Goal: Check status: Check status

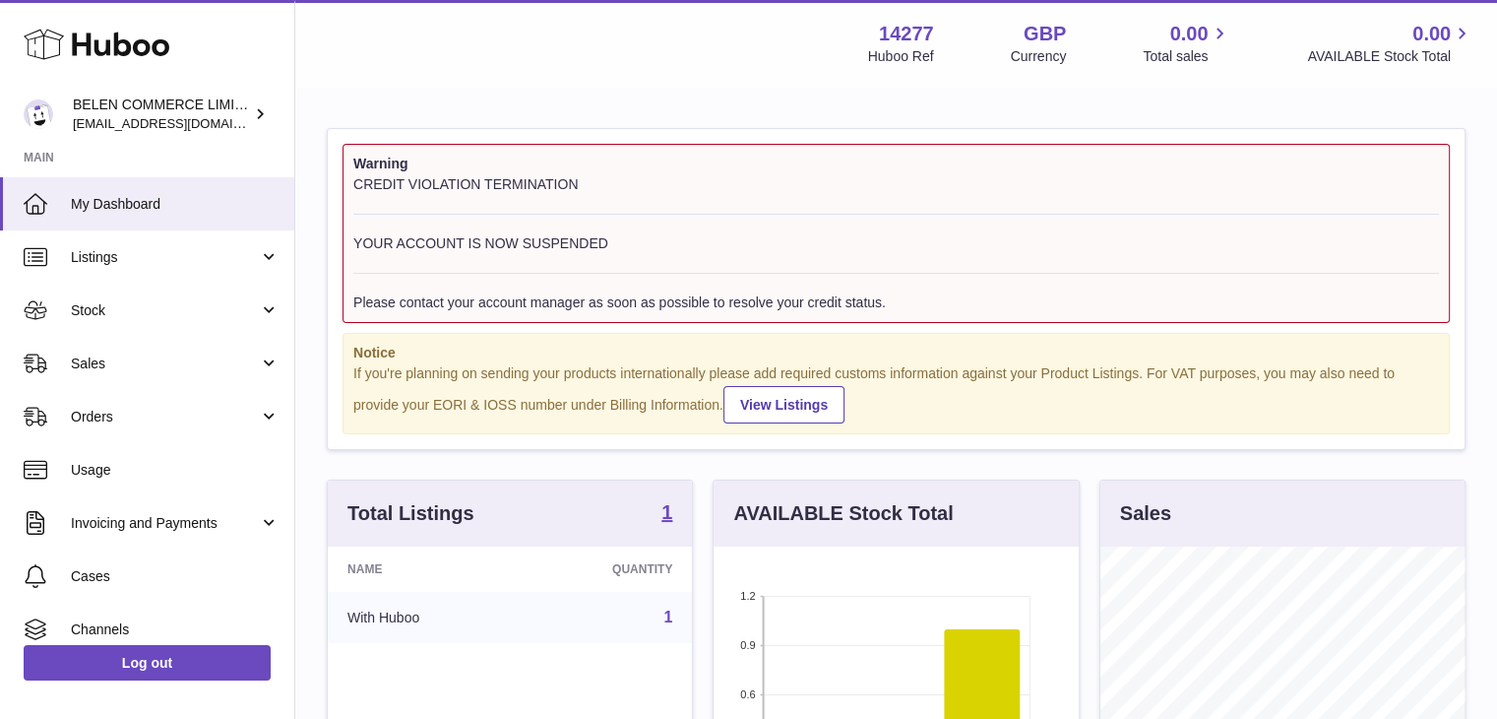
scroll to position [307, 369]
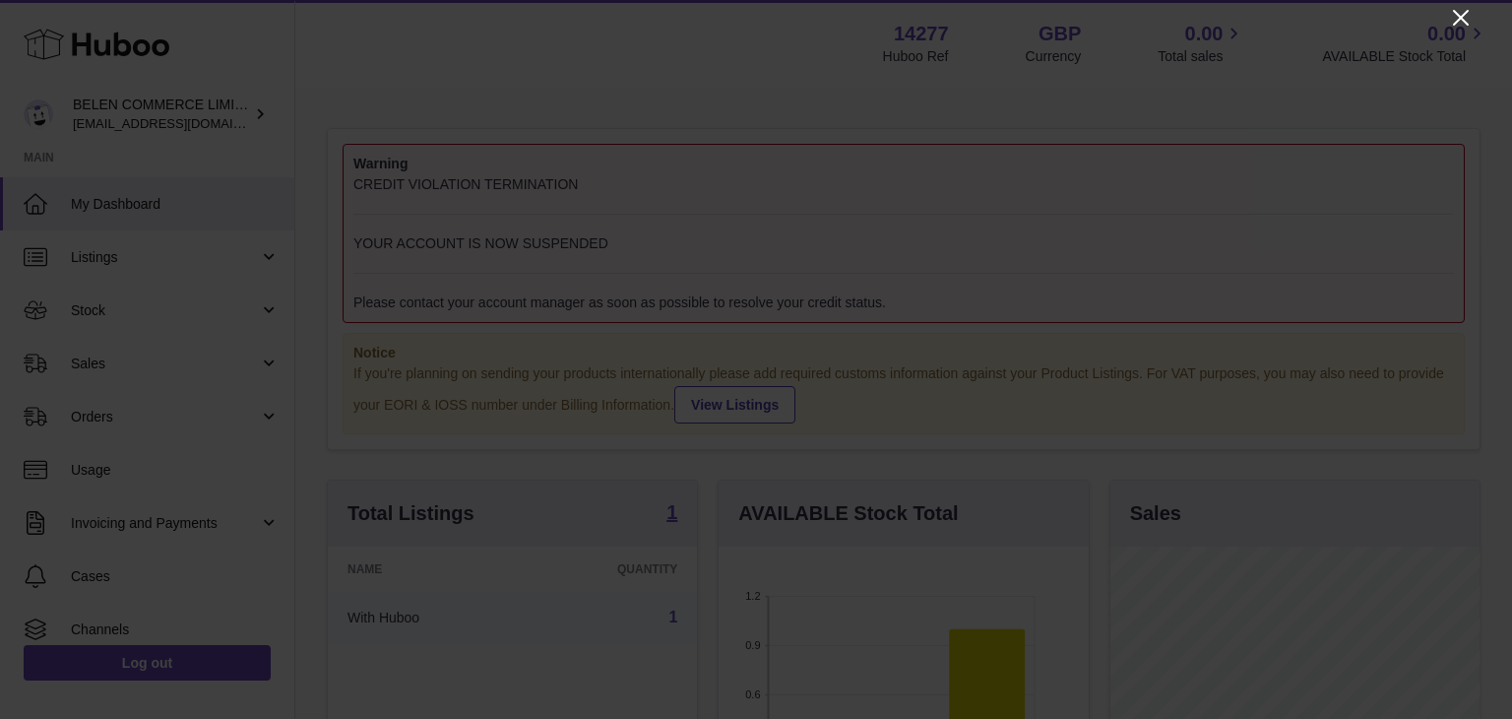
click at [1453, 17] on icon "Close" at bounding box center [1461, 18] width 24 height 24
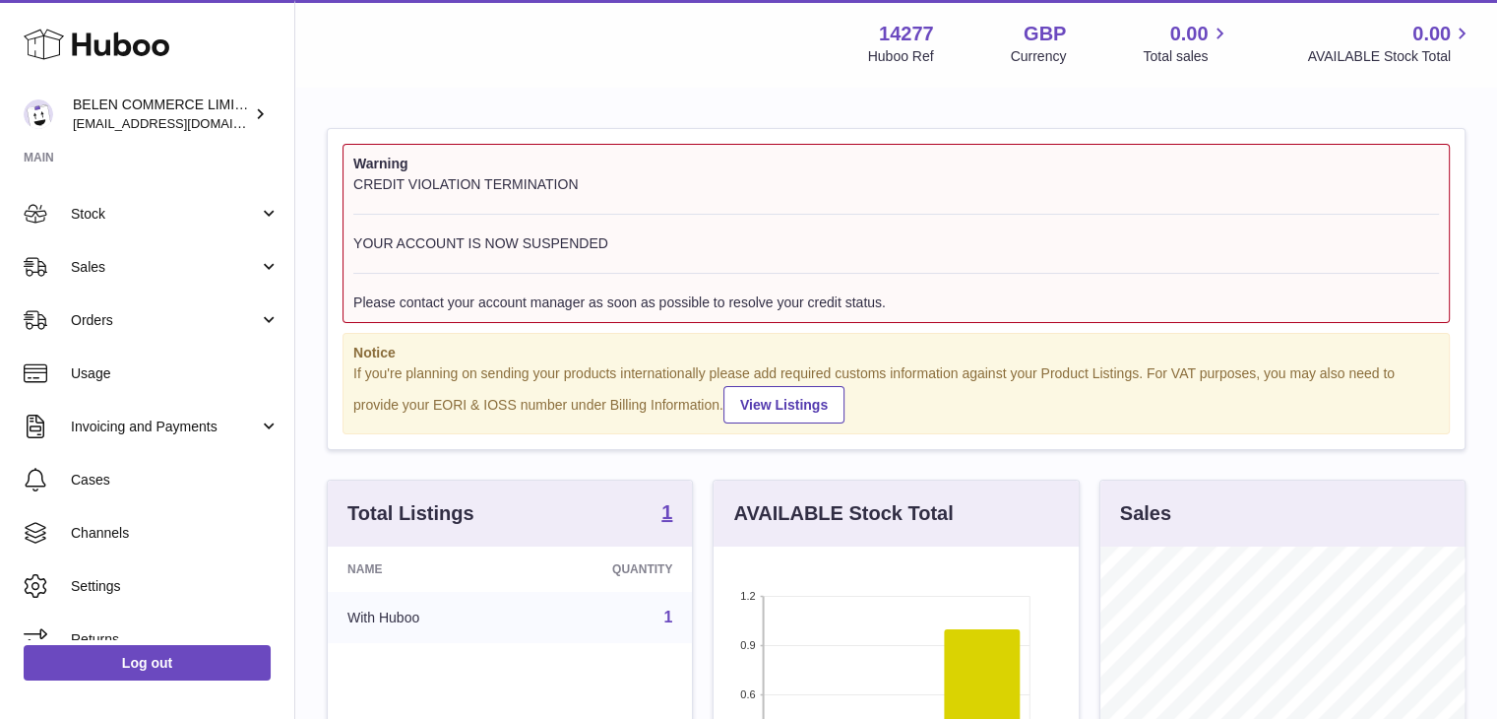
scroll to position [122, 0]
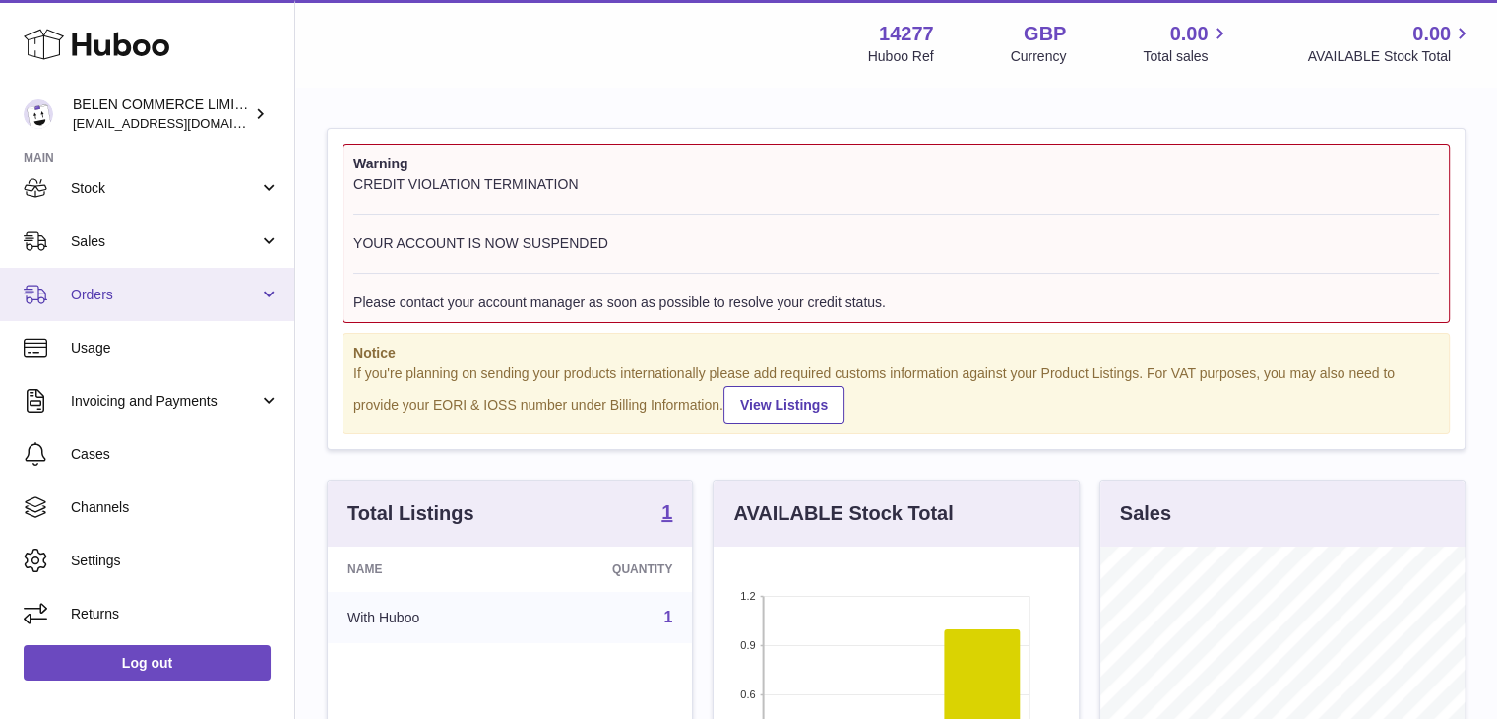
click at [213, 276] on link "Orders" at bounding box center [147, 294] width 294 height 53
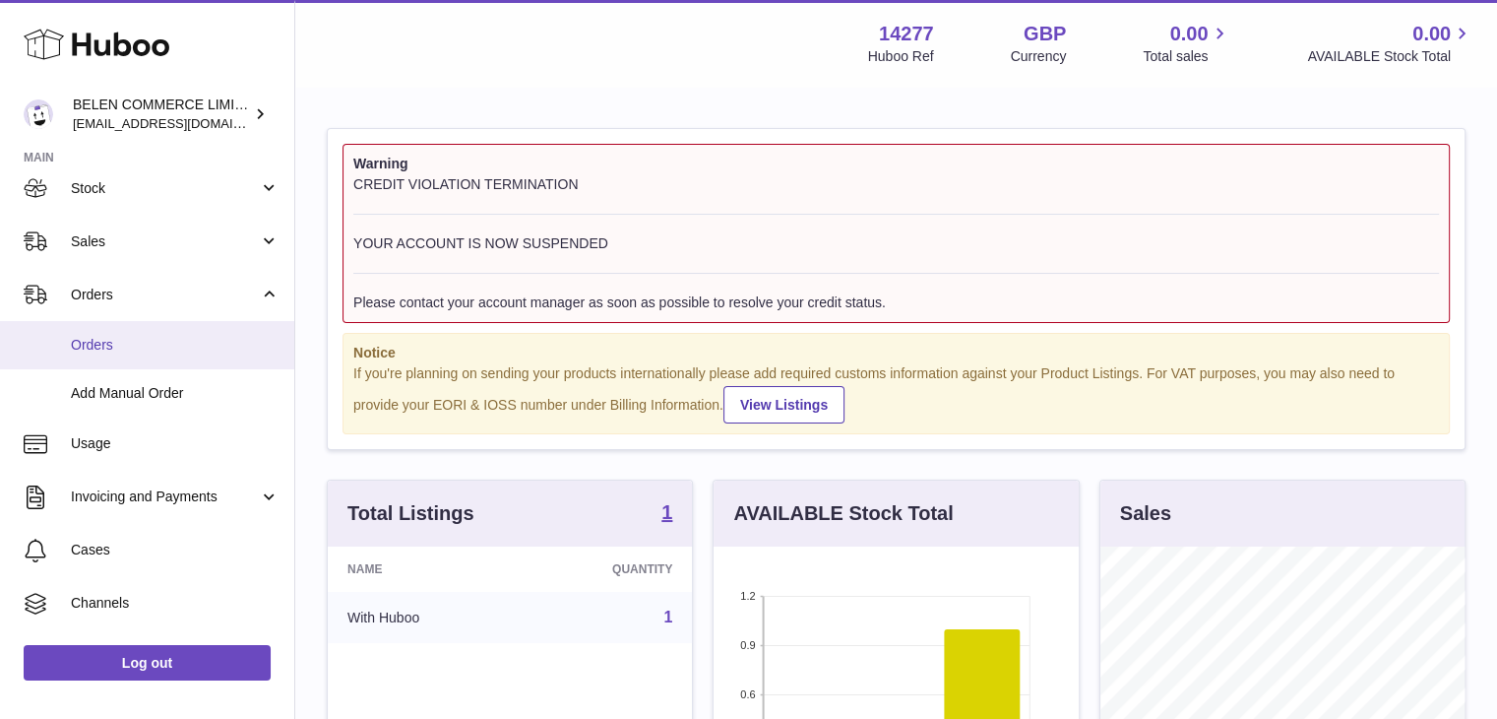
click at [177, 336] on span "Orders" at bounding box center [175, 345] width 209 height 19
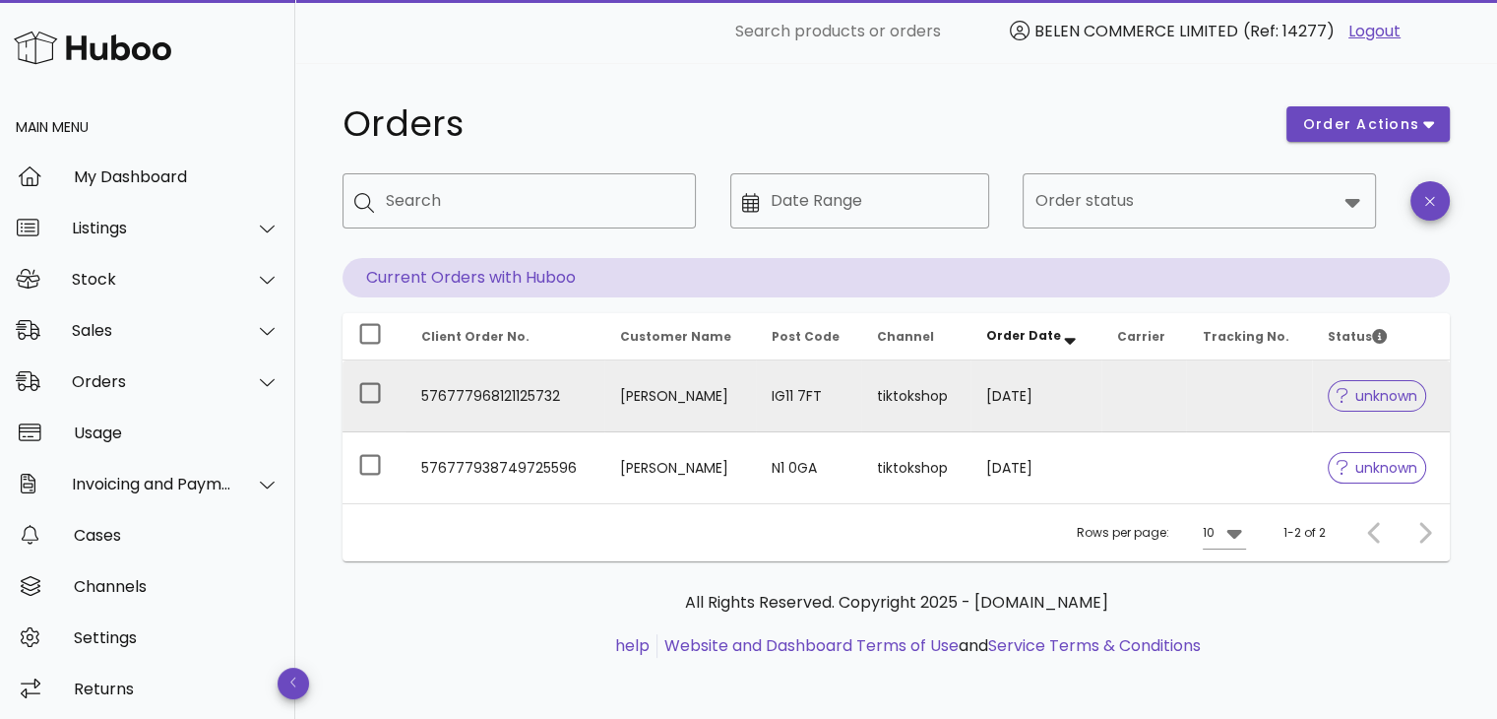
click at [1339, 387] on div at bounding box center [1346, 396] width 19 height 20
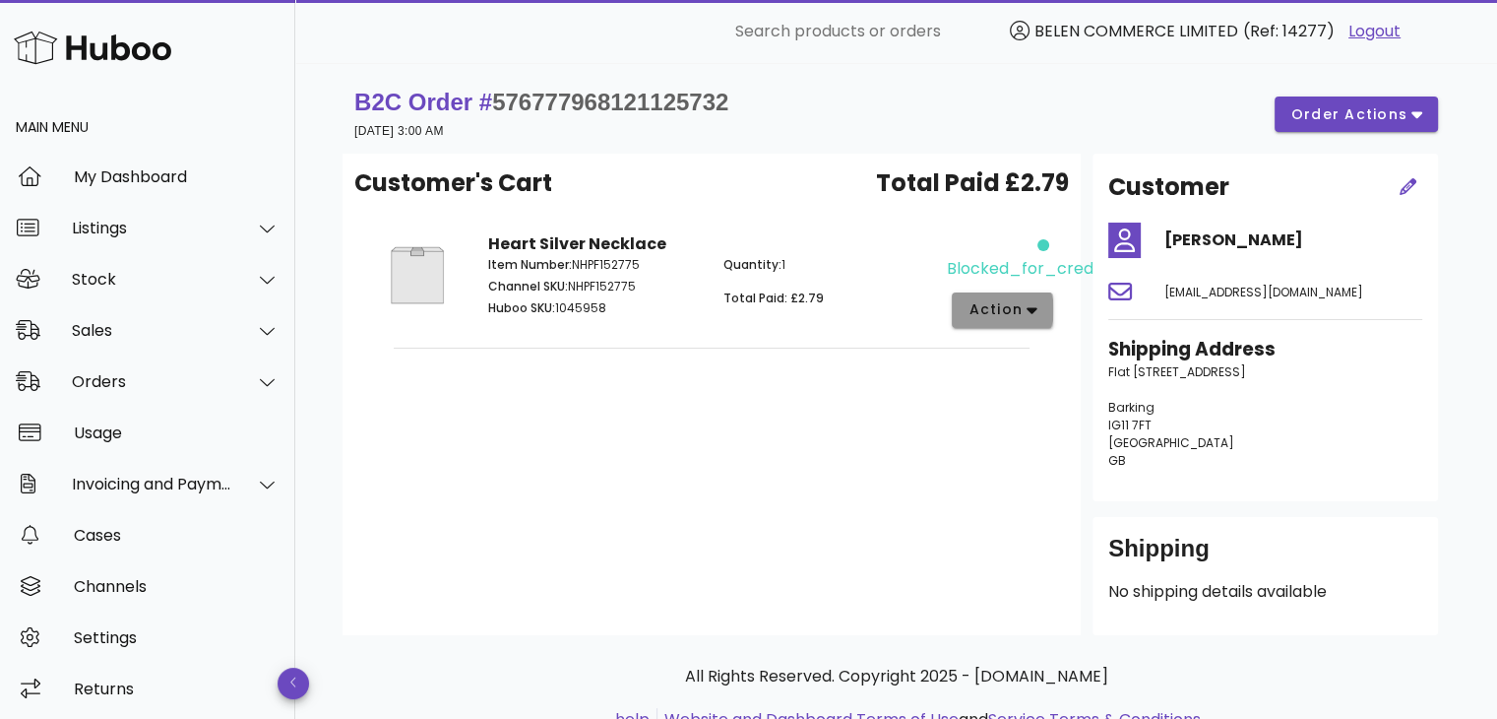
click at [1027, 315] on icon "button" at bounding box center [1032, 310] width 11 height 18
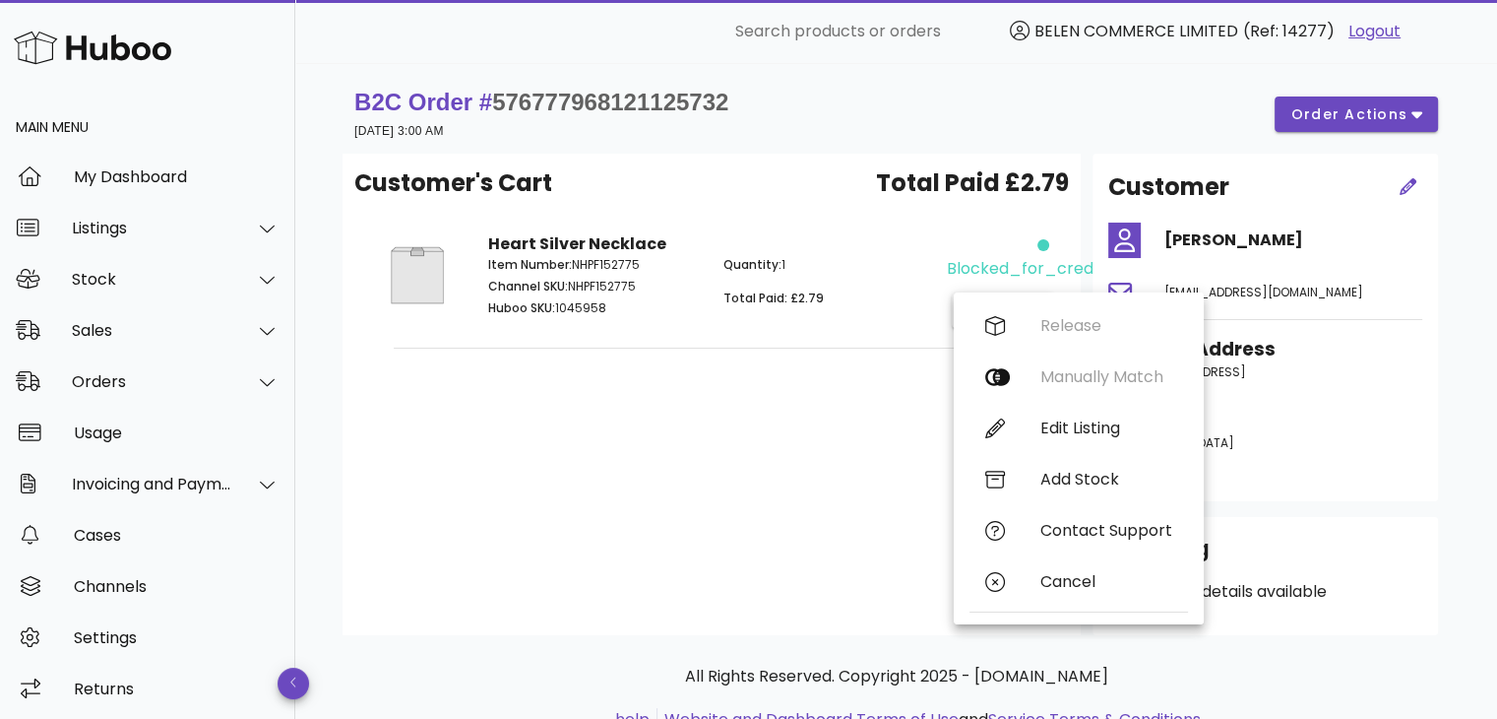
click at [835, 472] on div "Customer's Cart Total Paid £2.79 Heart Silver Necklace Item Number: NHPF152775 …" at bounding box center [712, 394] width 738 height 481
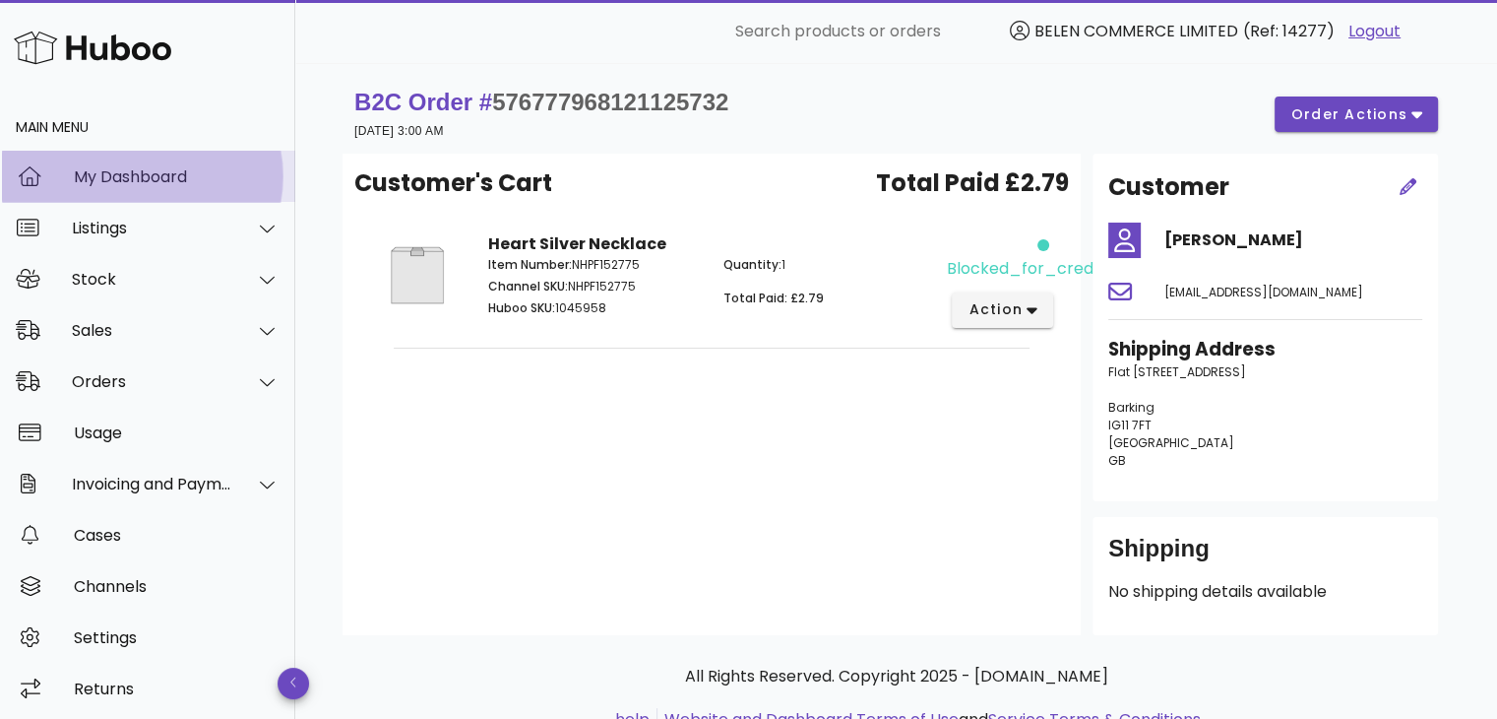
click at [167, 176] on div "My Dashboard" at bounding box center [177, 176] width 206 height 19
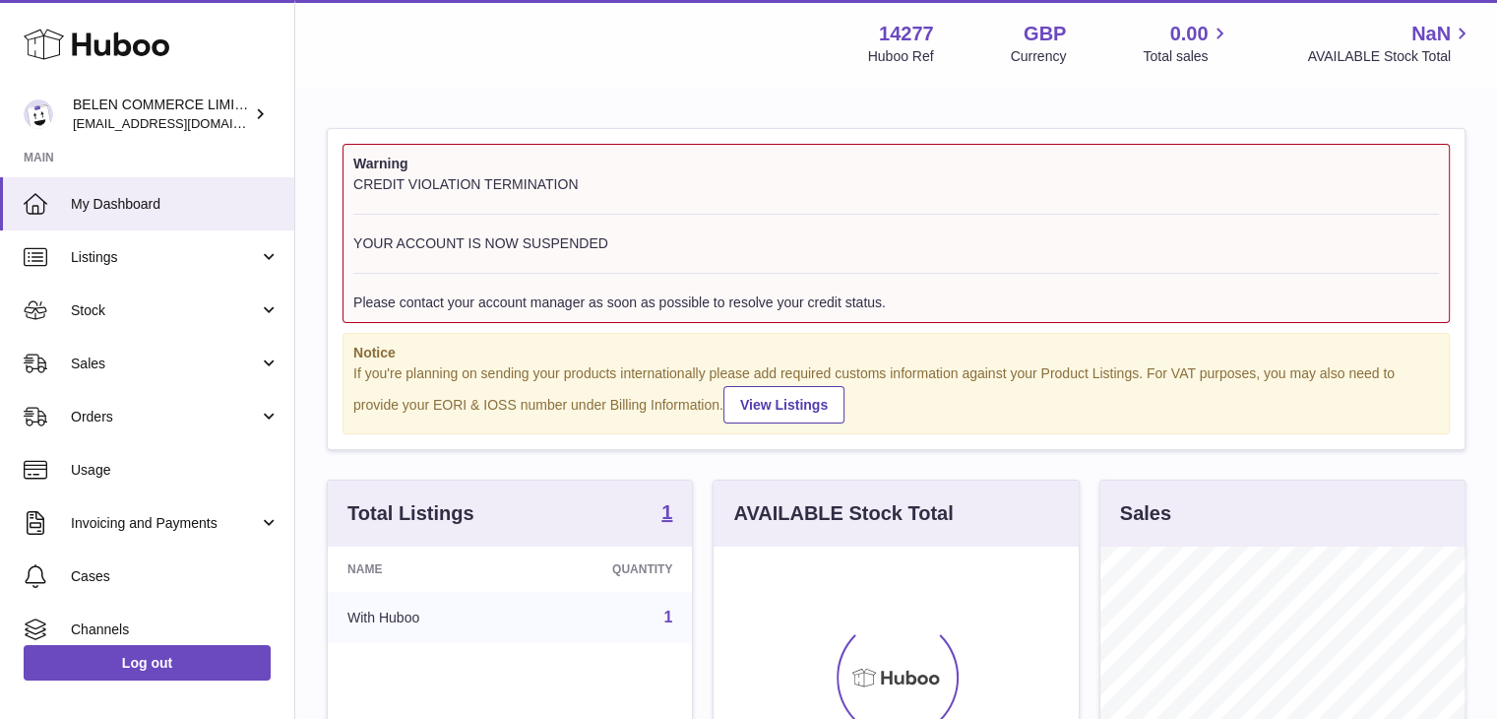
scroll to position [307, 365]
drag, startPoint x: 349, startPoint y: 184, endPoint x: 978, endPoint y: 297, distance: 638.2
click at [978, 297] on div "Warning CREDIT VIOLATION TERMINATION YOUR ACCOUNT IS NOW SUSPENDED Please conta…" at bounding box center [896, 233] width 1107 height 179
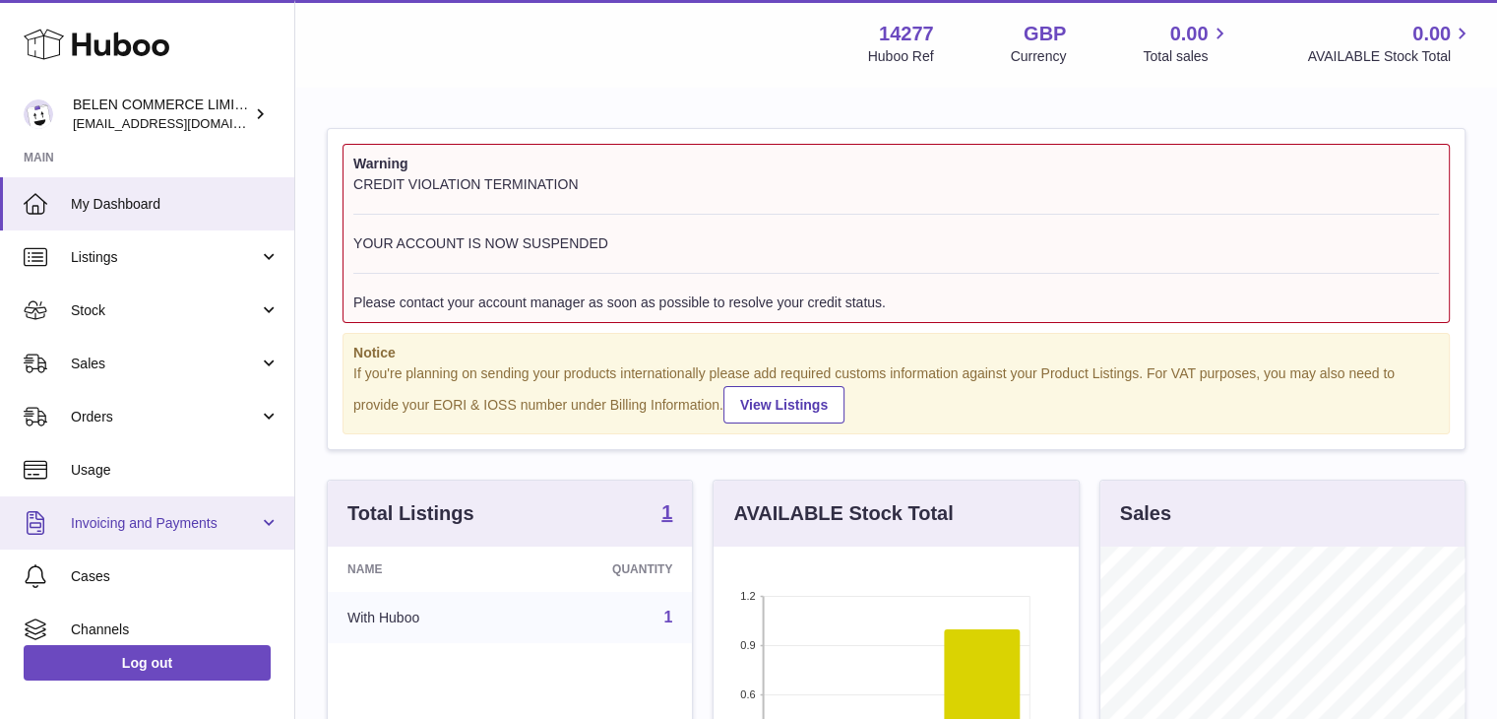
click at [183, 521] on span "Invoicing and Payments" at bounding box center [165, 523] width 188 height 19
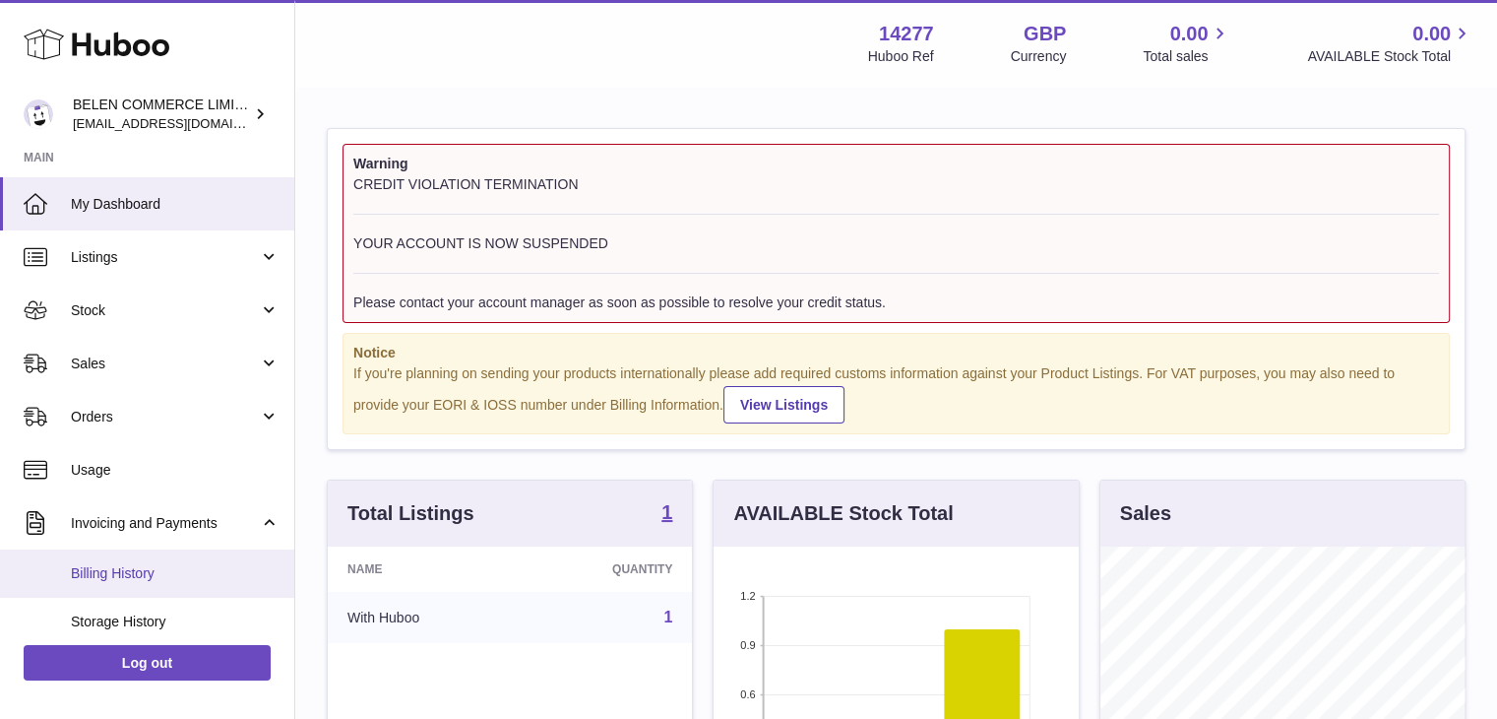
click at [161, 579] on span "Billing History" at bounding box center [175, 573] width 209 height 19
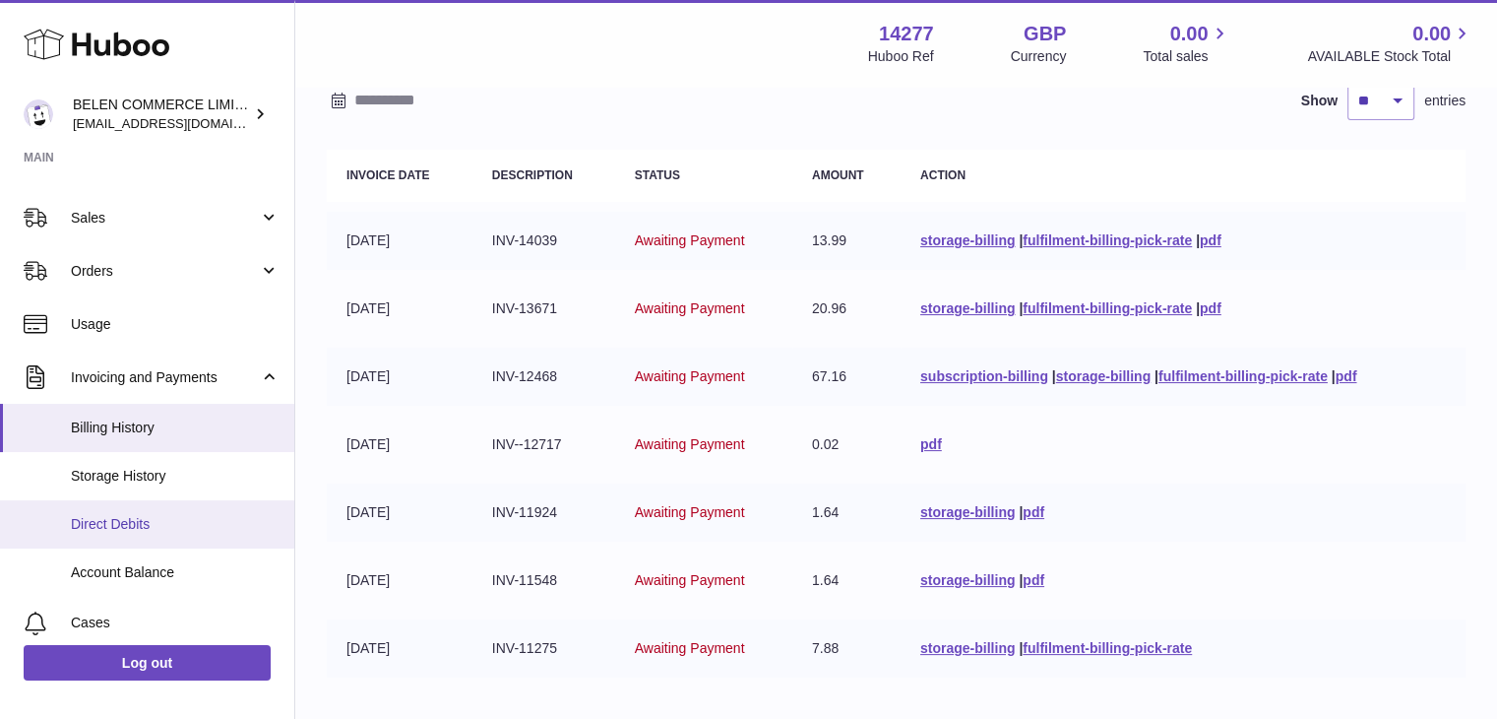
scroll to position [146, 0]
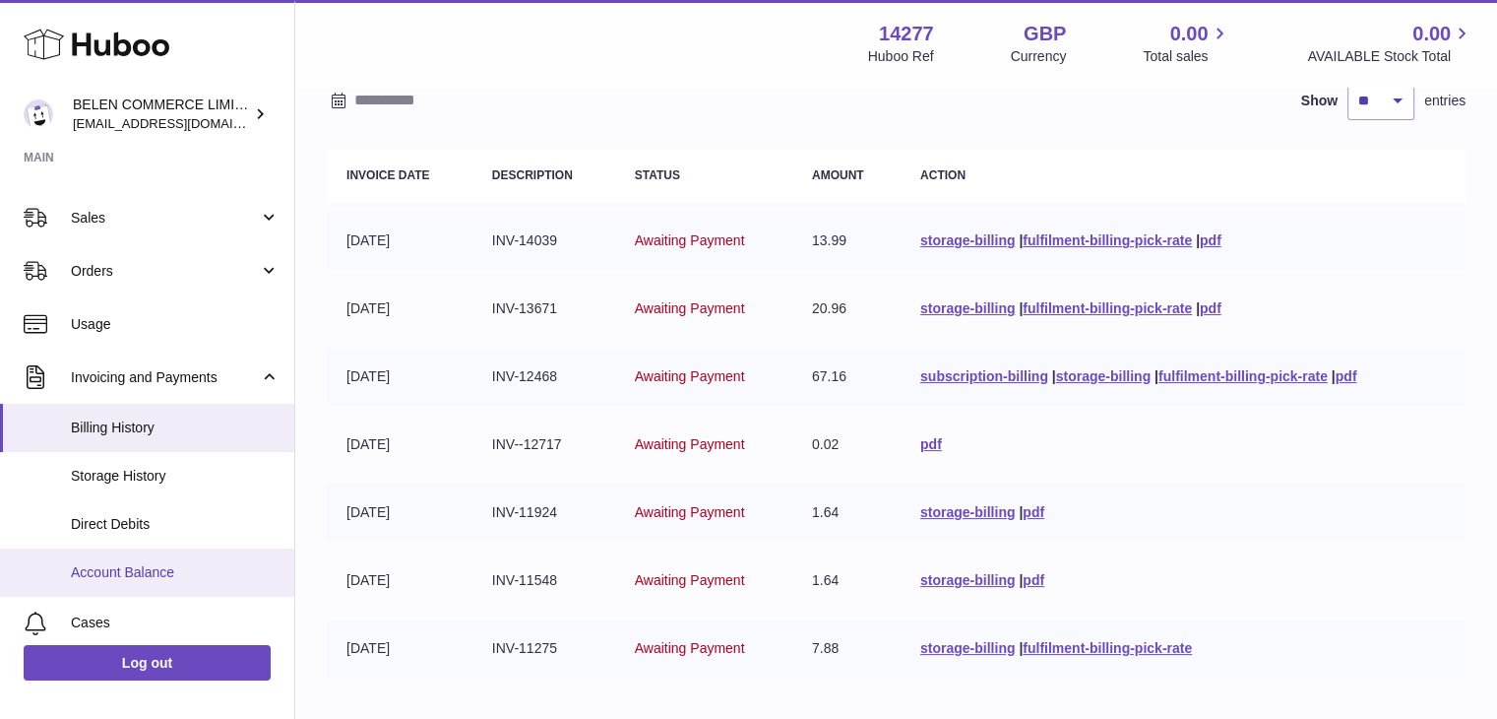
click at [197, 563] on span "Account Balance" at bounding box center [175, 572] width 209 height 19
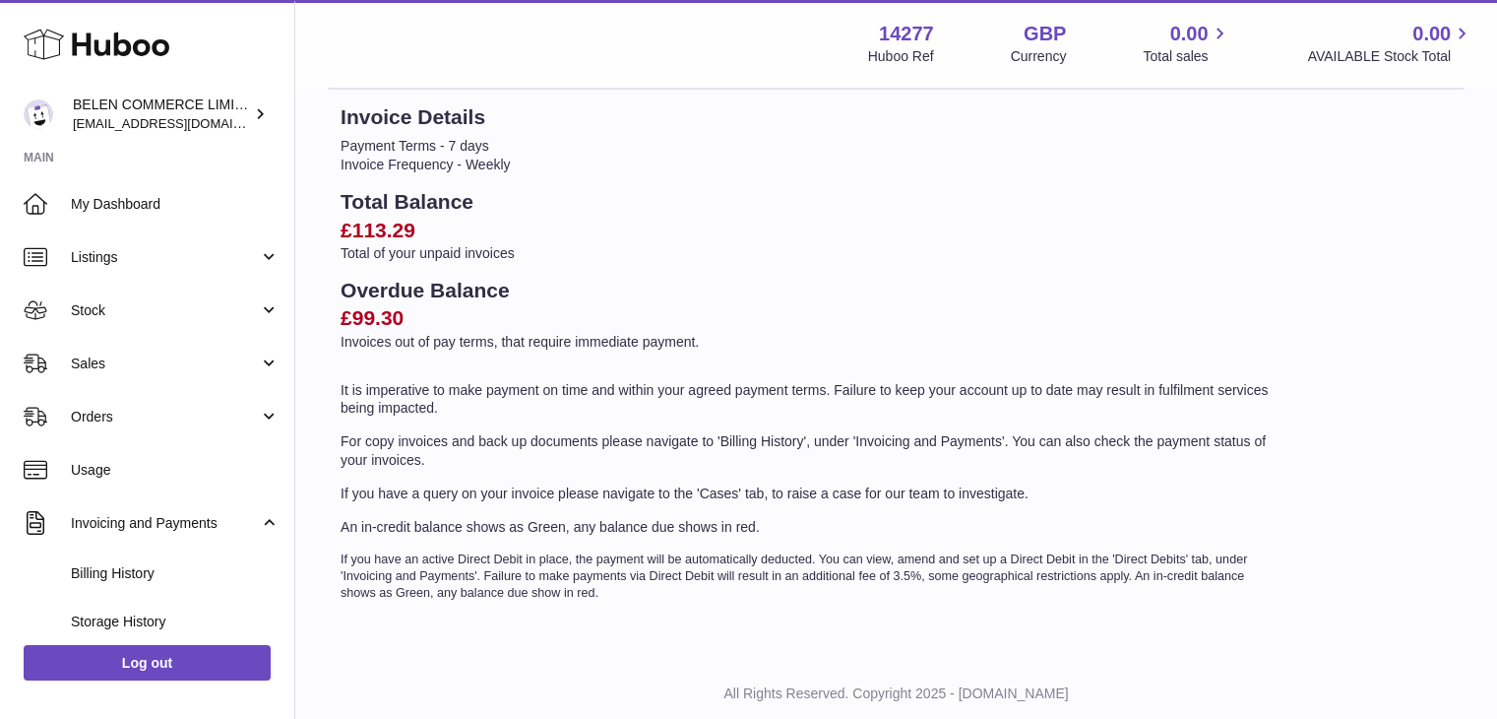
scroll to position [126, 0]
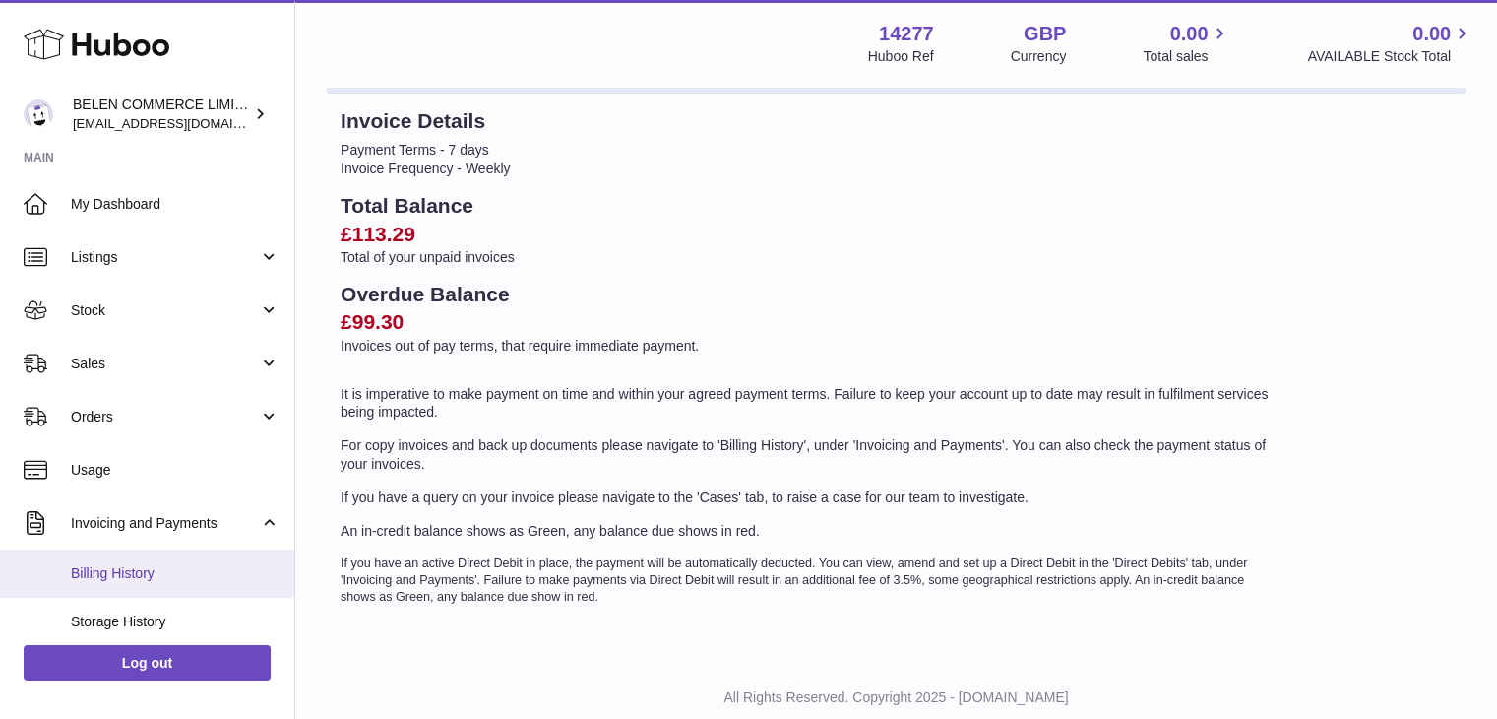
click at [191, 576] on span "Billing History" at bounding box center [175, 573] width 209 height 19
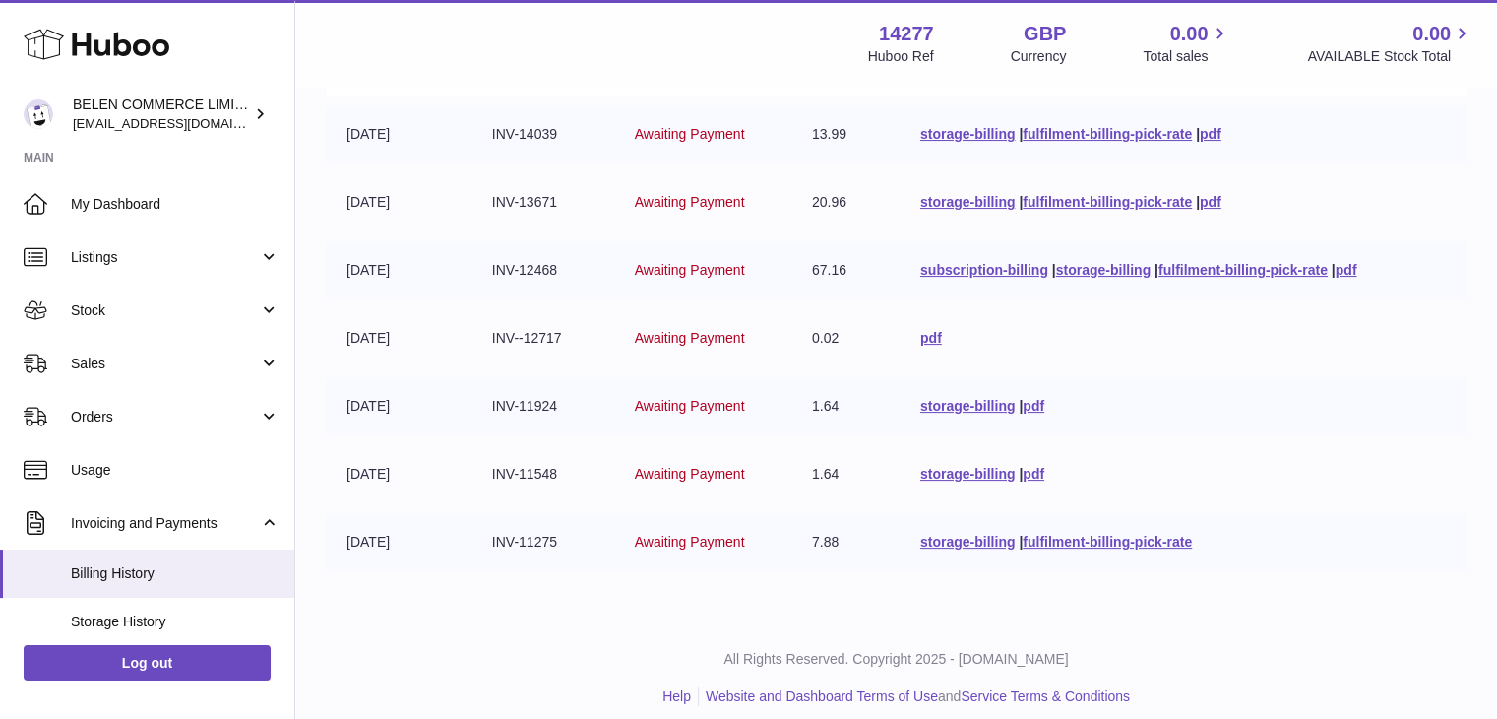
scroll to position [304, 0]
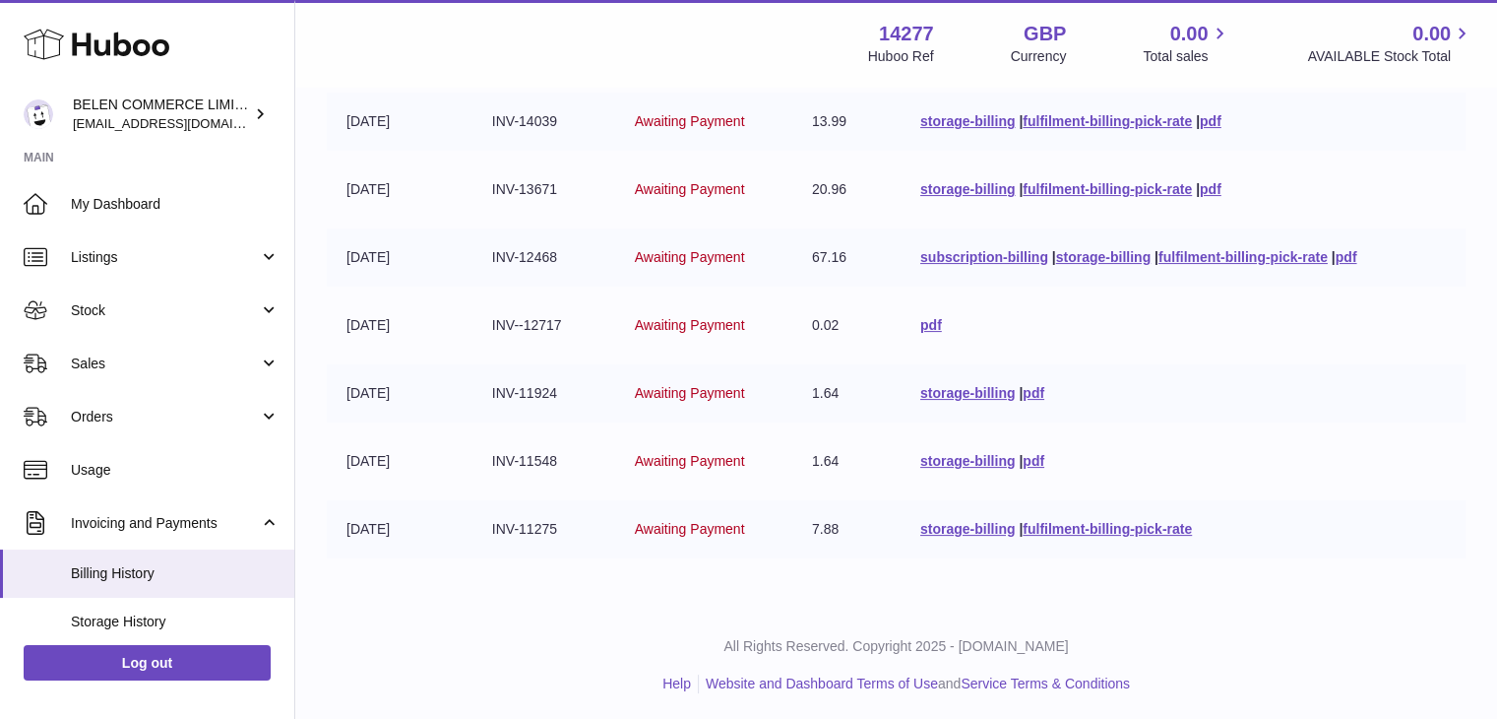
drag, startPoint x: 348, startPoint y: 357, endPoint x: 1274, endPoint y: 537, distance: 943.5
click at [1274, 537] on table "Invoice Date Description Status Amount Action 18-08-2025 INV-14039 Awaiting Pay…" at bounding box center [896, 294] width 1139 height 546
copy table "Invoice Date Description Status Amount Action 18-08-2025 INV-14039 Awaiting Pay…"
click at [571, 588] on div "Billing History As part of Huboo Tech's ongoing commitment for improvement, we …" at bounding box center [896, 195] width 1202 height 823
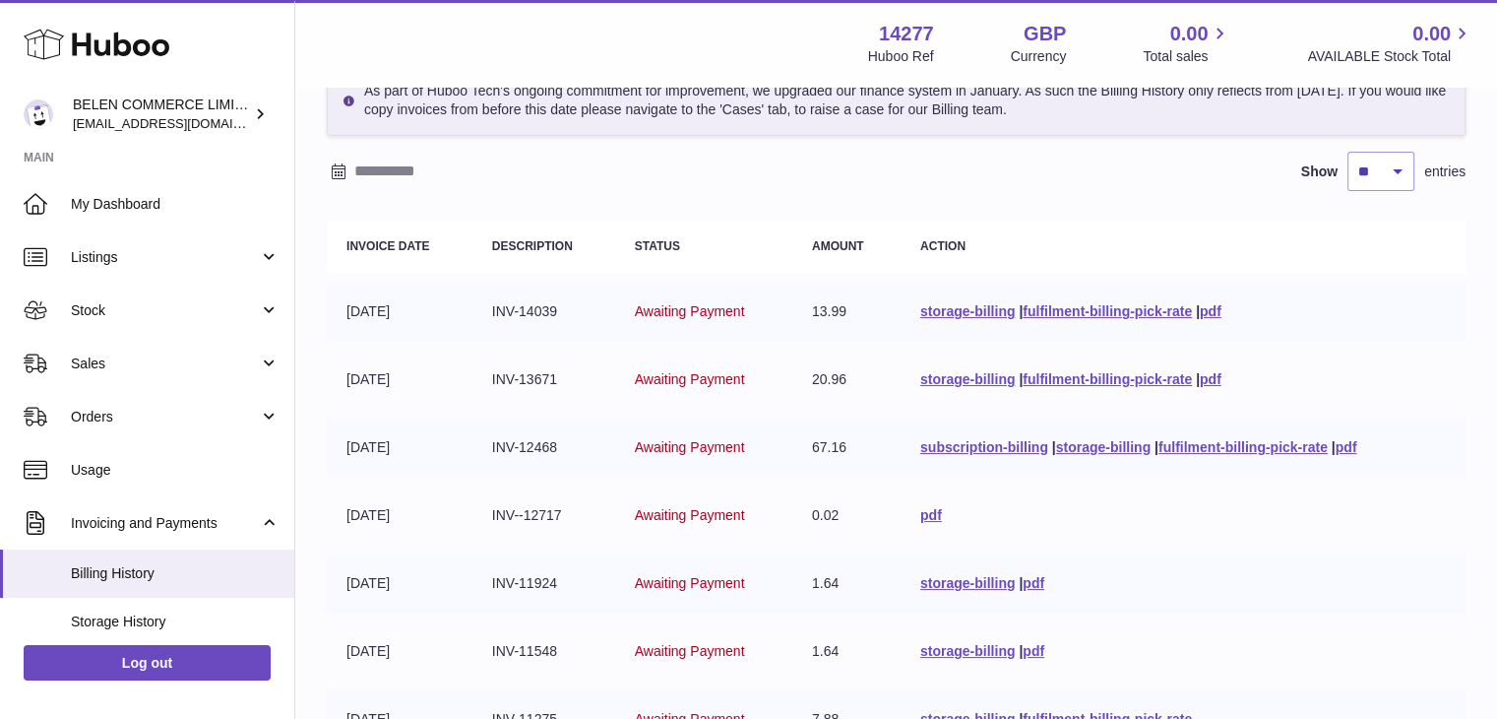
scroll to position [116, 0]
click at [1034, 446] on link "subscription-billing" at bounding box center [984, 445] width 128 height 16
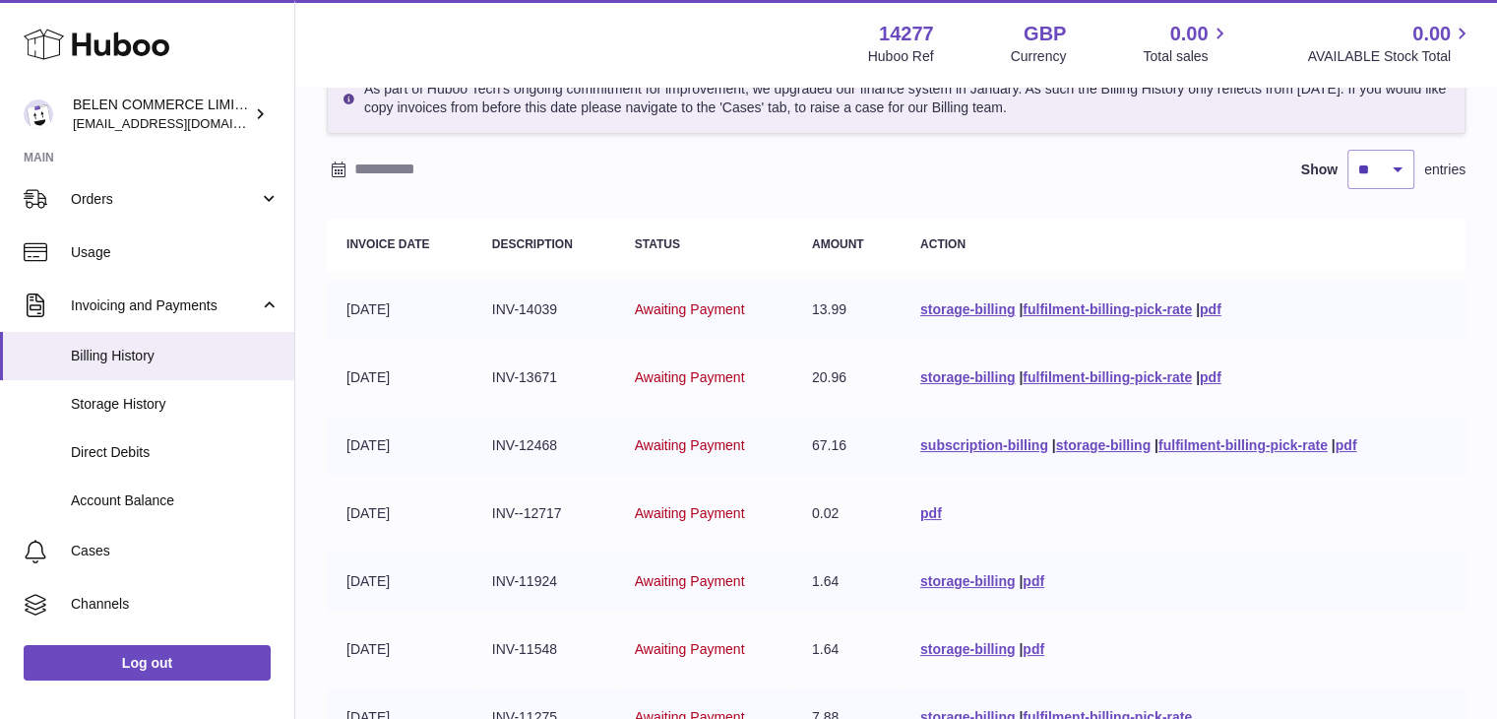
scroll to position [228, 0]
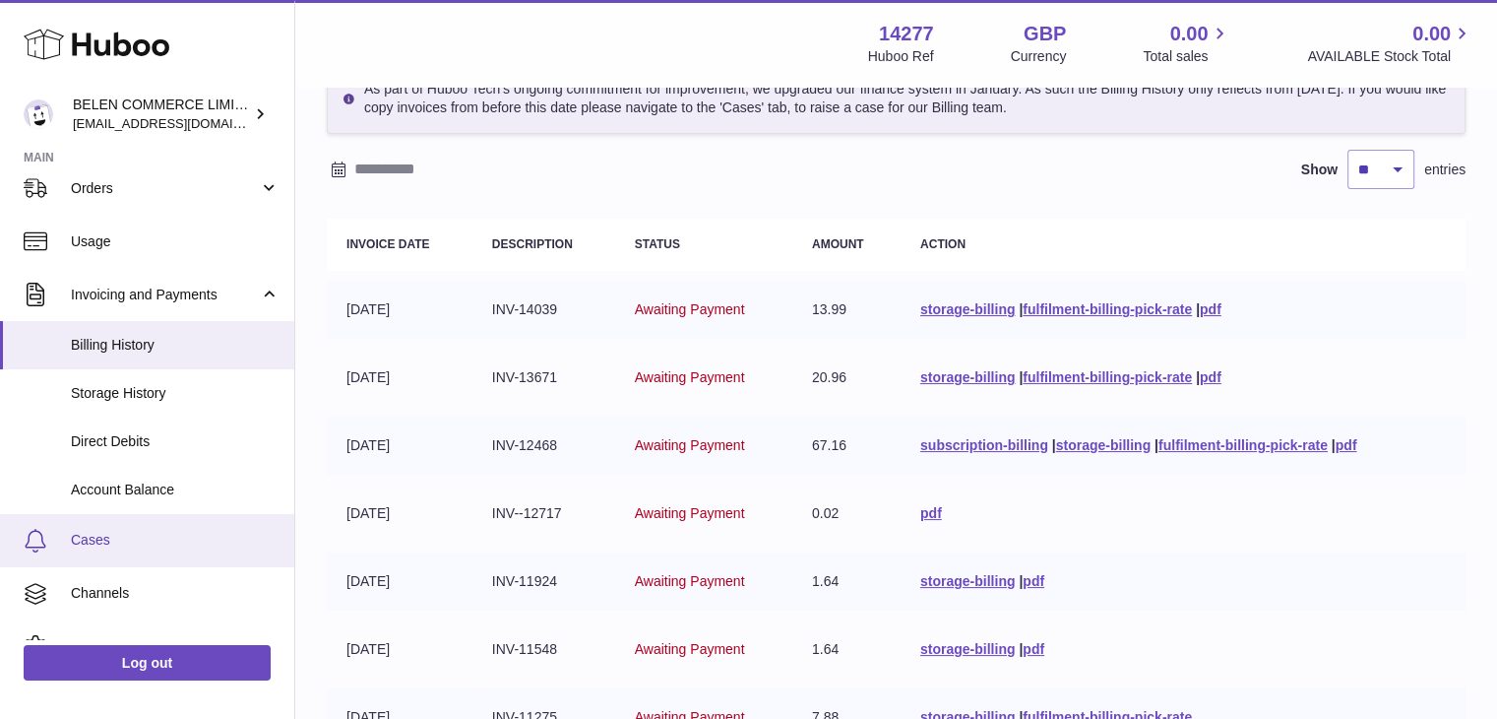
click at [173, 554] on link "Cases" at bounding box center [147, 540] width 294 height 53
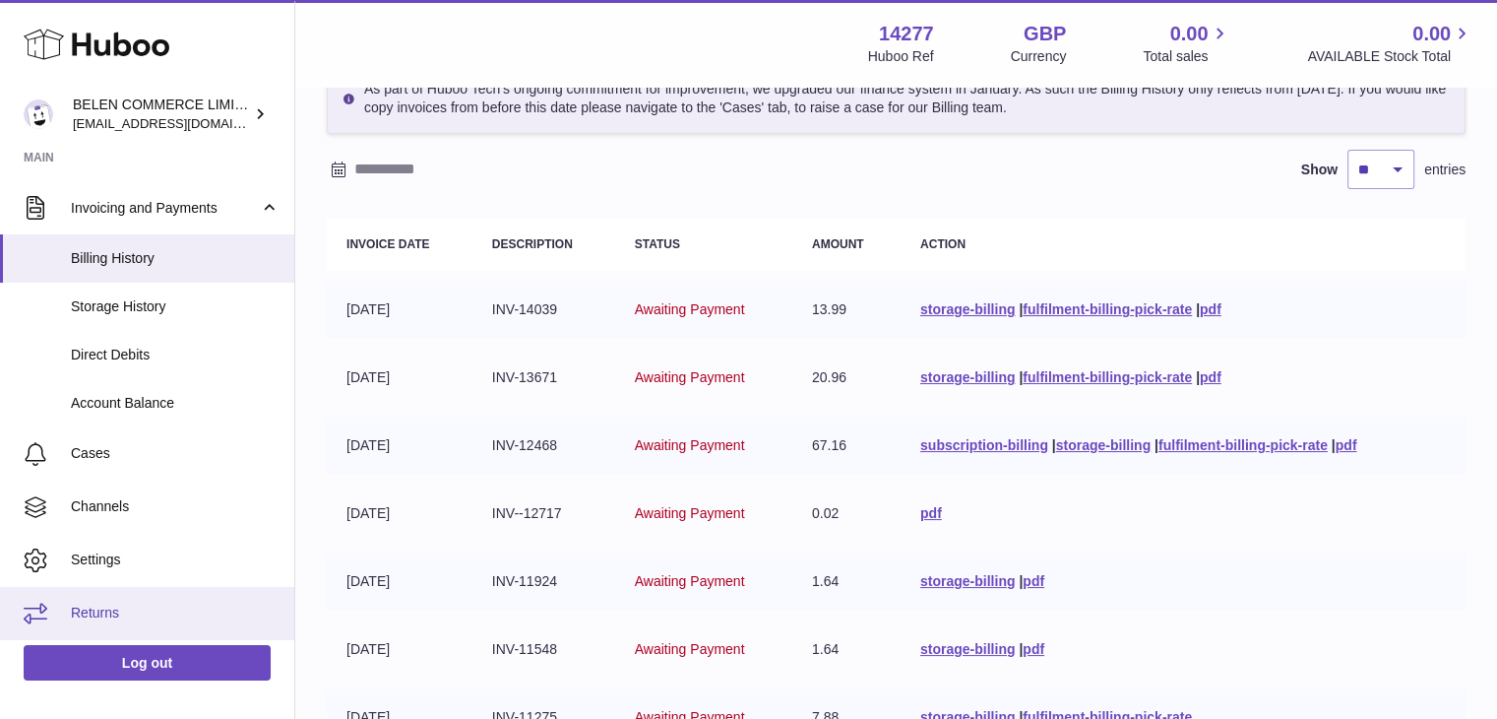
click at [212, 587] on link "Returns" at bounding box center [147, 613] width 294 height 53
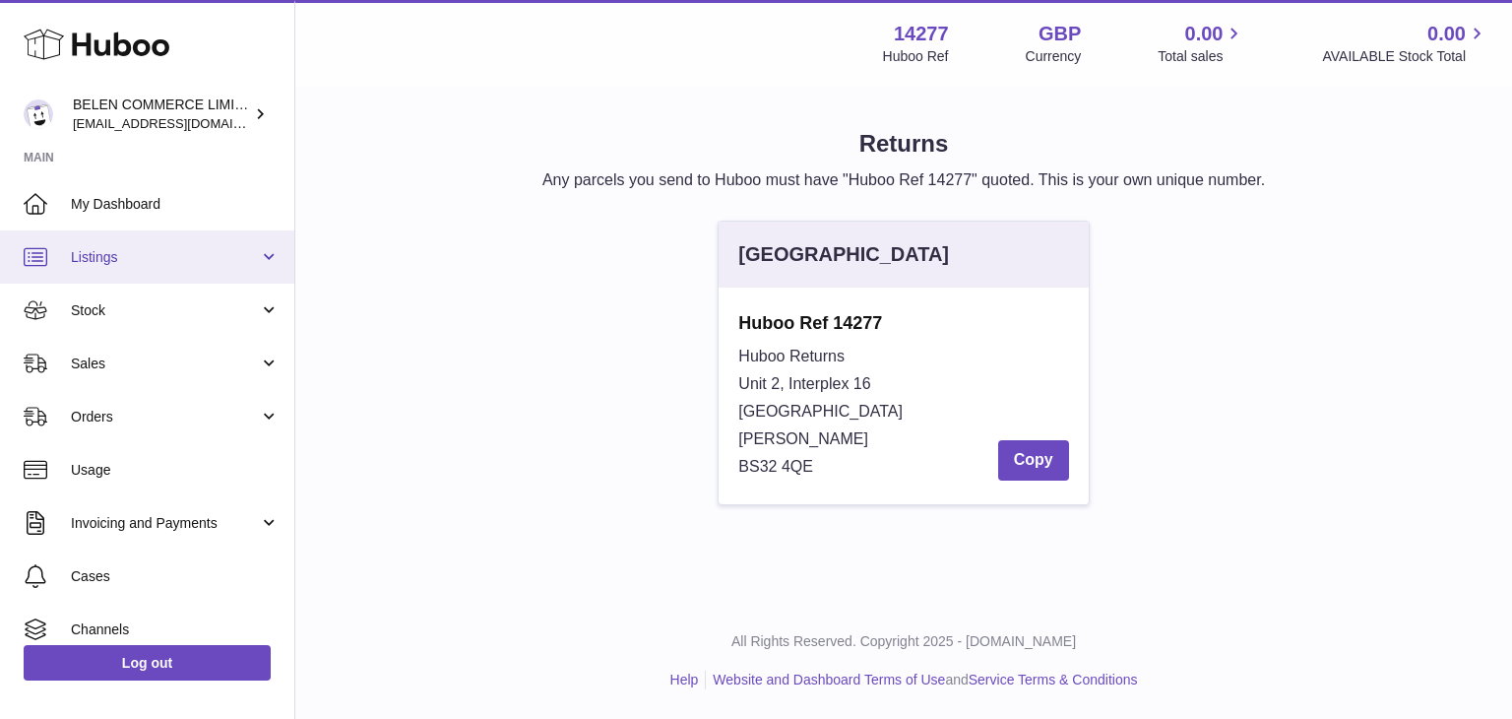
click at [195, 269] on link "Listings" at bounding box center [147, 256] width 294 height 53
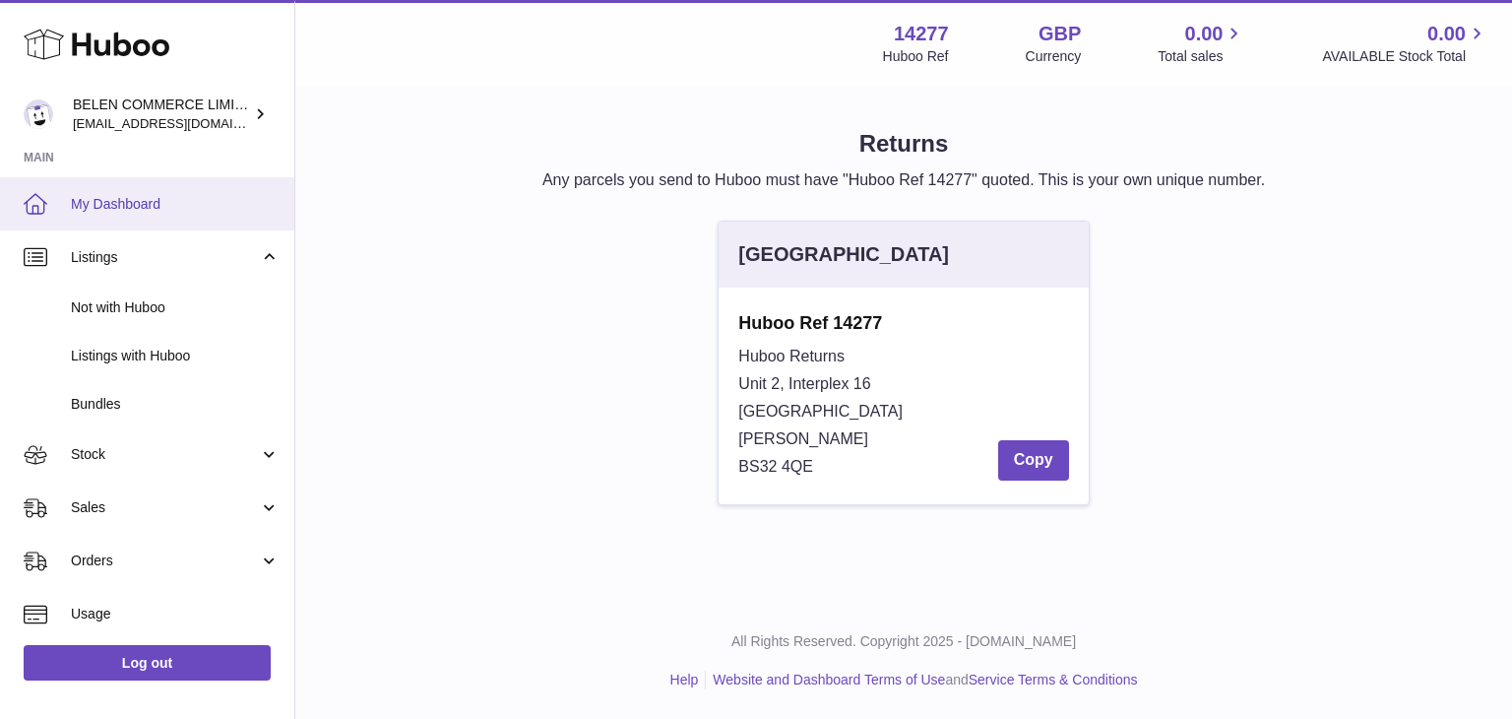
click at [168, 221] on link "My Dashboard" at bounding box center [147, 203] width 294 height 53
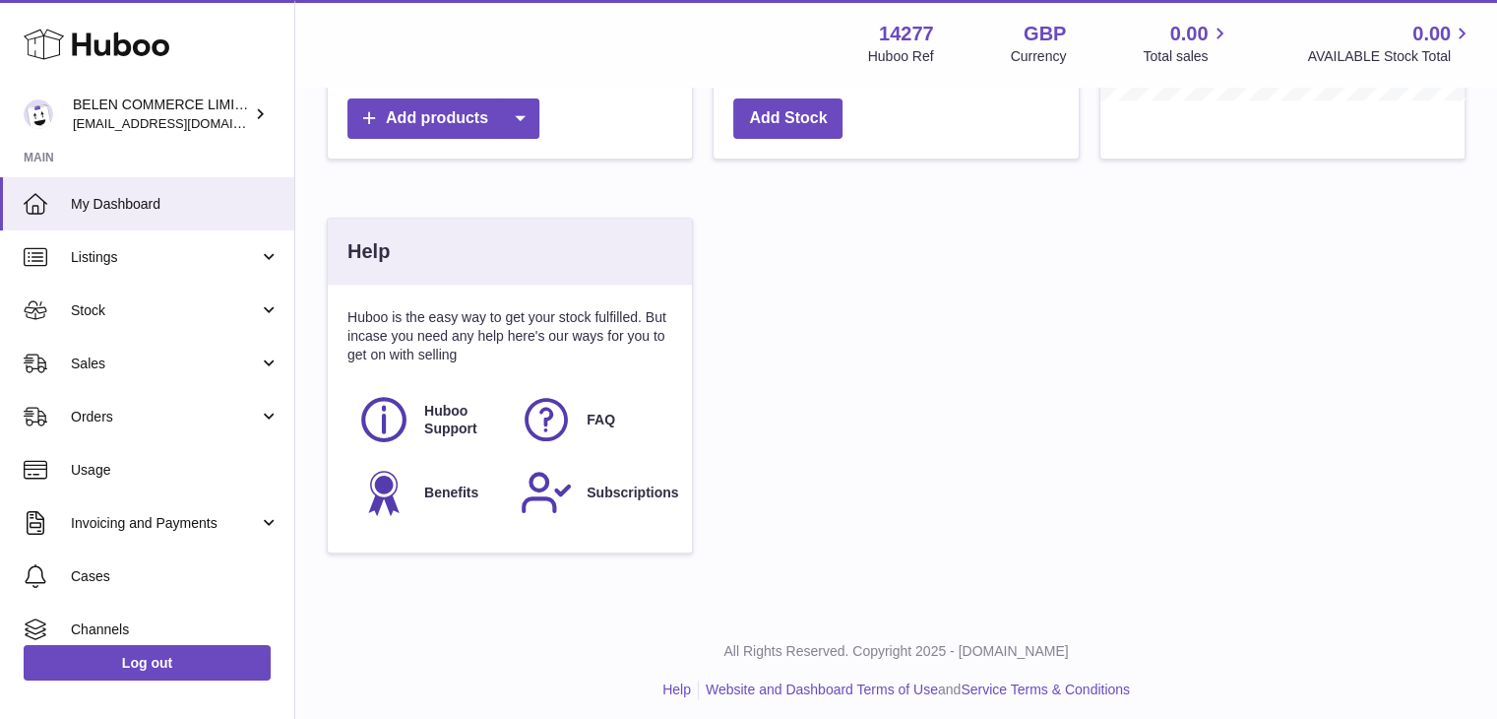
scroll to position [760, 0]
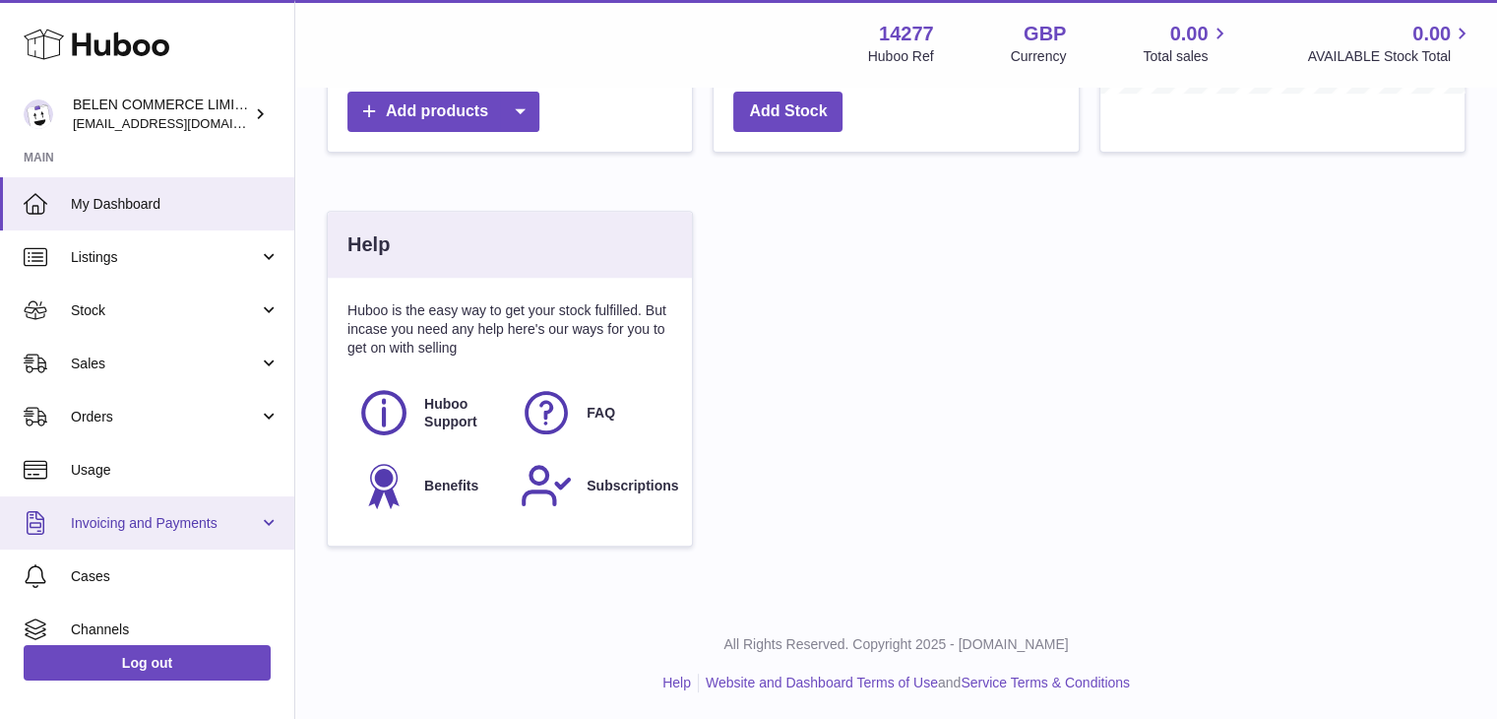
click at [200, 520] on span "Invoicing and Payments" at bounding box center [165, 523] width 188 height 19
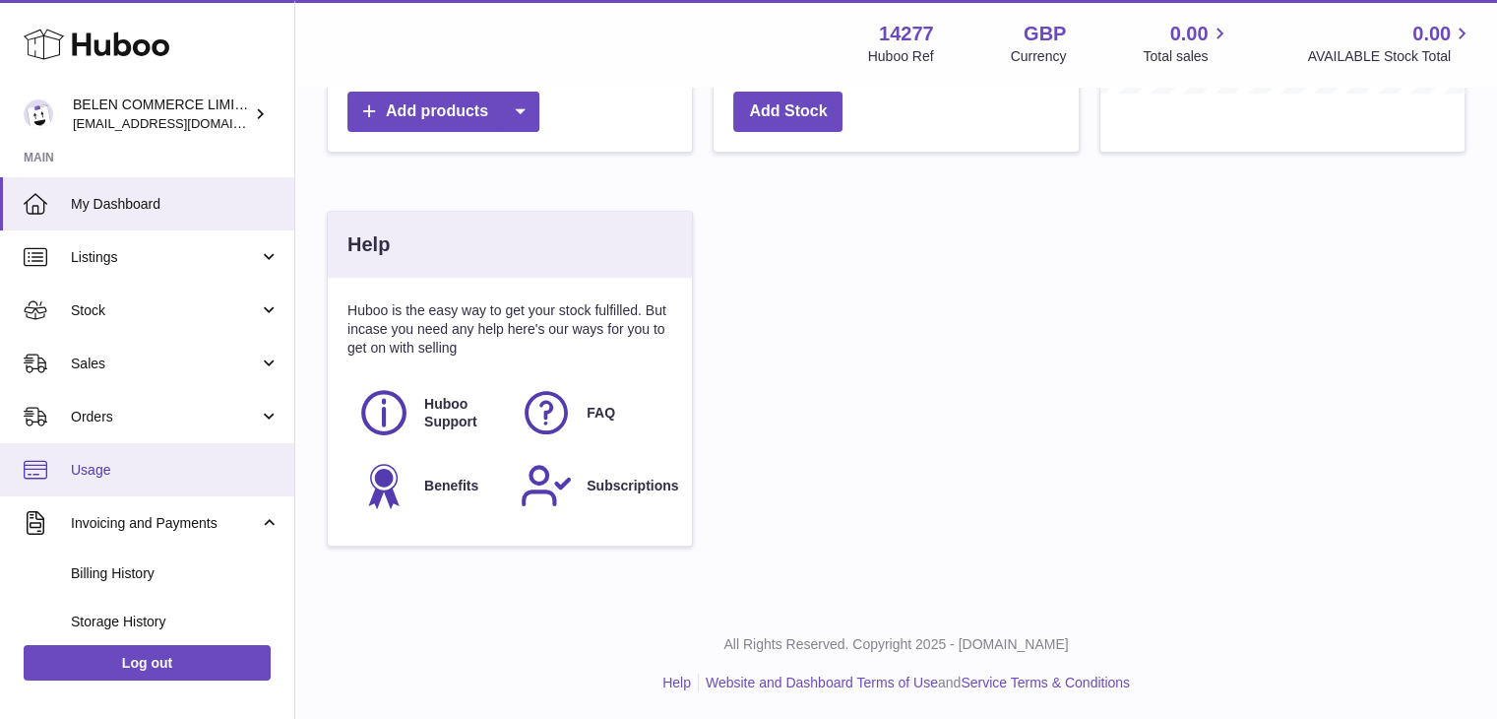
click at [199, 461] on span "Usage" at bounding box center [175, 470] width 209 height 19
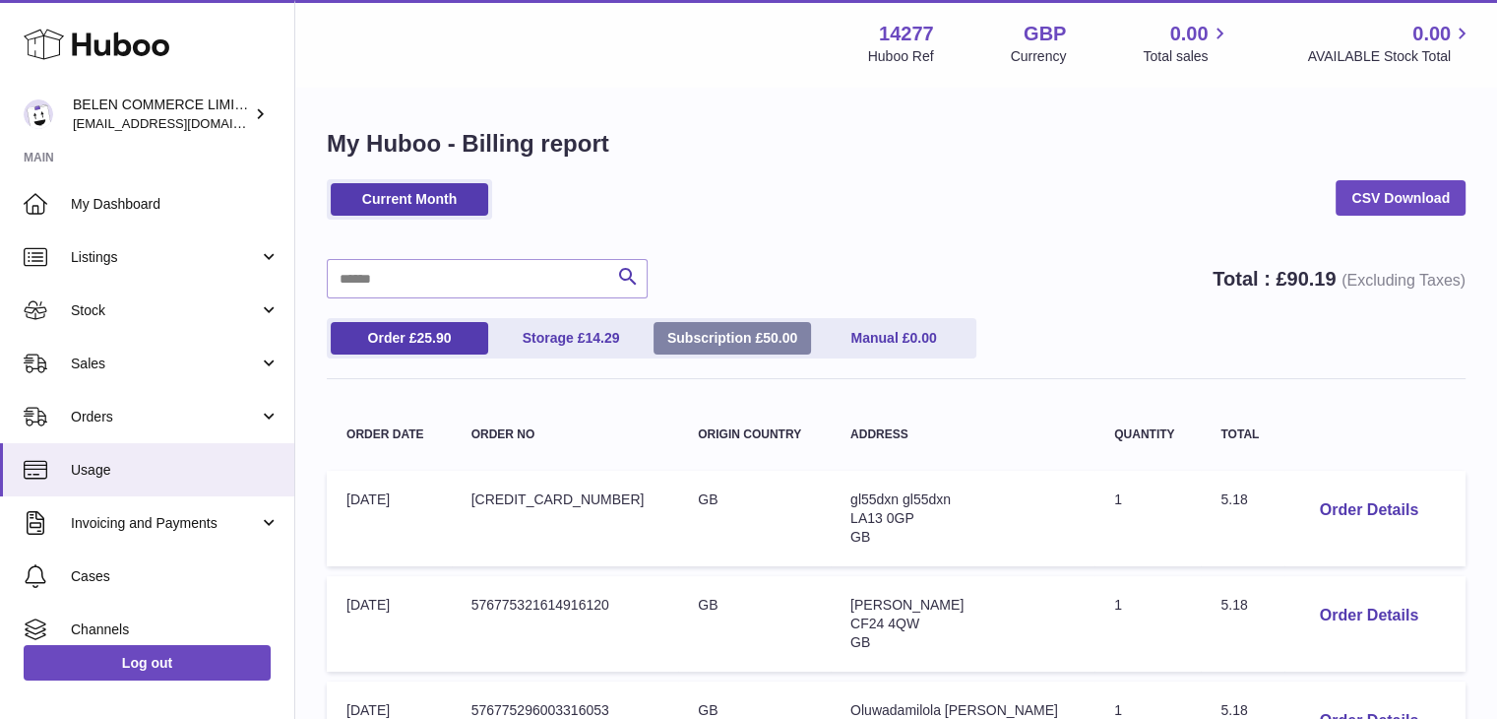
click at [752, 336] on link "Subscription £ 50.00" at bounding box center [733, 338] width 158 height 32
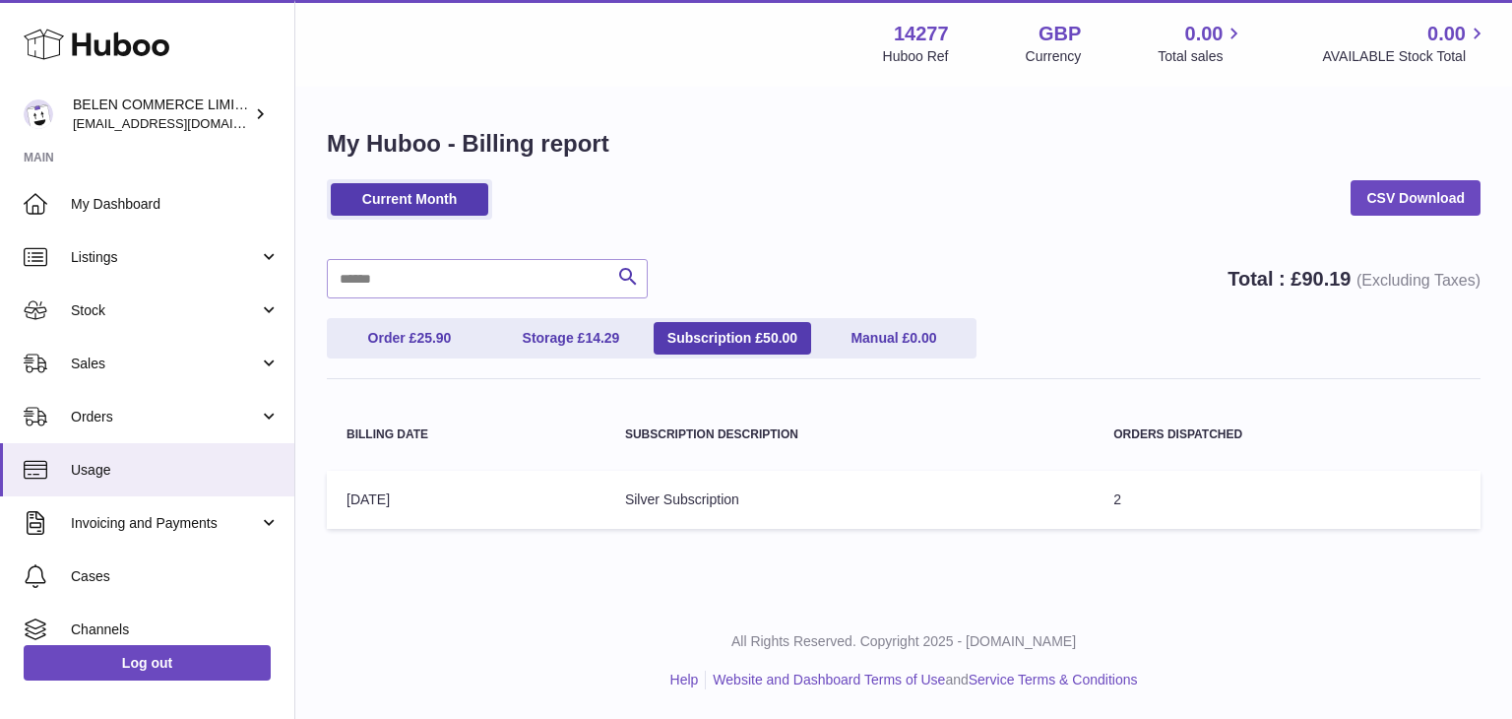
click at [685, 488] on td "Subscription Description: Silver Subscription" at bounding box center [849, 500] width 488 height 58
click at [479, 336] on link "Order £ 25.90" at bounding box center [410, 338] width 158 height 32
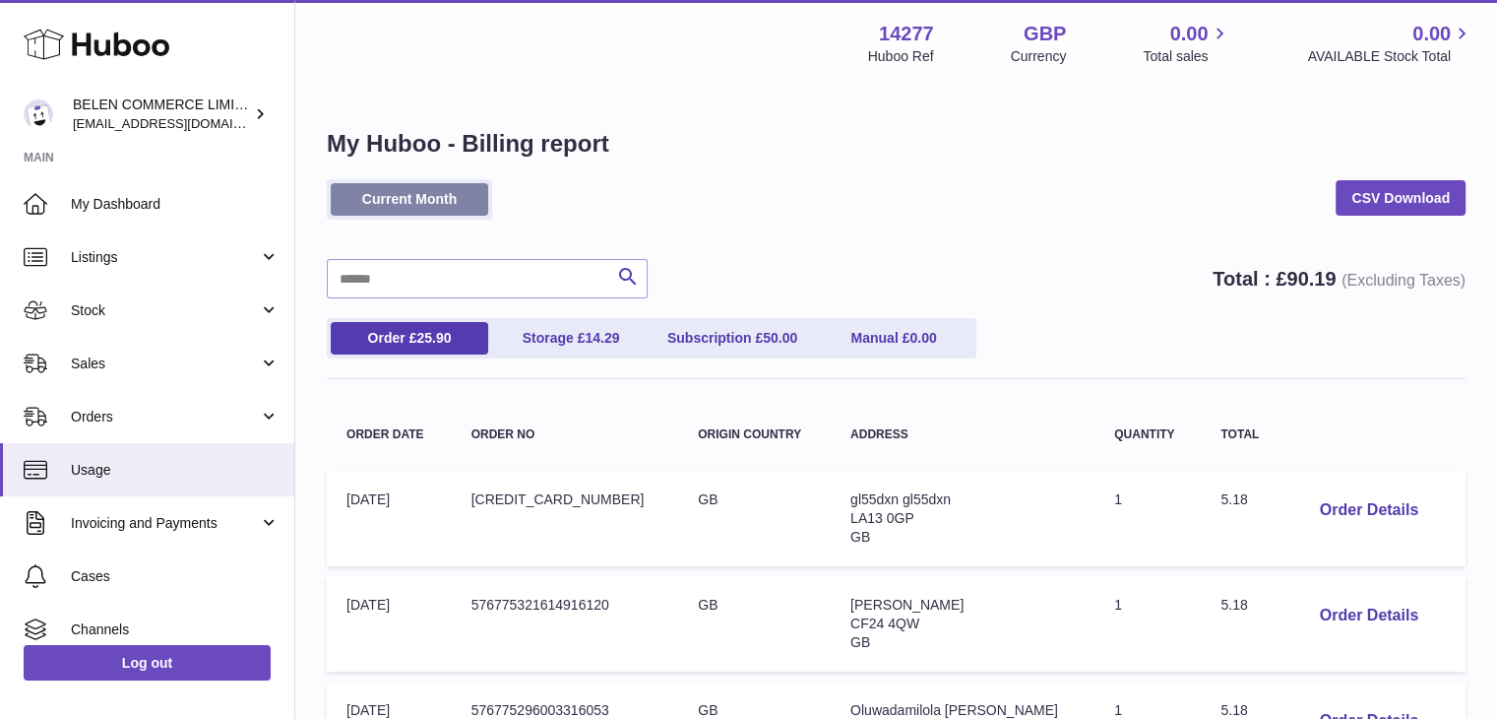
click at [431, 206] on link "Current Month" at bounding box center [410, 199] width 158 height 32
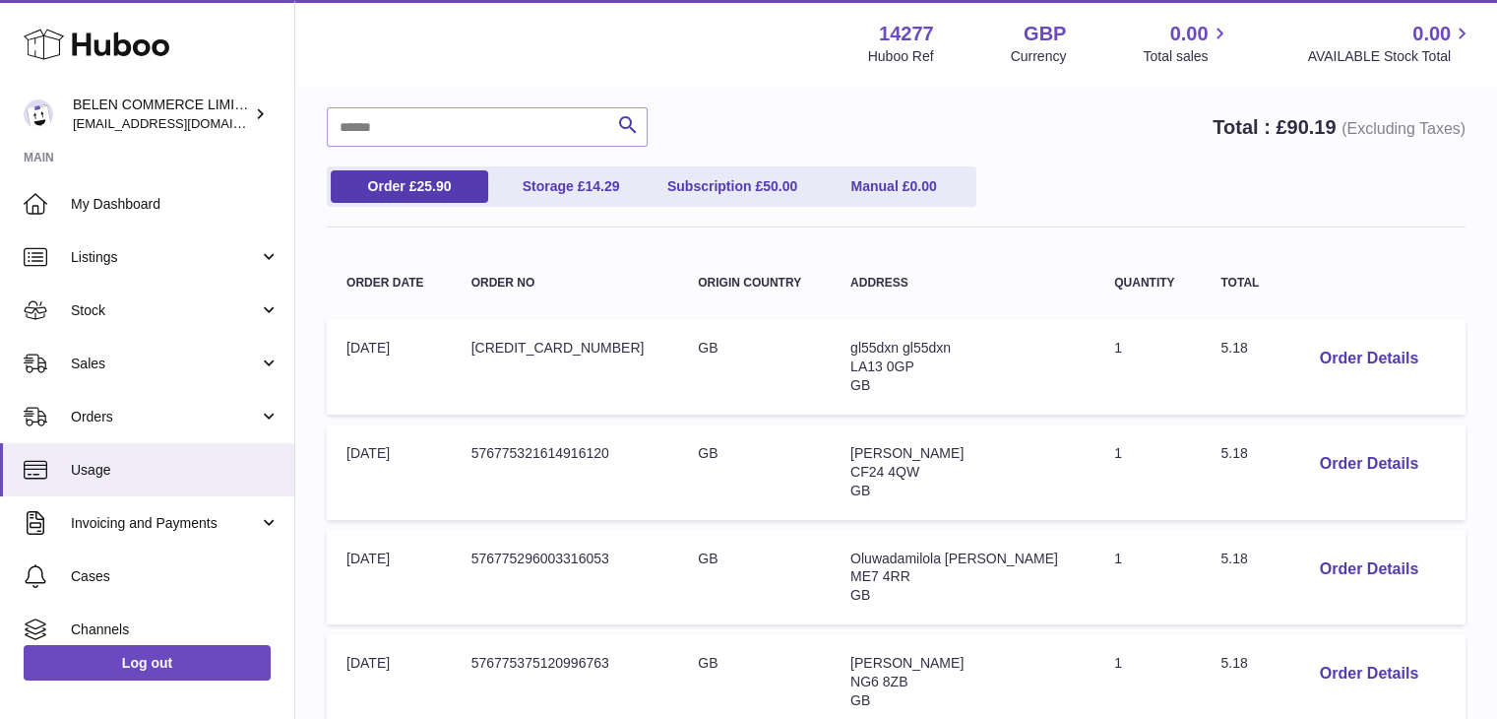
scroll to position [180, 0]
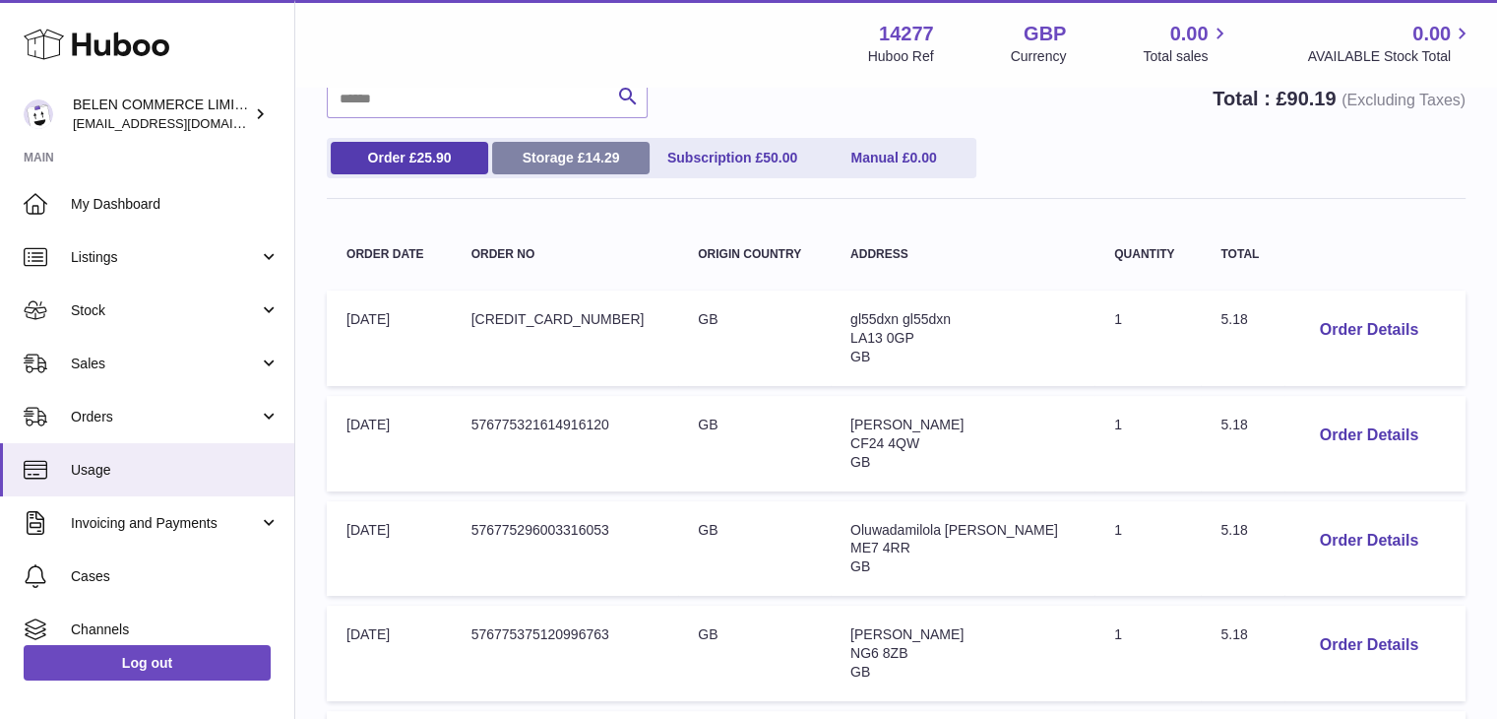
click at [587, 152] on span "14.29" at bounding box center [602, 158] width 34 height 16
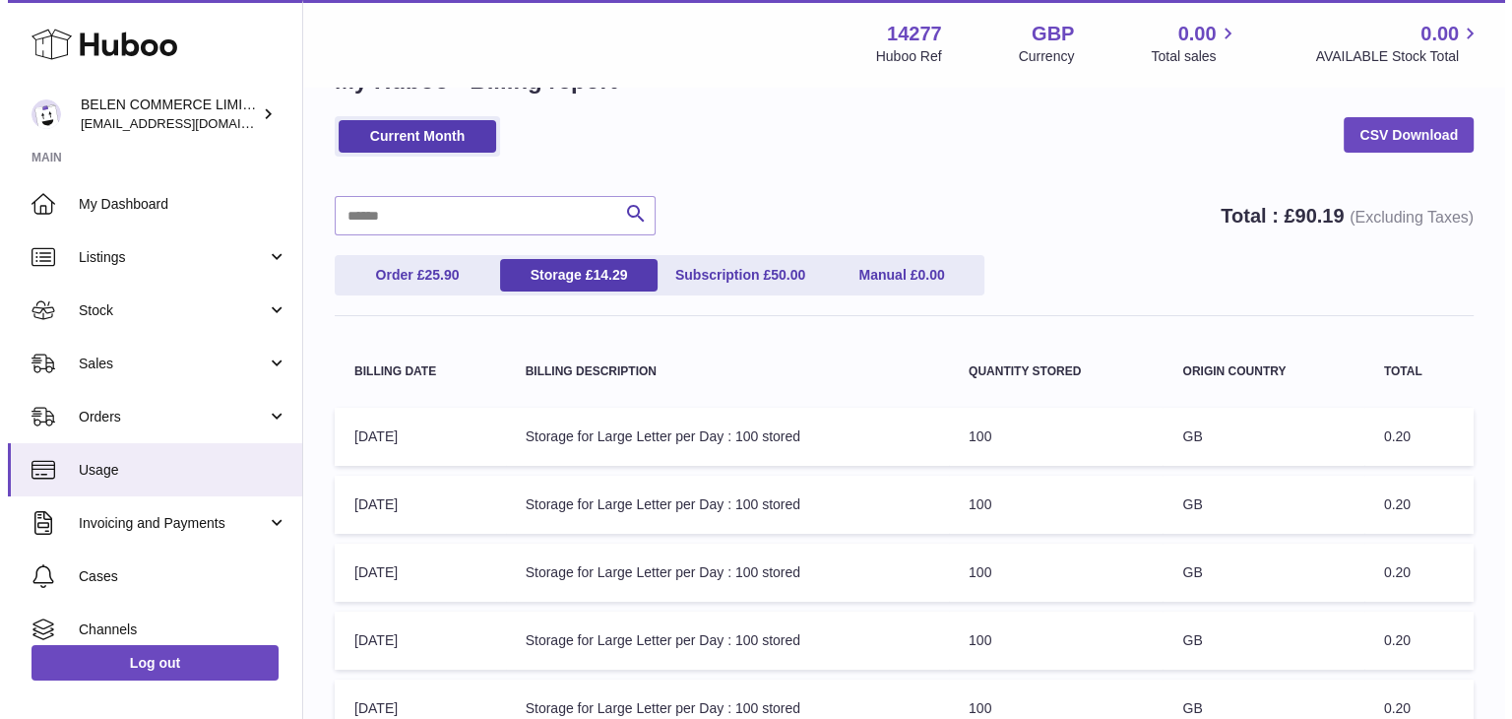
scroll to position [0, 0]
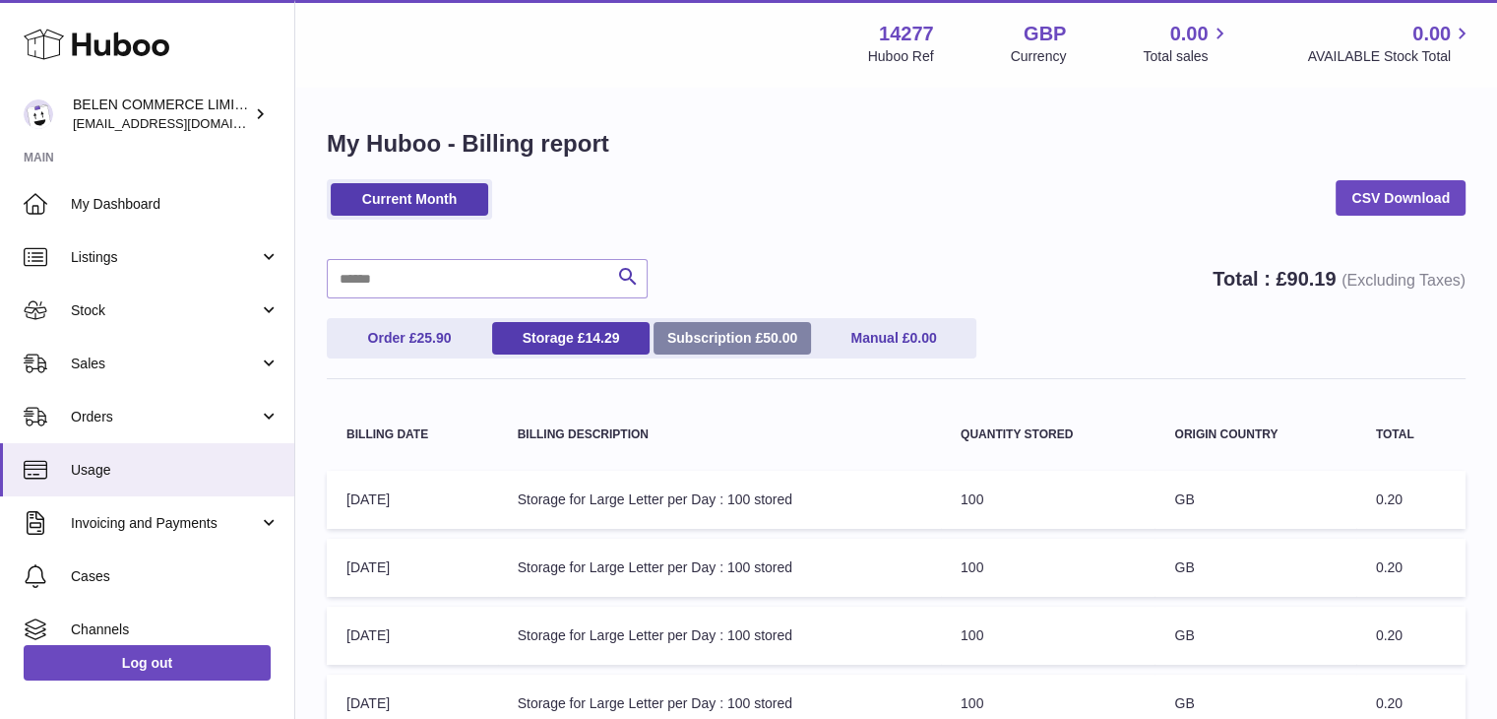
click at [784, 344] on span "50.00" at bounding box center [780, 338] width 34 height 16
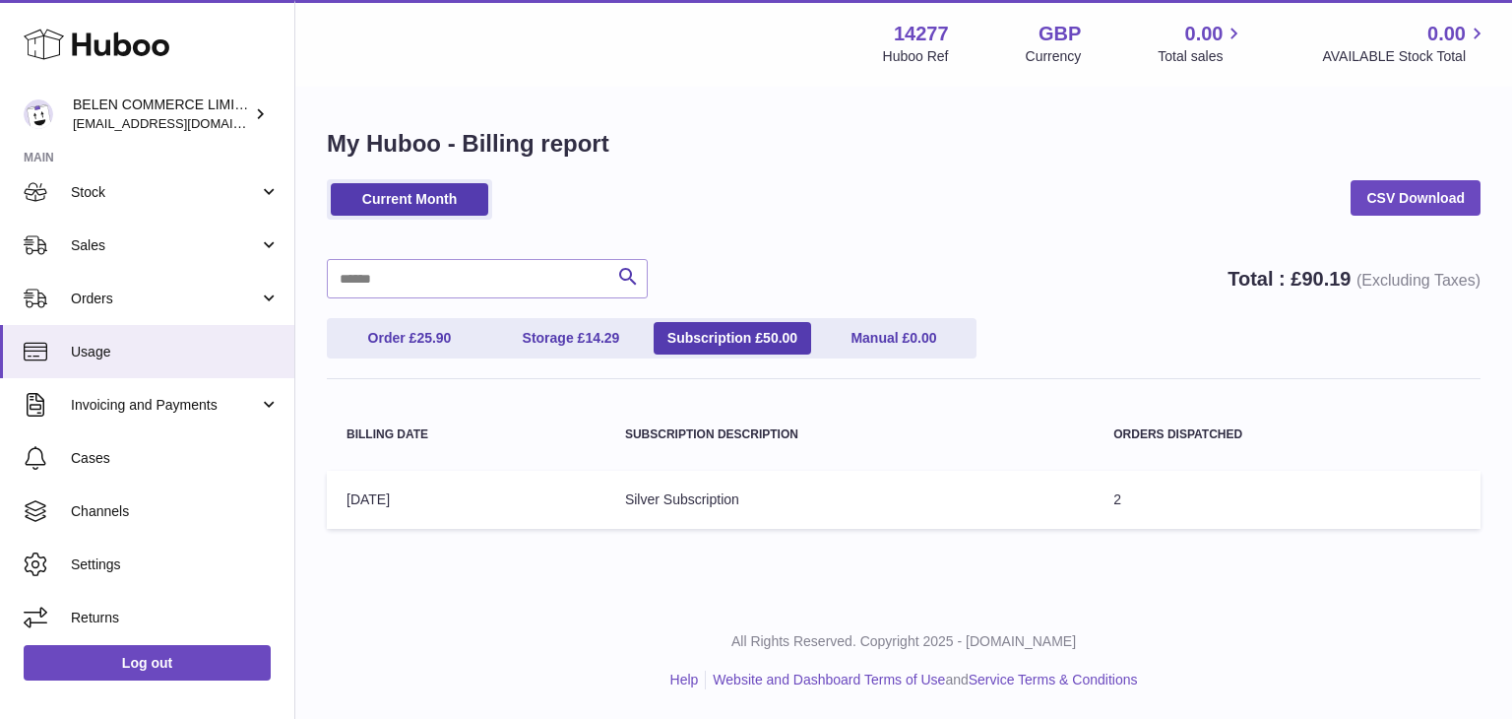
scroll to position [122, 0]
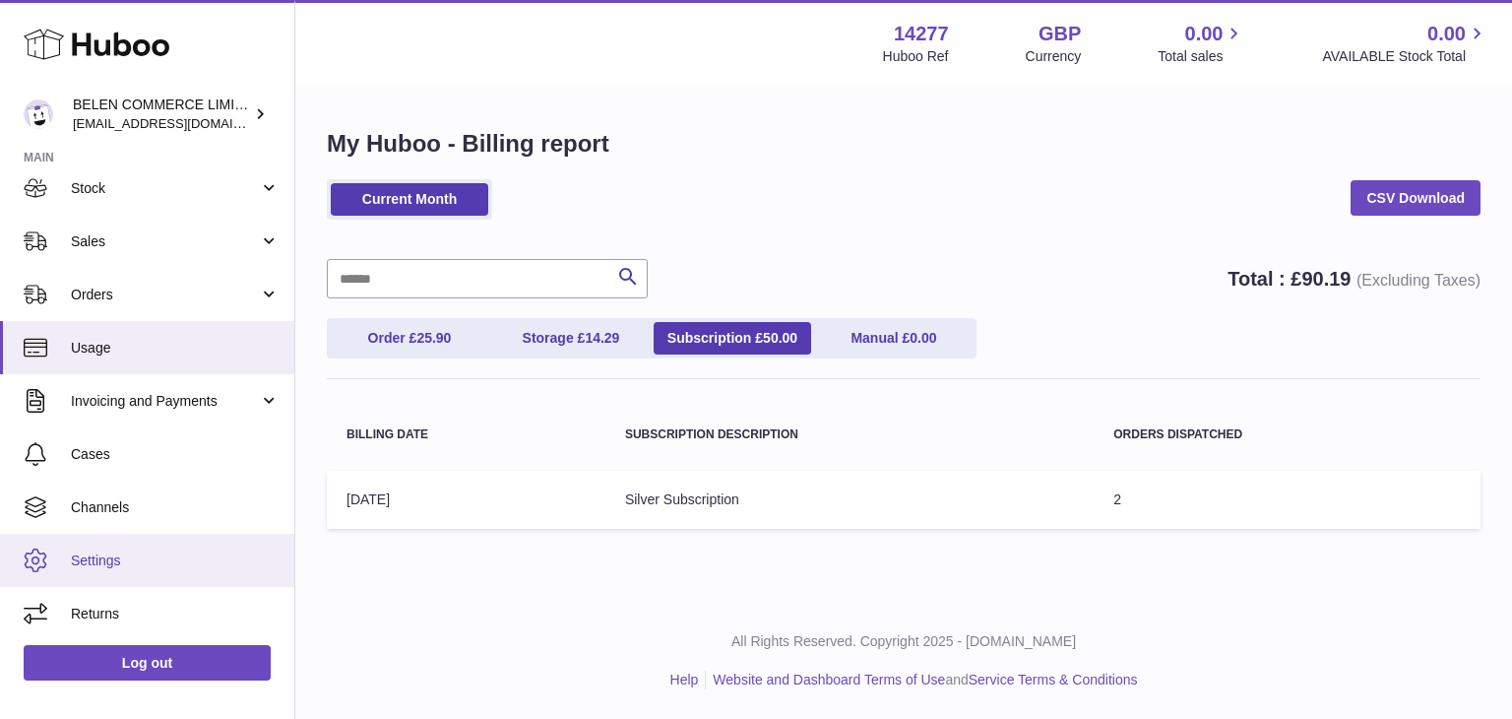
click at [175, 546] on link "Settings" at bounding box center [147, 560] width 294 height 53
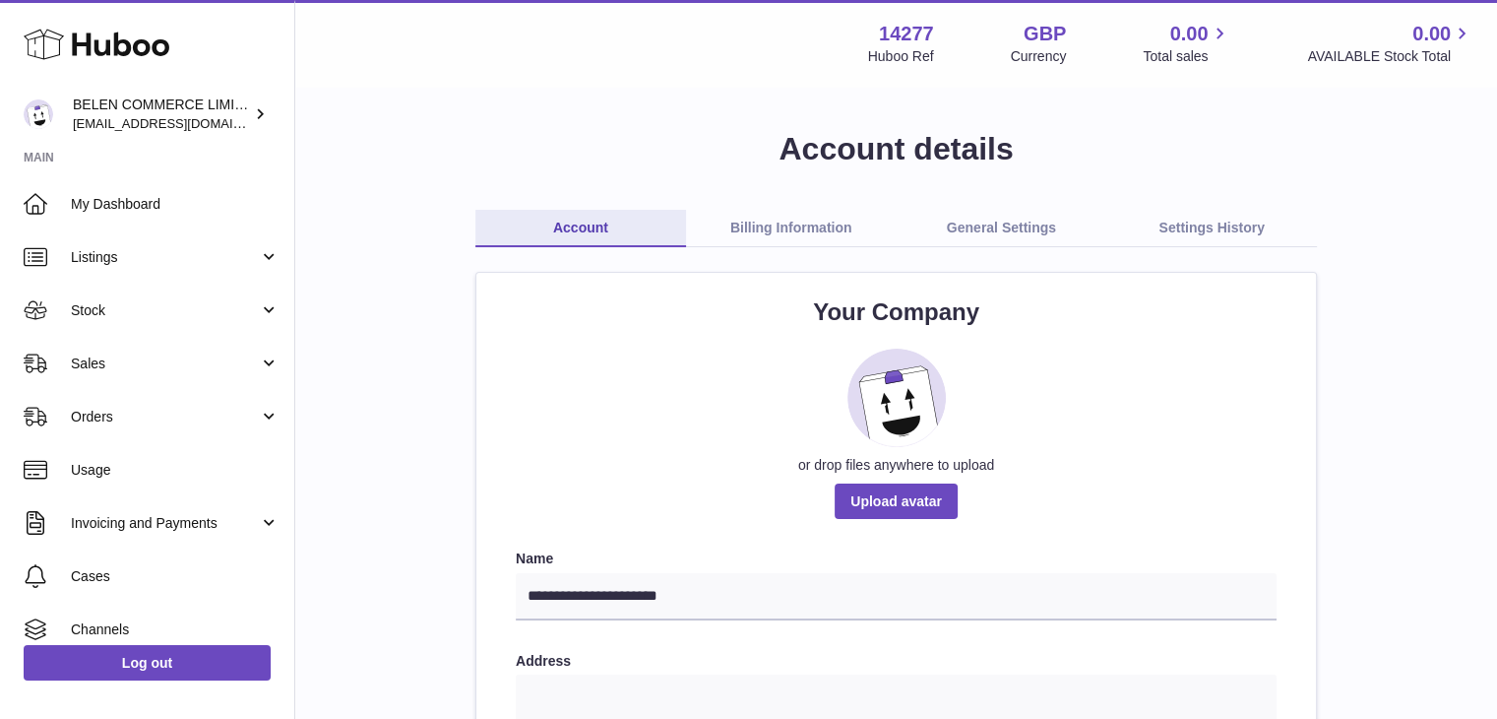
click at [807, 228] on link "Billing Information" at bounding box center [791, 228] width 211 height 37
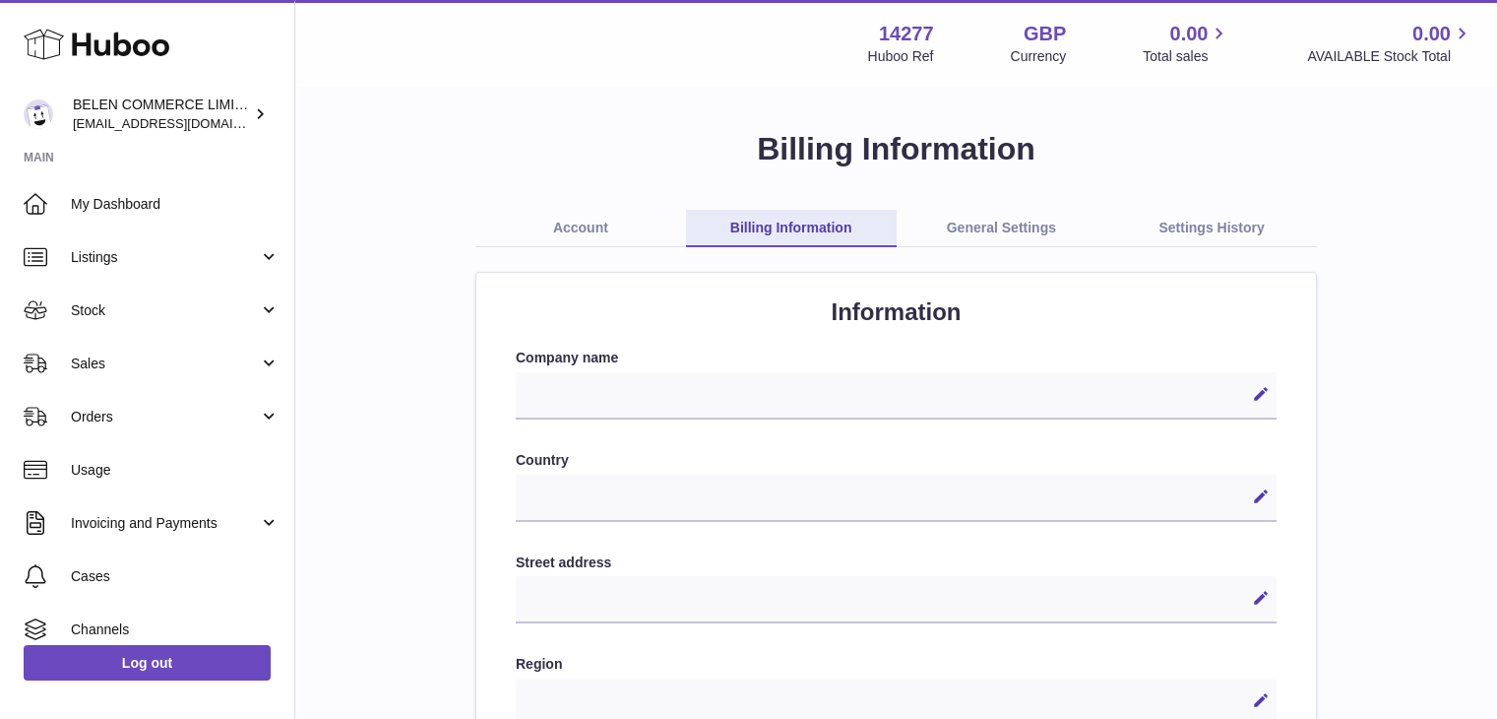
select select
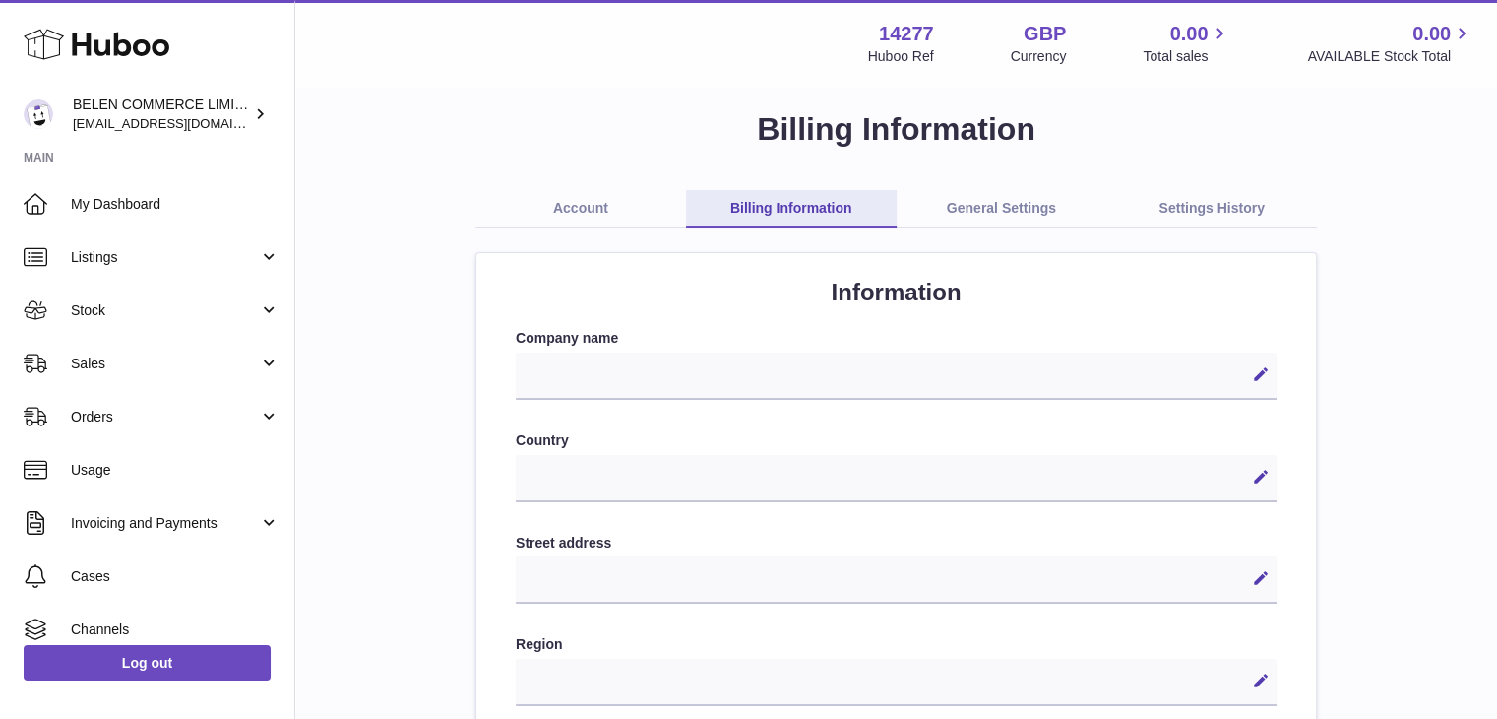
scroll to position [5, 0]
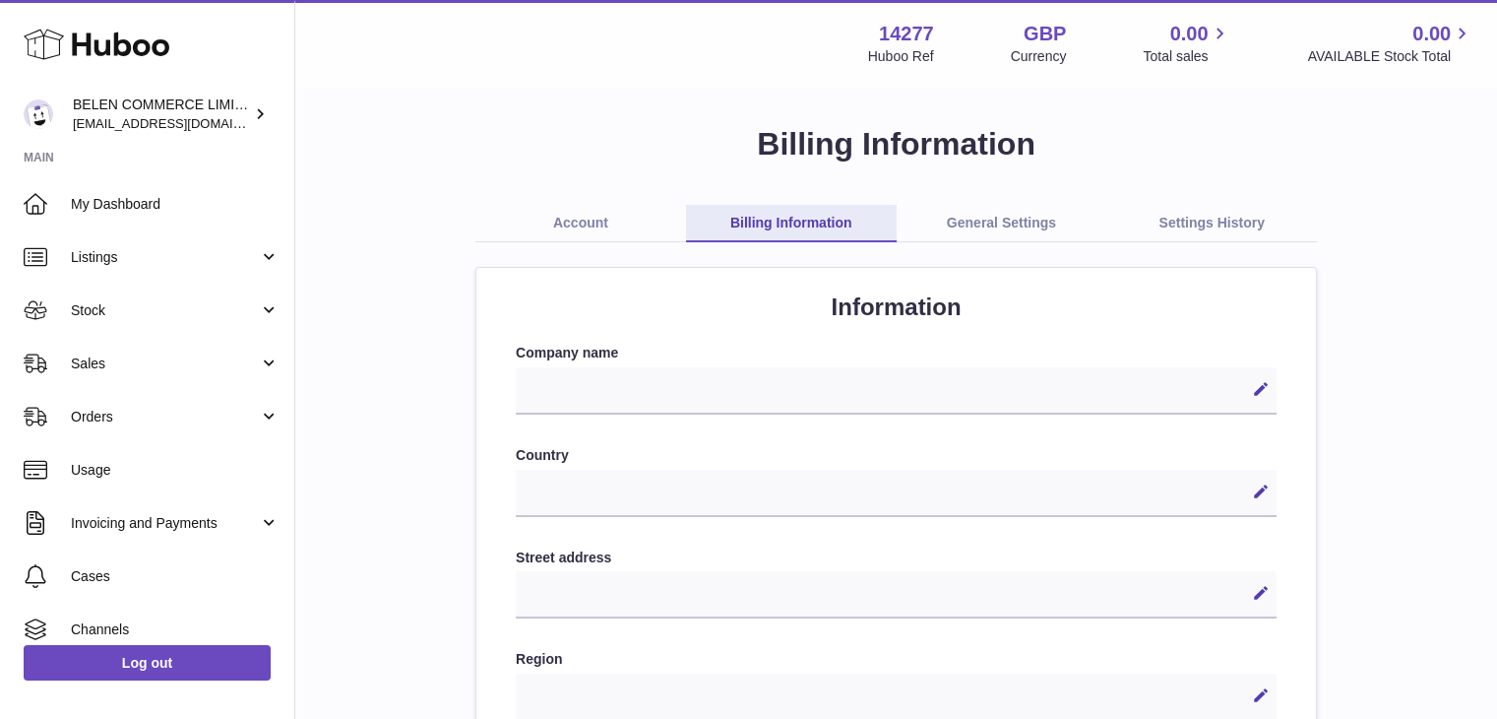
click at [1031, 230] on link "General Settings" at bounding box center [1002, 223] width 211 height 37
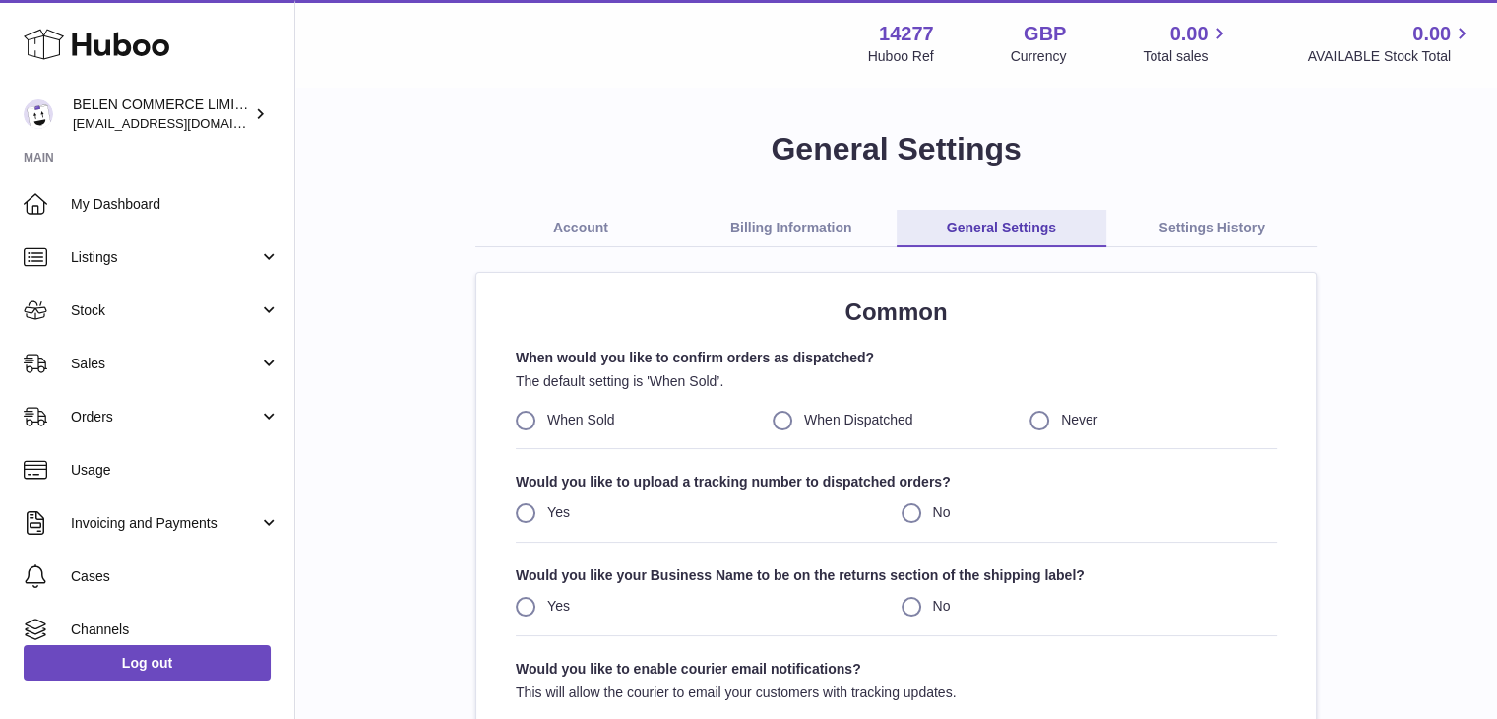
click at [600, 239] on link "Account" at bounding box center [580, 228] width 211 height 37
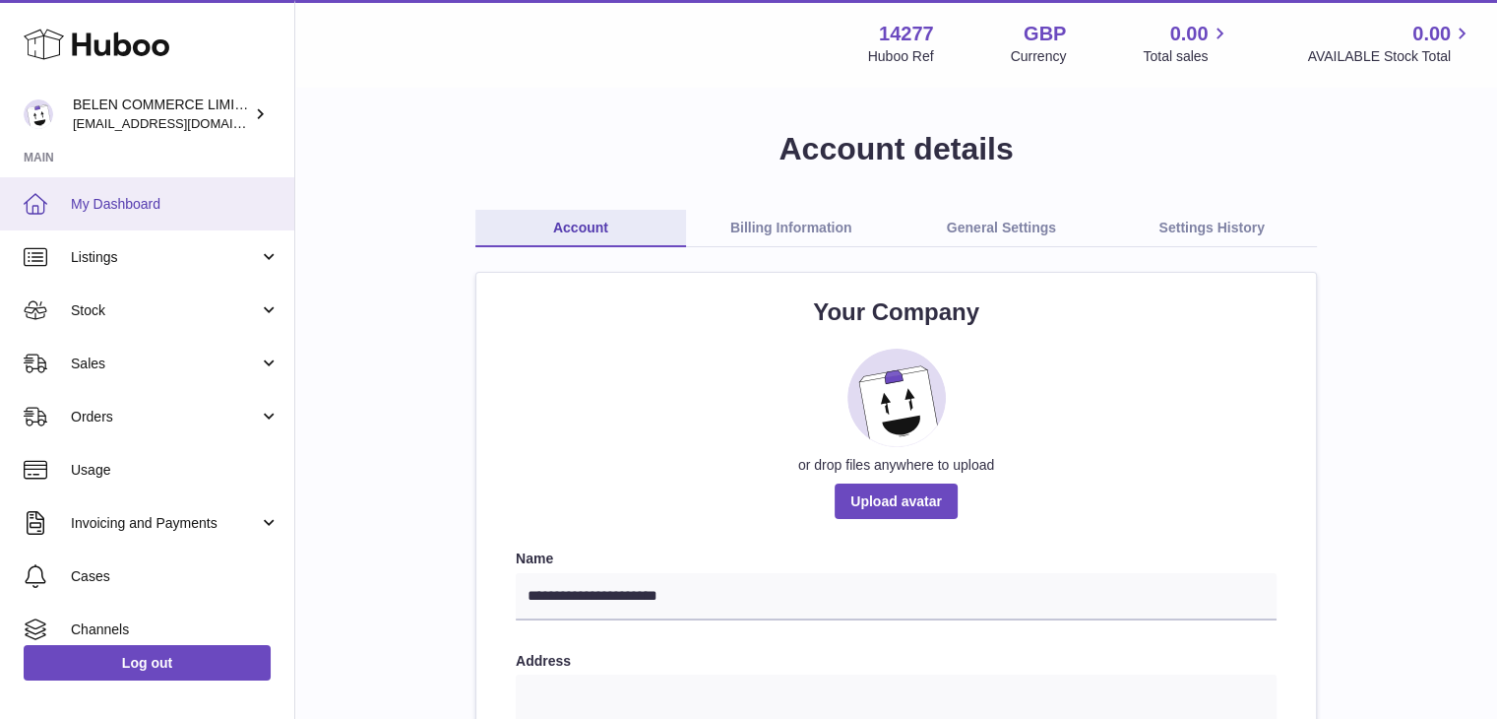
click at [183, 212] on span "My Dashboard" at bounding box center [175, 204] width 209 height 19
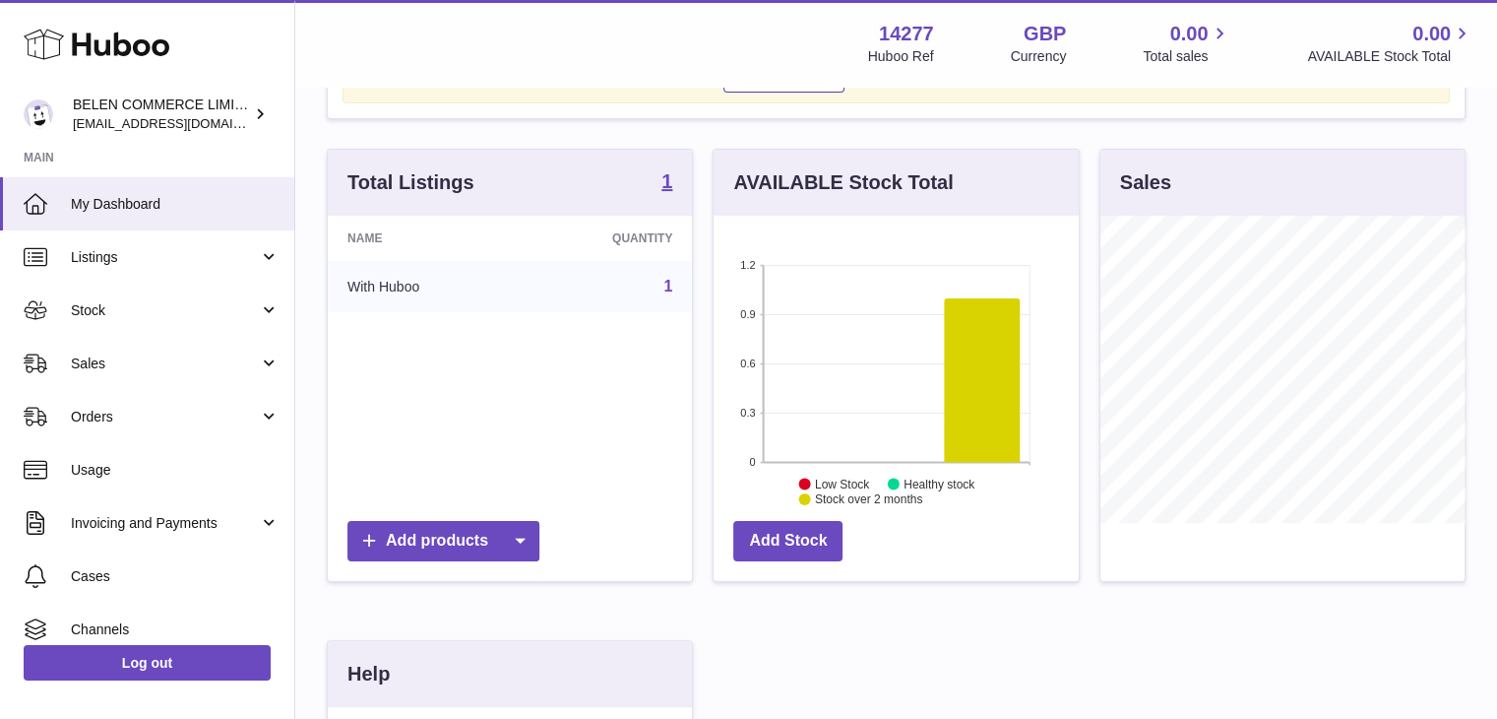
scroll to position [335, 0]
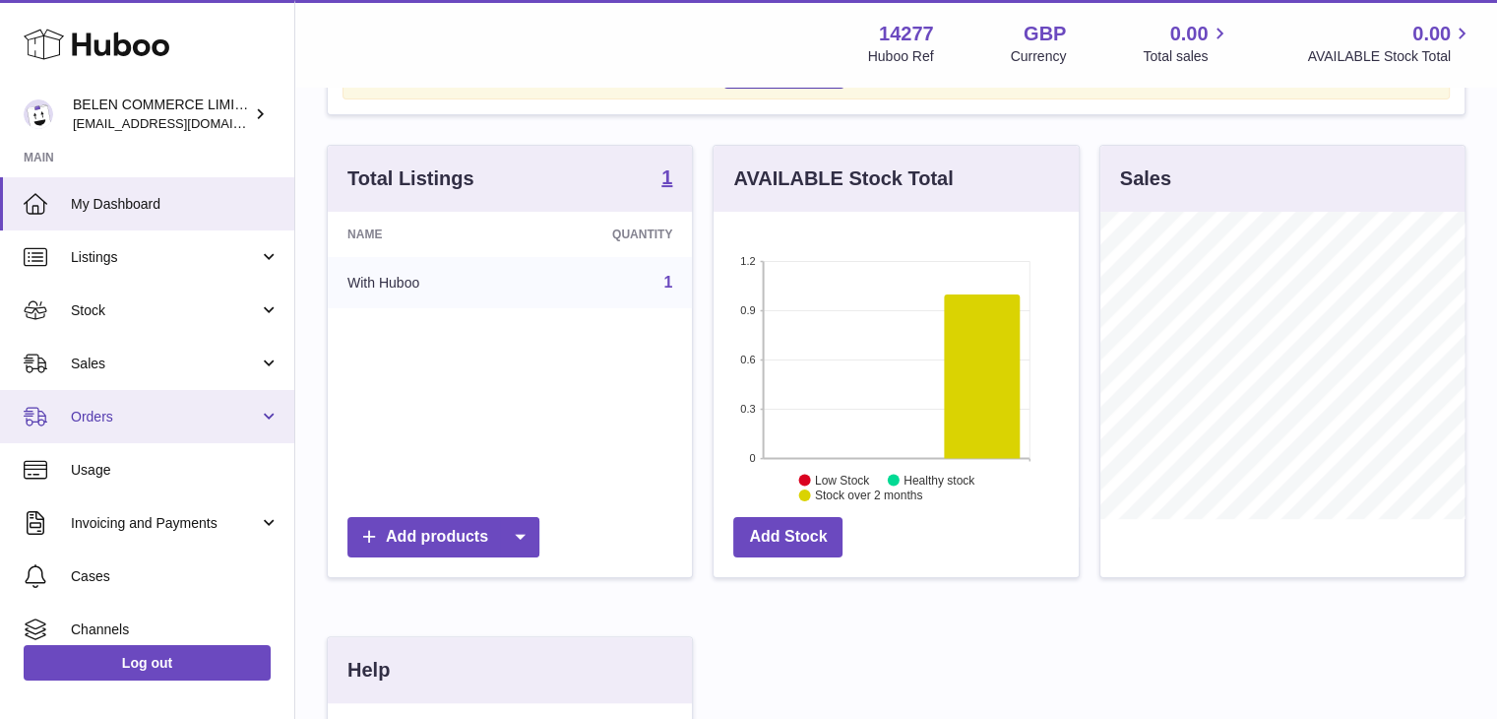
click at [134, 391] on link "Orders" at bounding box center [147, 416] width 294 height 53
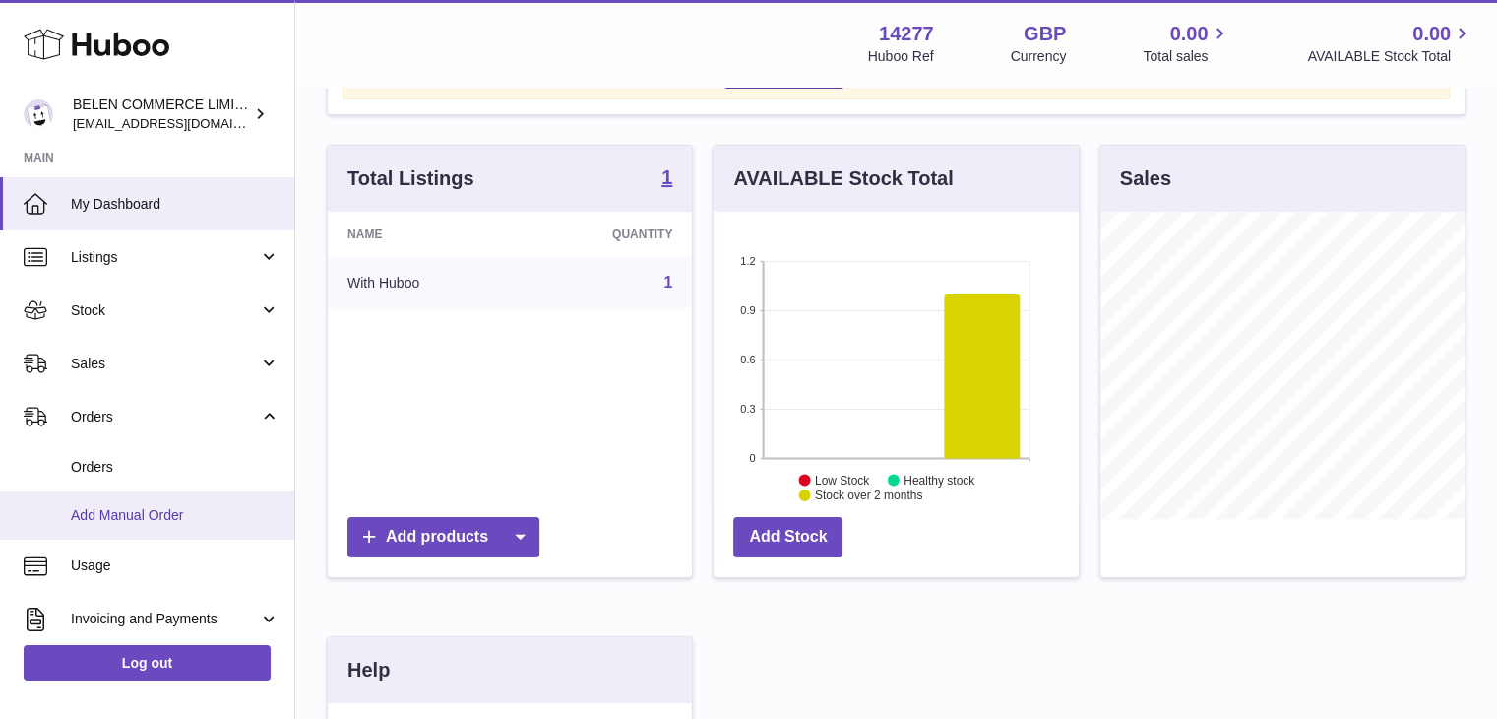
click at [135, 507] on span "Add Manual Order" at bounding box center [175, 515] width 209 height 19
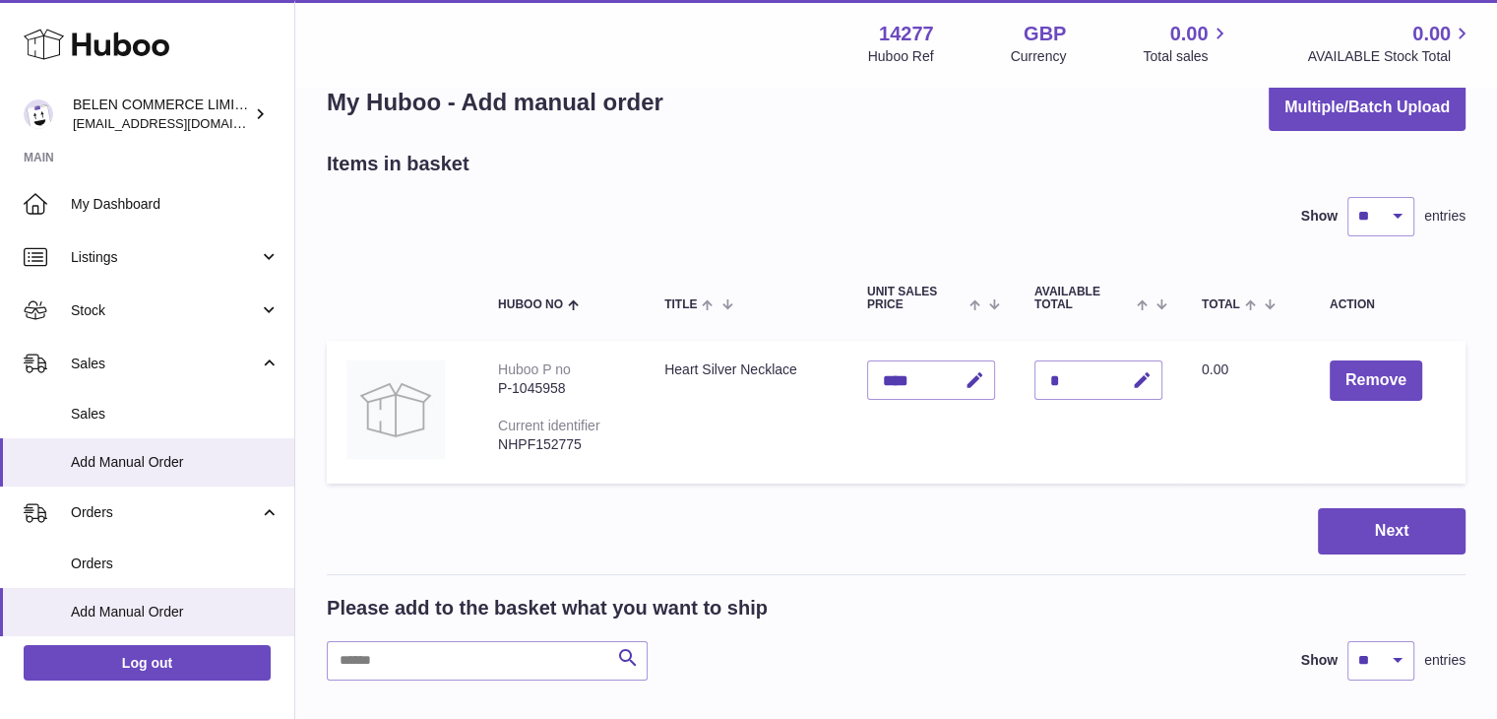
scroll to position [47, 0]
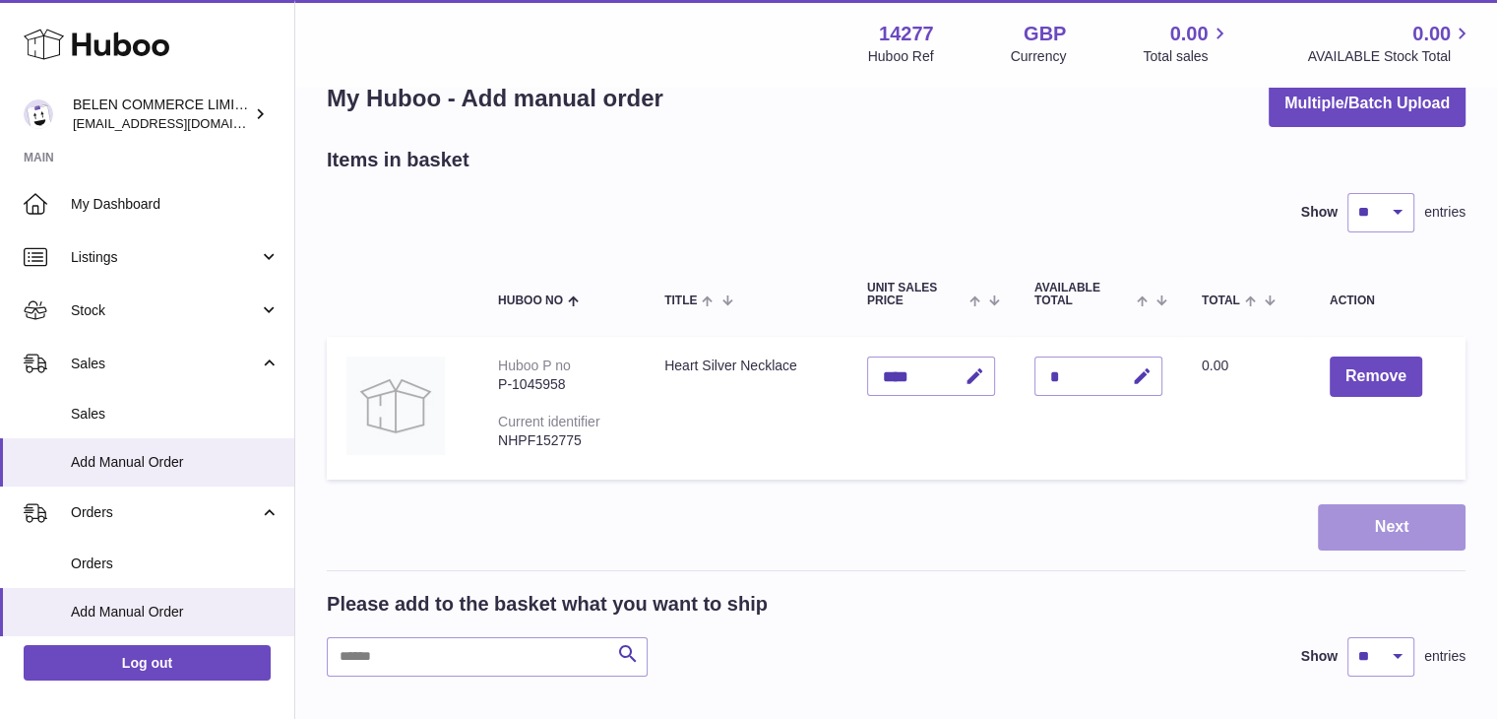
click at [1391, 524] on button "Next" at bounding box center [1392, 527] width 148 height 46
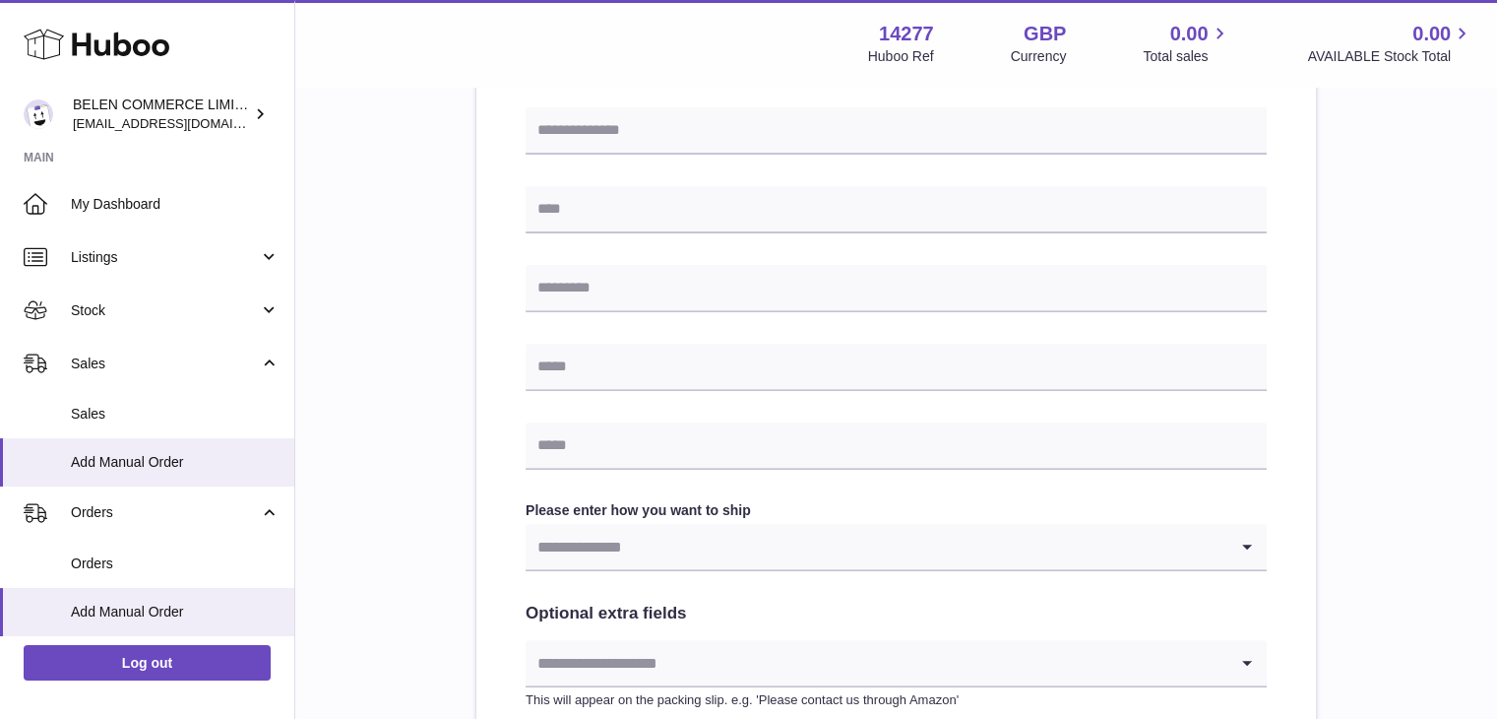
scroll to position [699, 0]
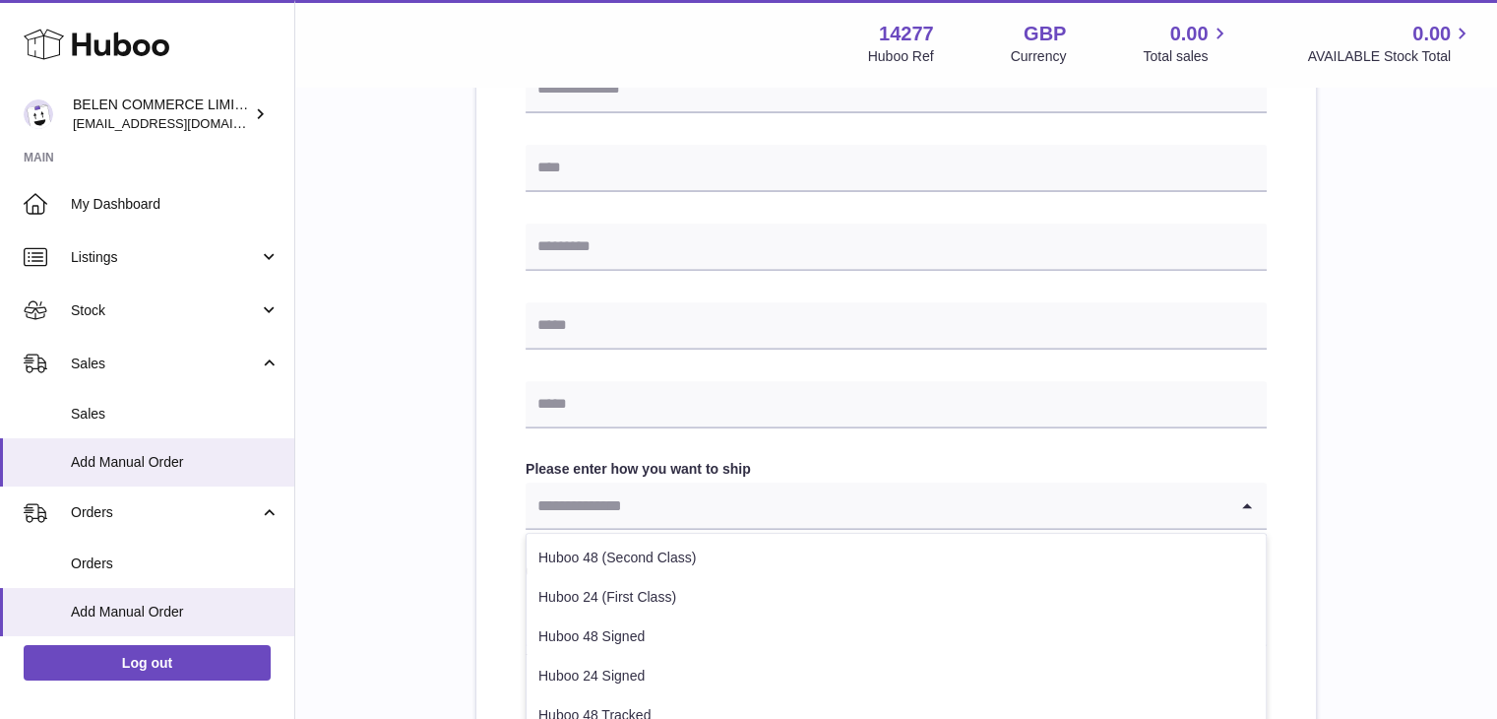
click at [1188, 497] on input "Search for option" at bounding box center [877, 504] width 702 height 45
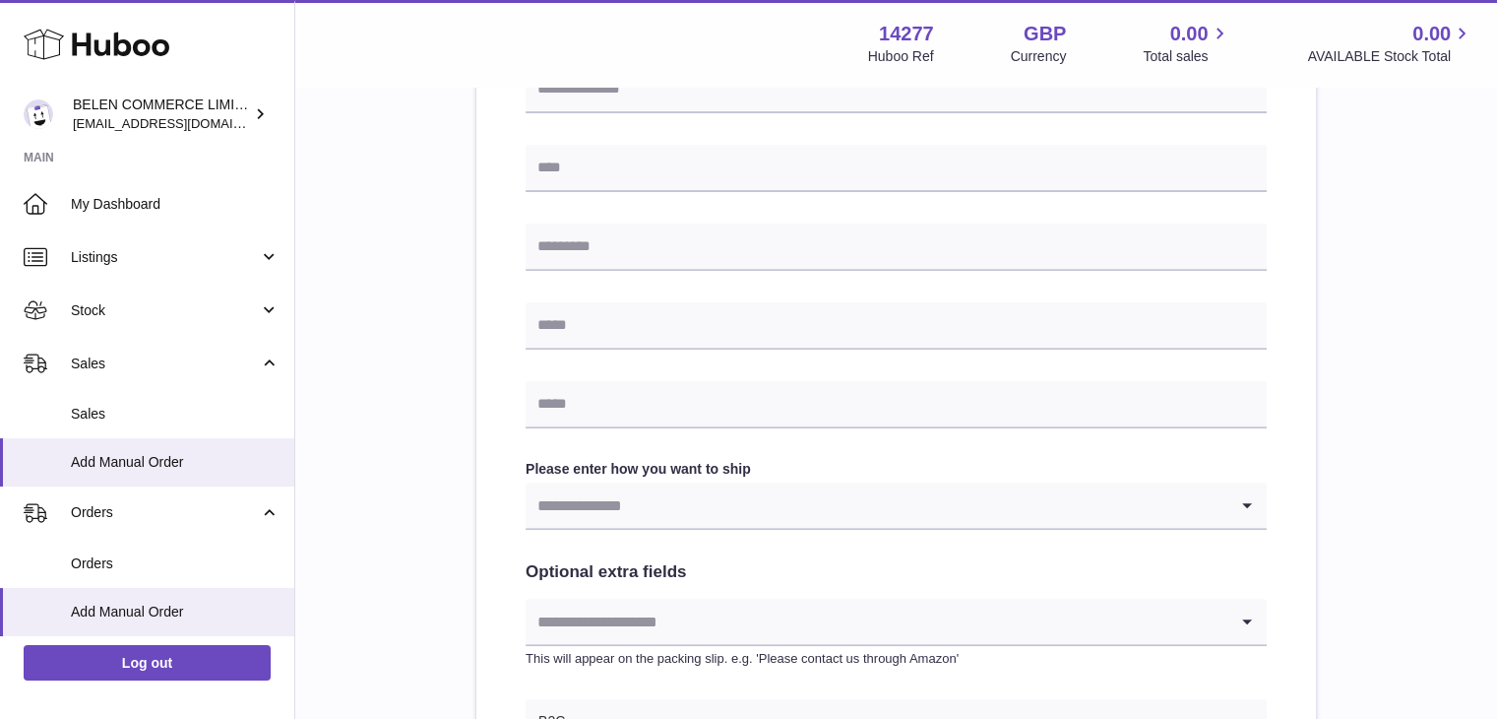
click at [437, 431] on div "Please enter where you want to ship the items UK Europe World Find Address Plea…" at bounding box center [896, 180] width 1139 height 1371
click at [238, 411] on span "Sales" at bounding box center [175, 414] width 209 height 19
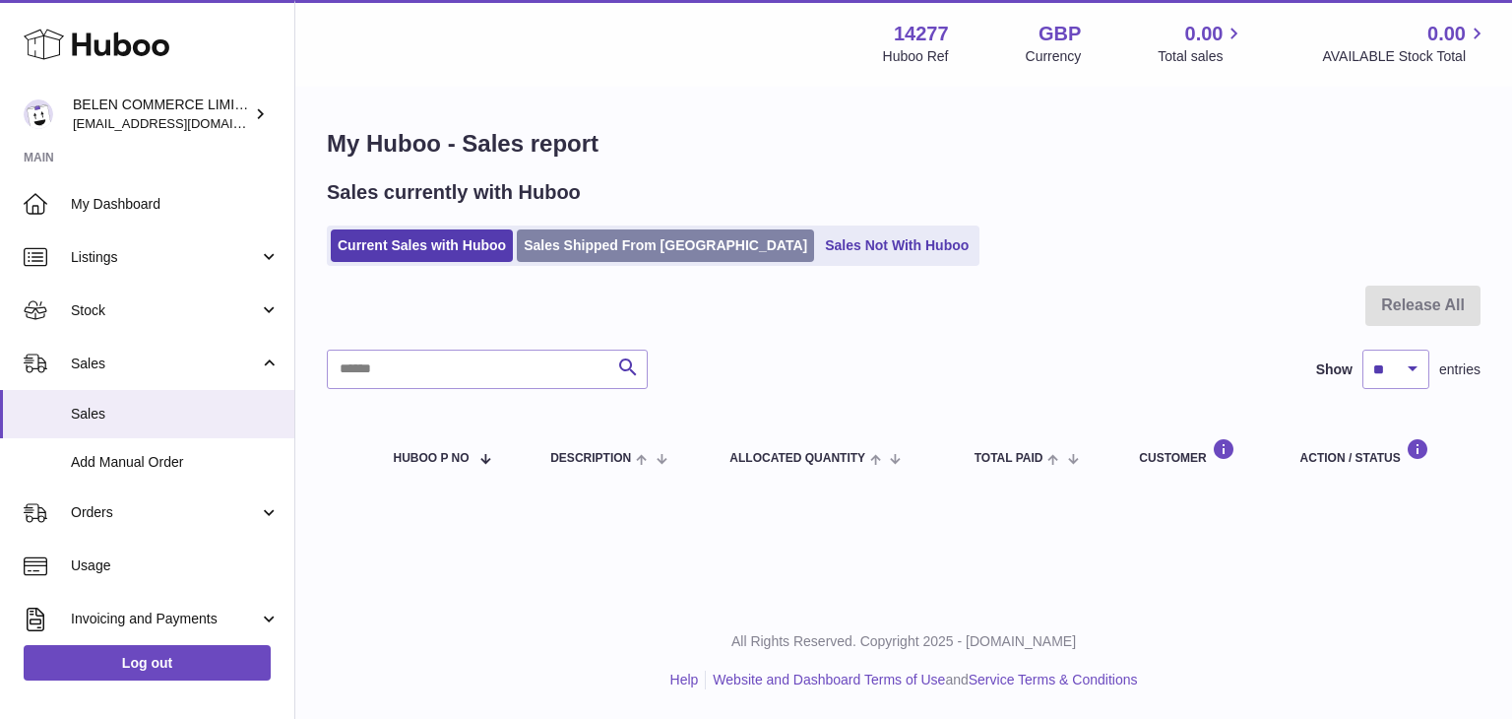
click at [660, 245] on link "Sales Shipped From [GEOGRAPHIC_DATA]" at bounding box center [665, 245] width 297 height 32
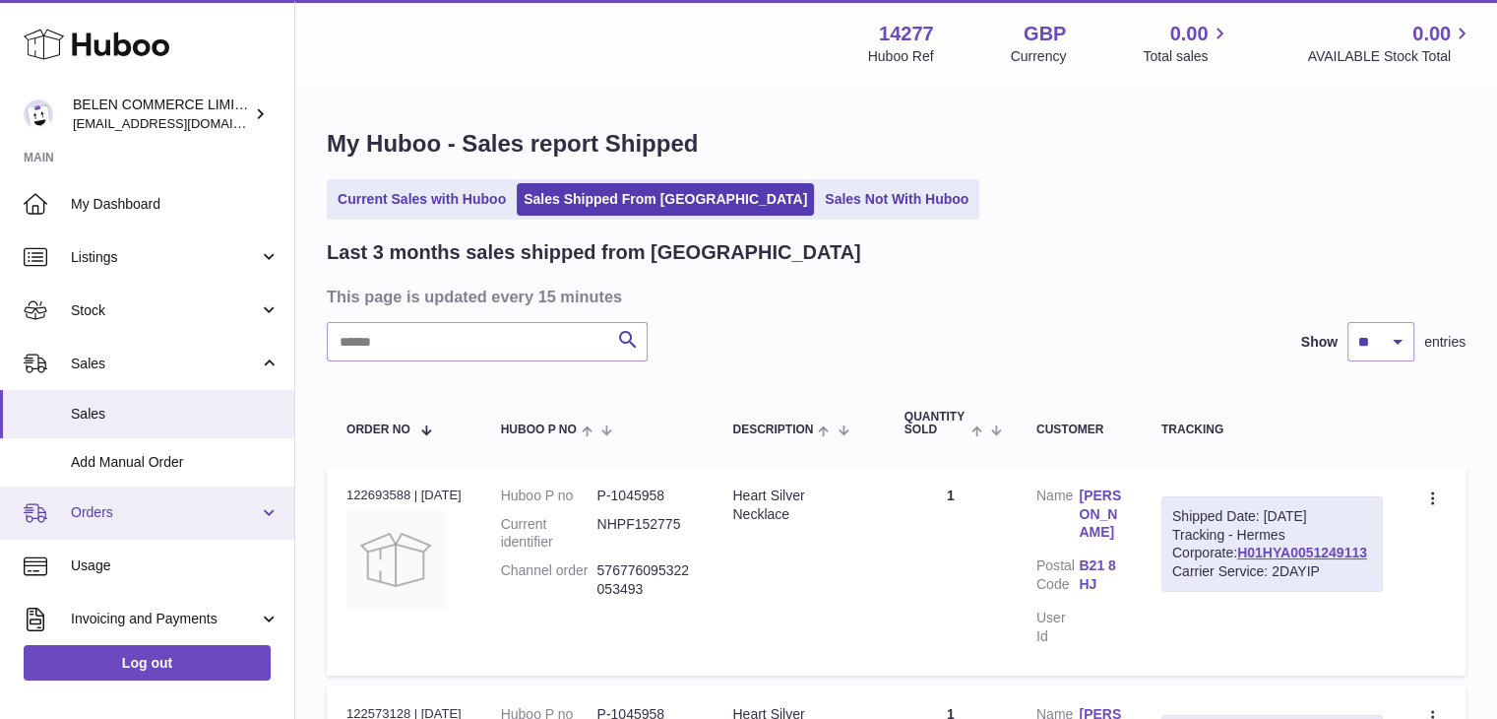
click at [167, 532] on link "Orders" at bounding box center [147, 512] width 294 height 53
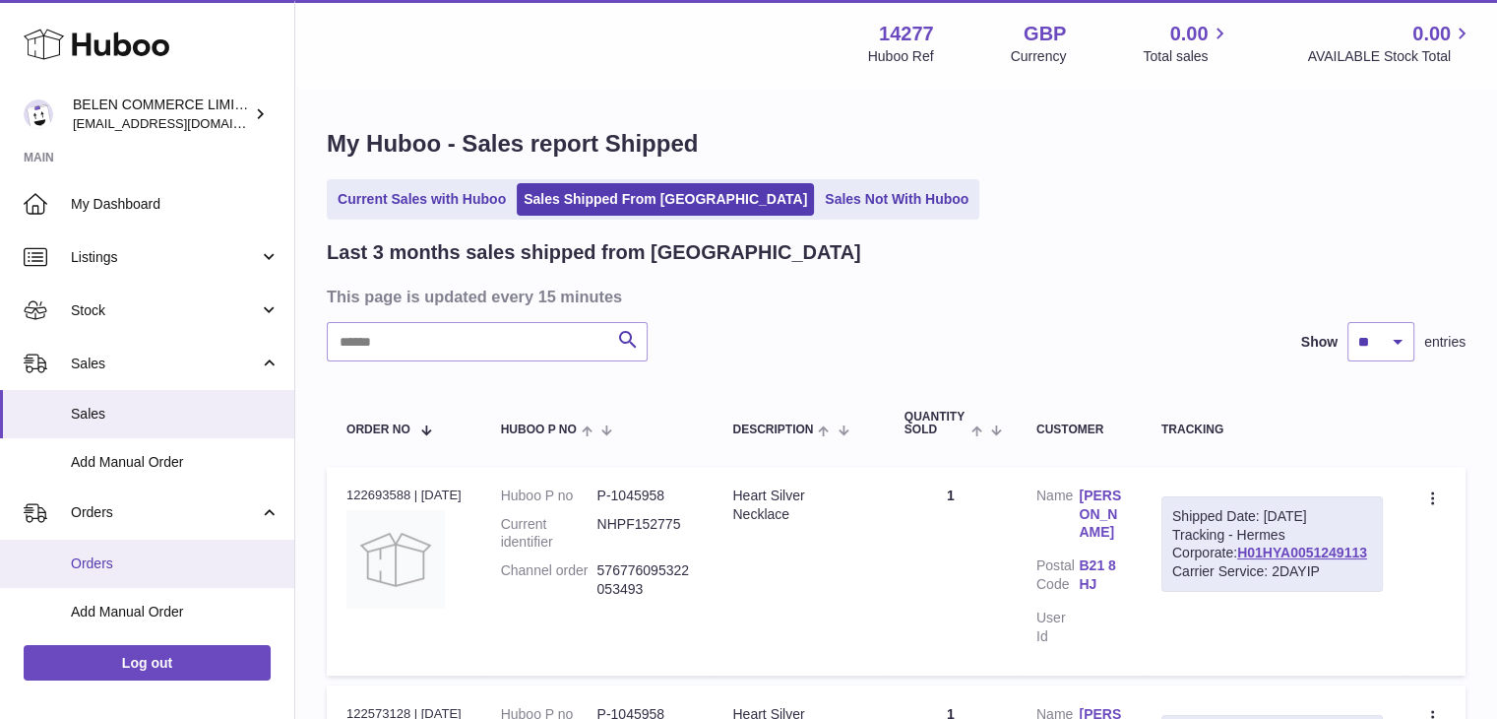
click at [158, 569] on span "Orders" at bounding box center [175, 563] width 209 height 19
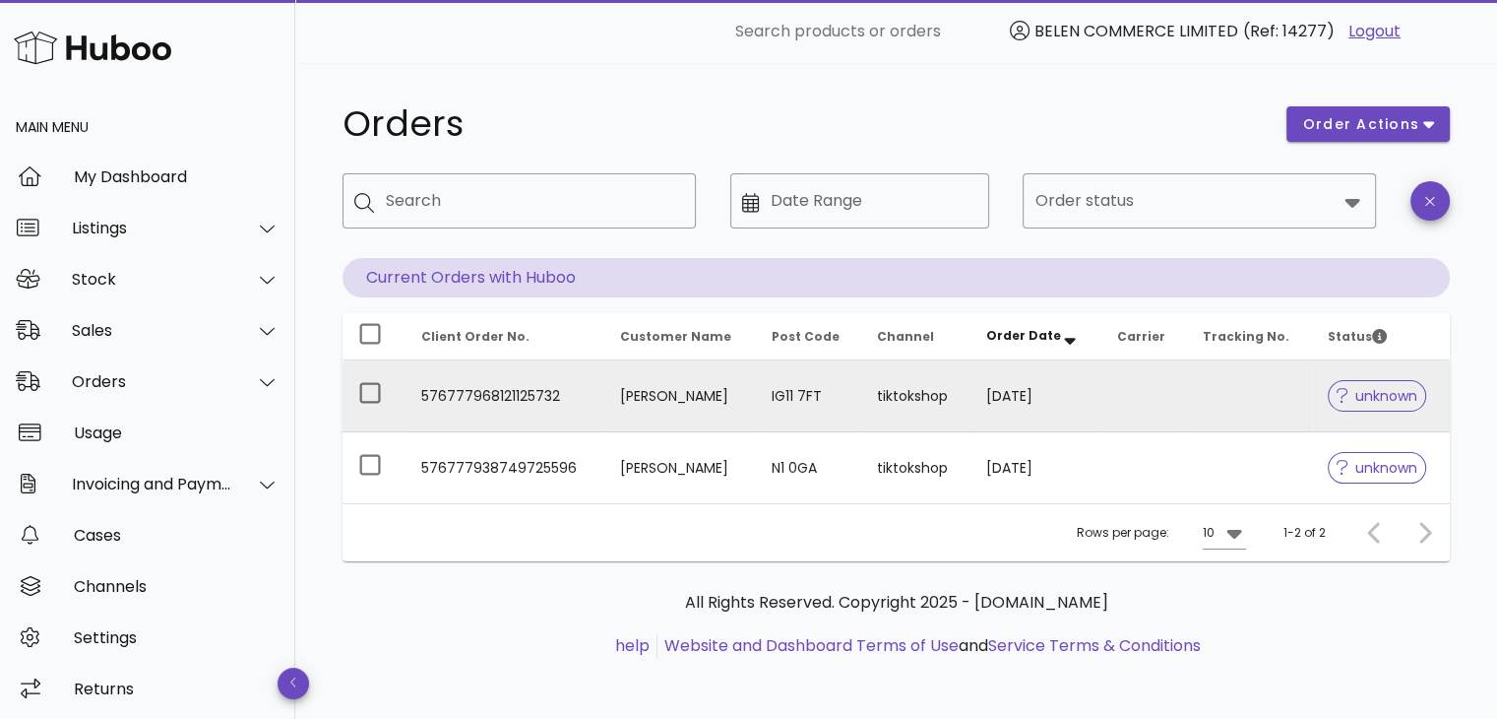
click at [1018, 394] on td "[DATE]" at bounding box center [1037, 396] width 132 height 72
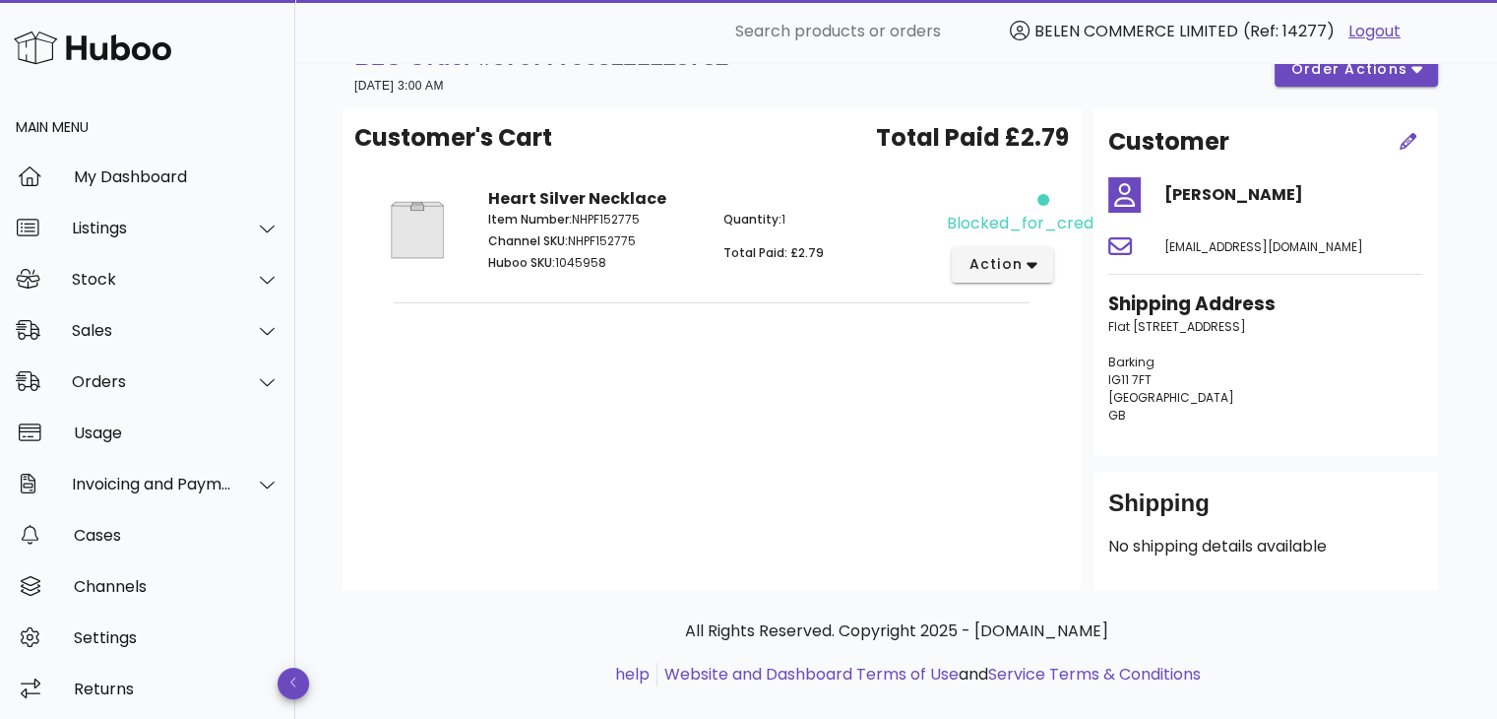
scroll to position [40, 0]
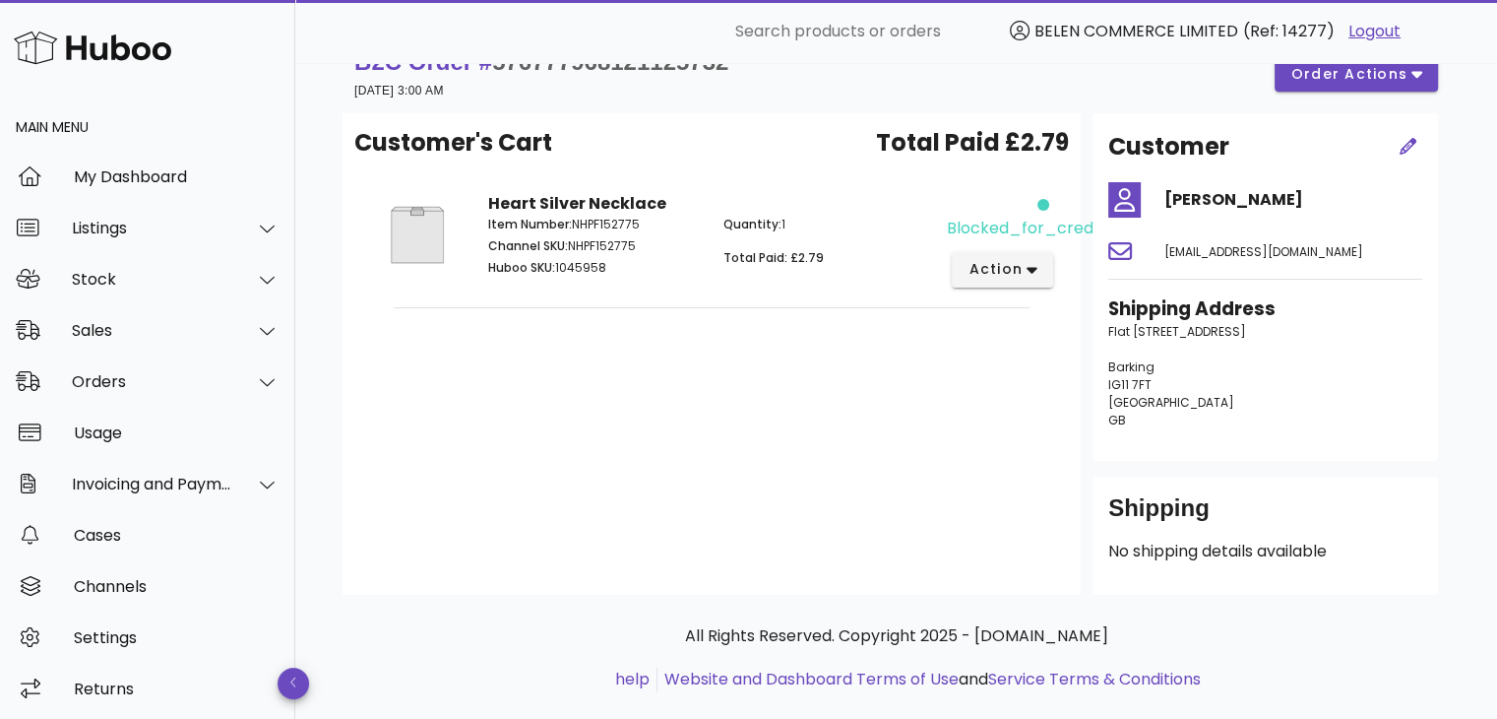
click at [1040, 210] on div "blocked_for_credit" at bounding box center [1000, 216] width 106 height 48
click at [1361, 83] on span "order actions" at bounding box center [1350, 74] width 118 height 21
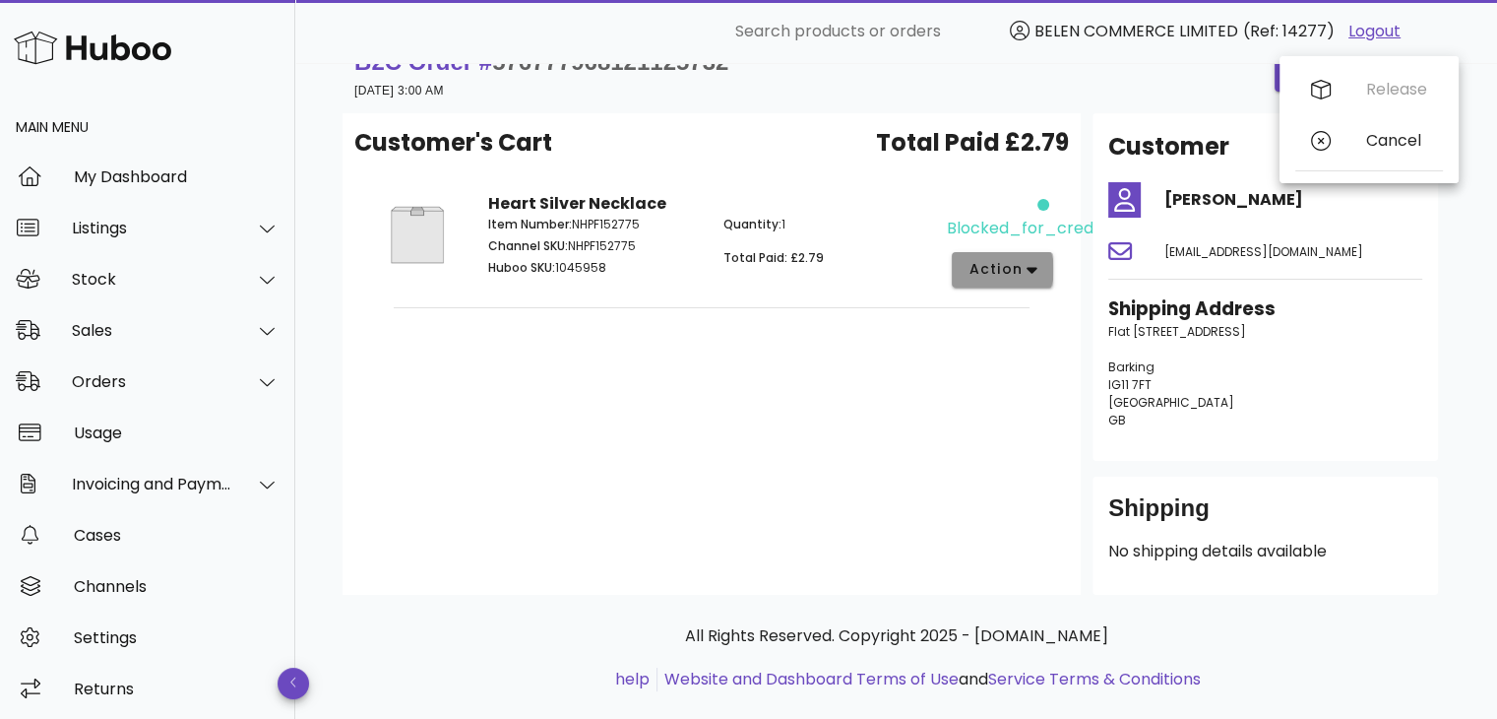
click at [1021, 254] on button "action" at bounding box center [1002, 269] width 101 height 35
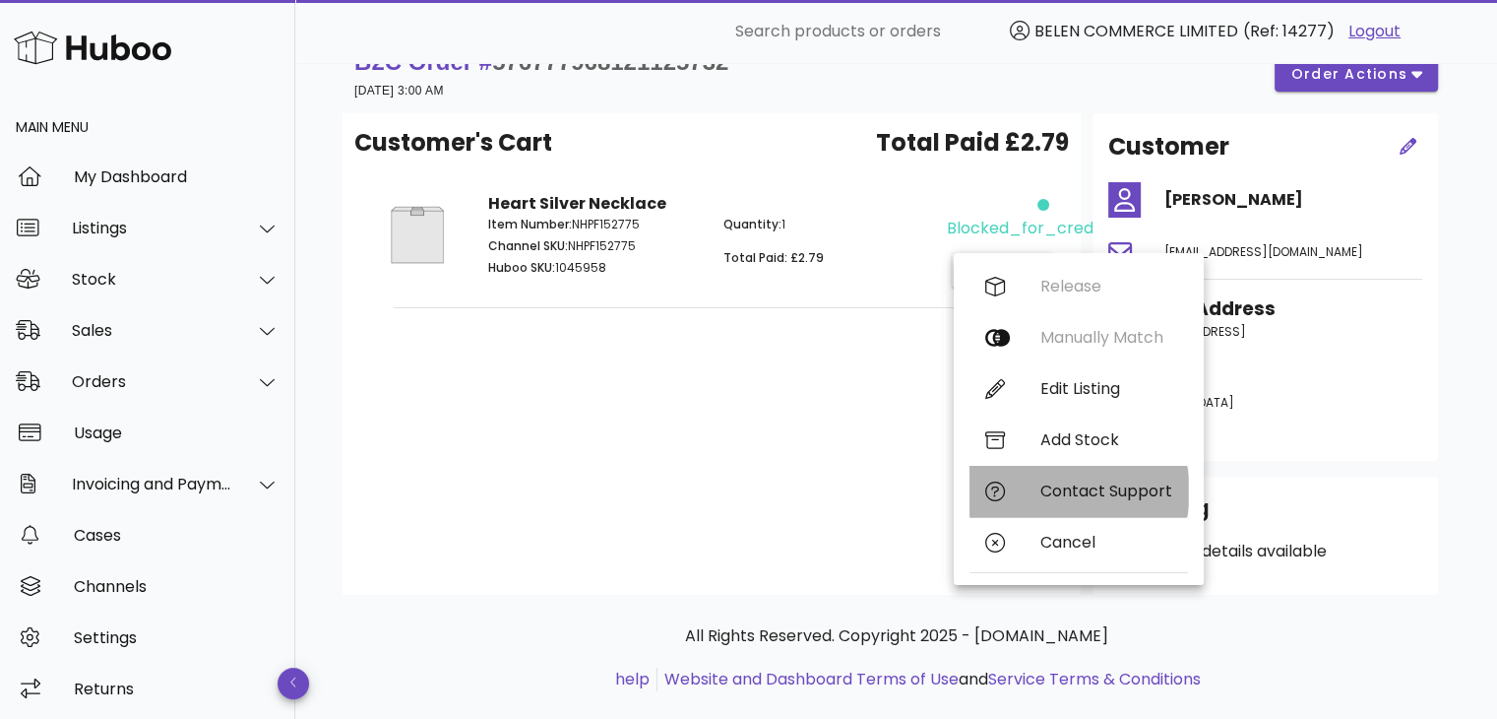
click at [1020, 488] on div "Contact Support" at bounding box center [1079, 491] width 219 height 51
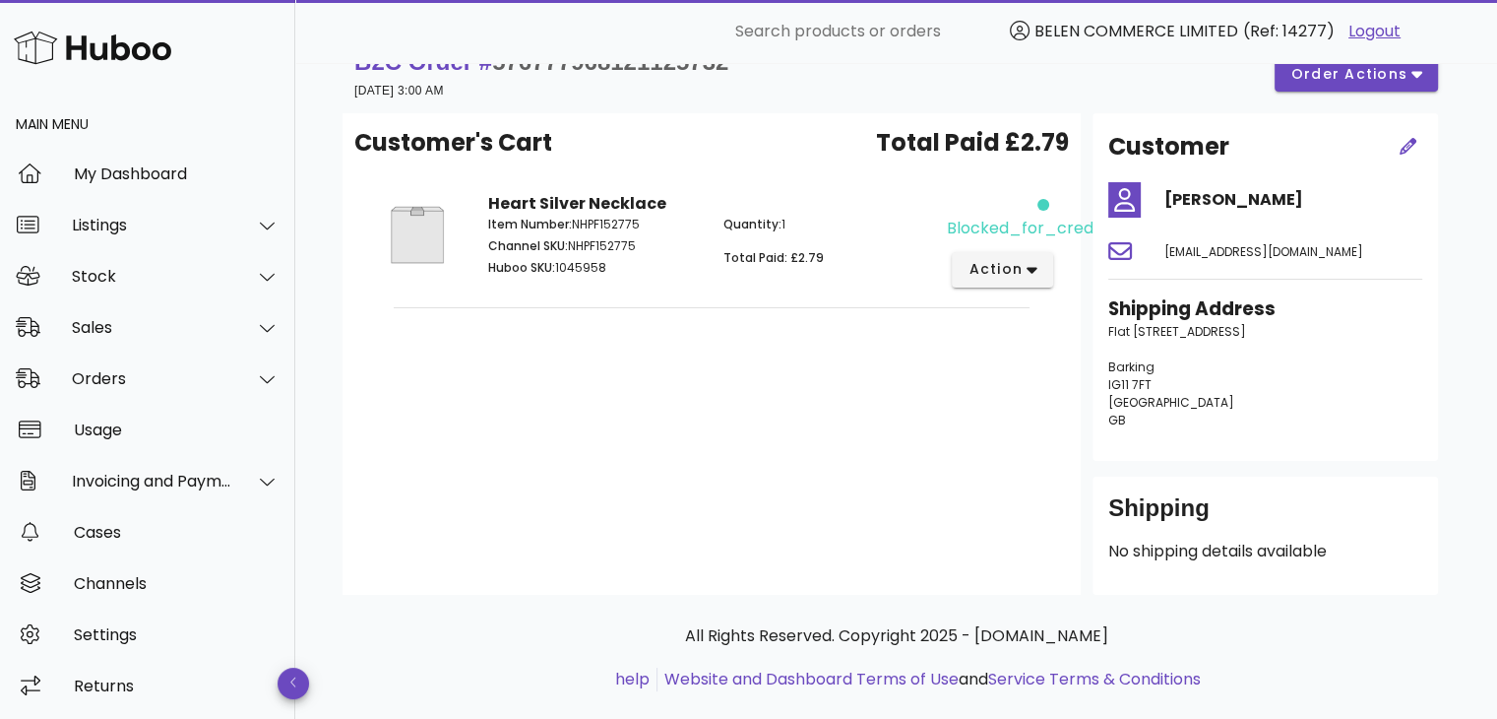
scroll to position [0, 0]
click at [1197, 31] on span "BELEN COMMERCE LIMITED" at bounding box center [1137, 31] width 204 height 23
click at [1041, 262] on button "action" at bounding box center [1002, 269] width 101 height 35
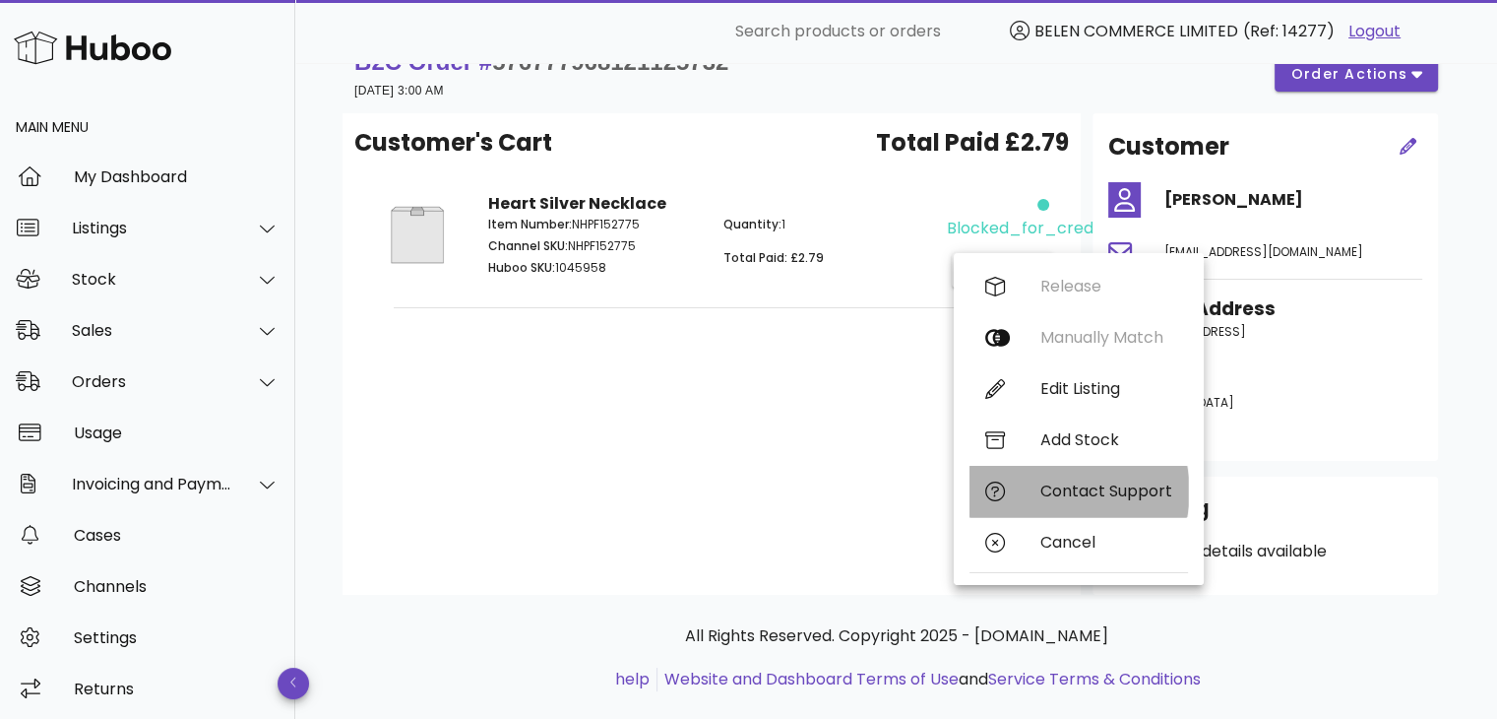
click at [1048, 503] on div "Contact Support" at bounding box center [1079, 491] width 219 height 51
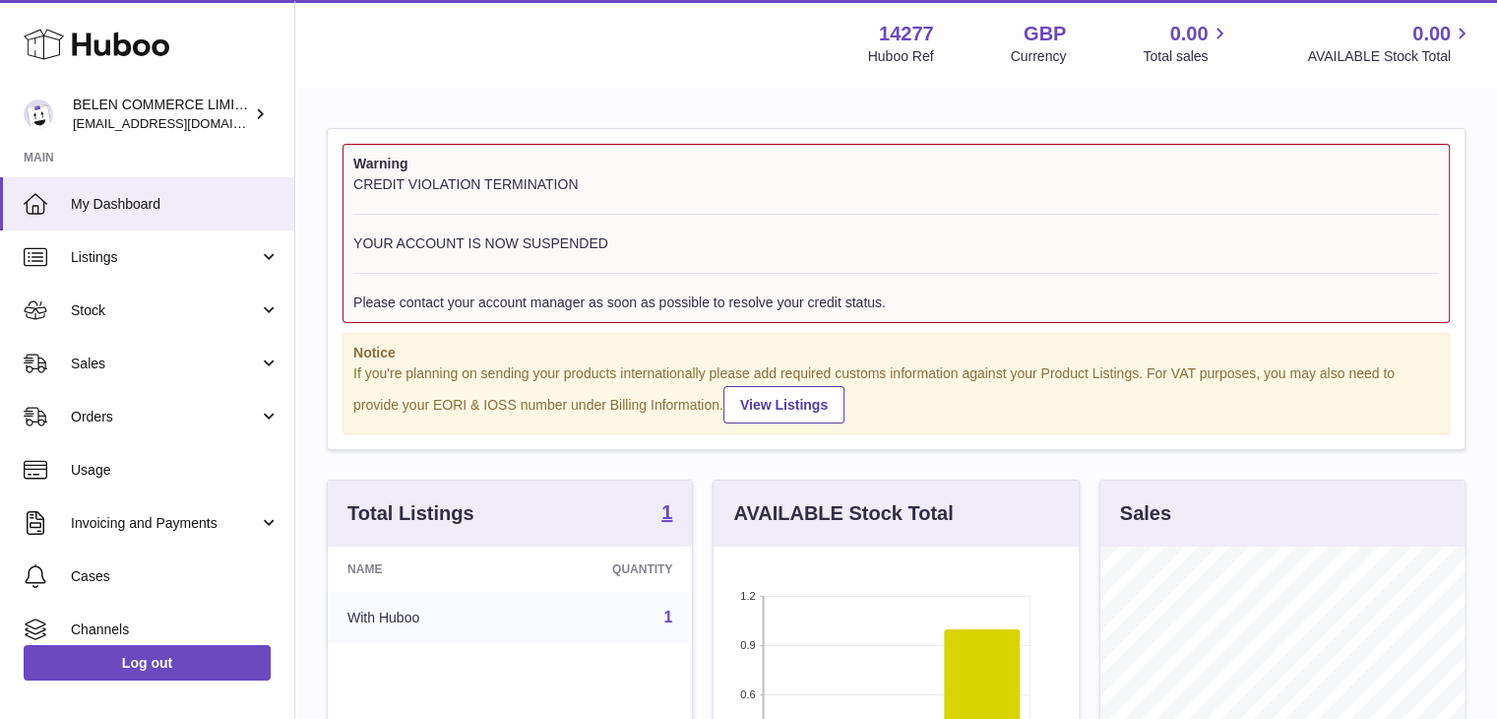
scroll to position [307, 365]
click at [201, 111] on div "BELEN COMMERCE LIMITED zenmindcoeu@gmail.com" at bounding box center [161, 113] width 177 height 37
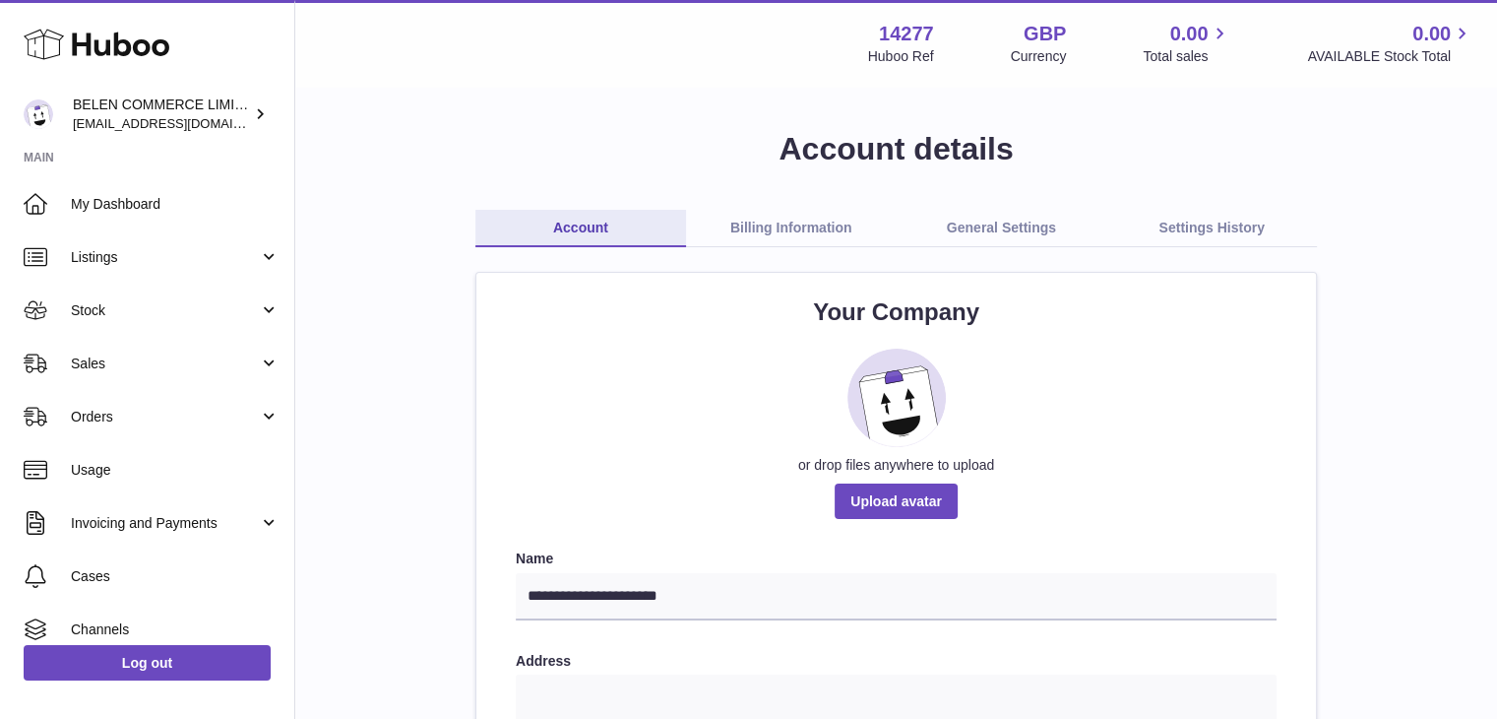
click at [791, 233] on link "Billing Information" at bounding box center [791, 228] width 211 height 37
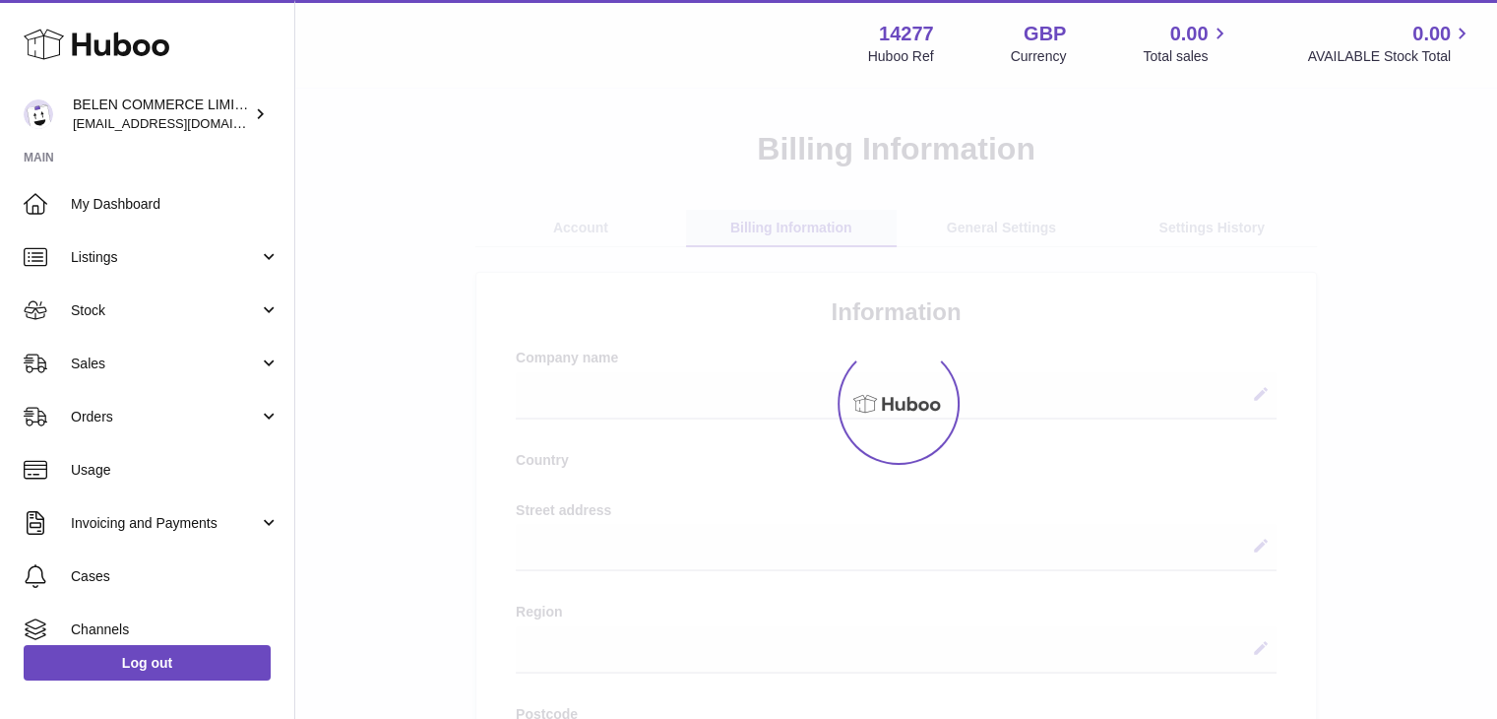
select select
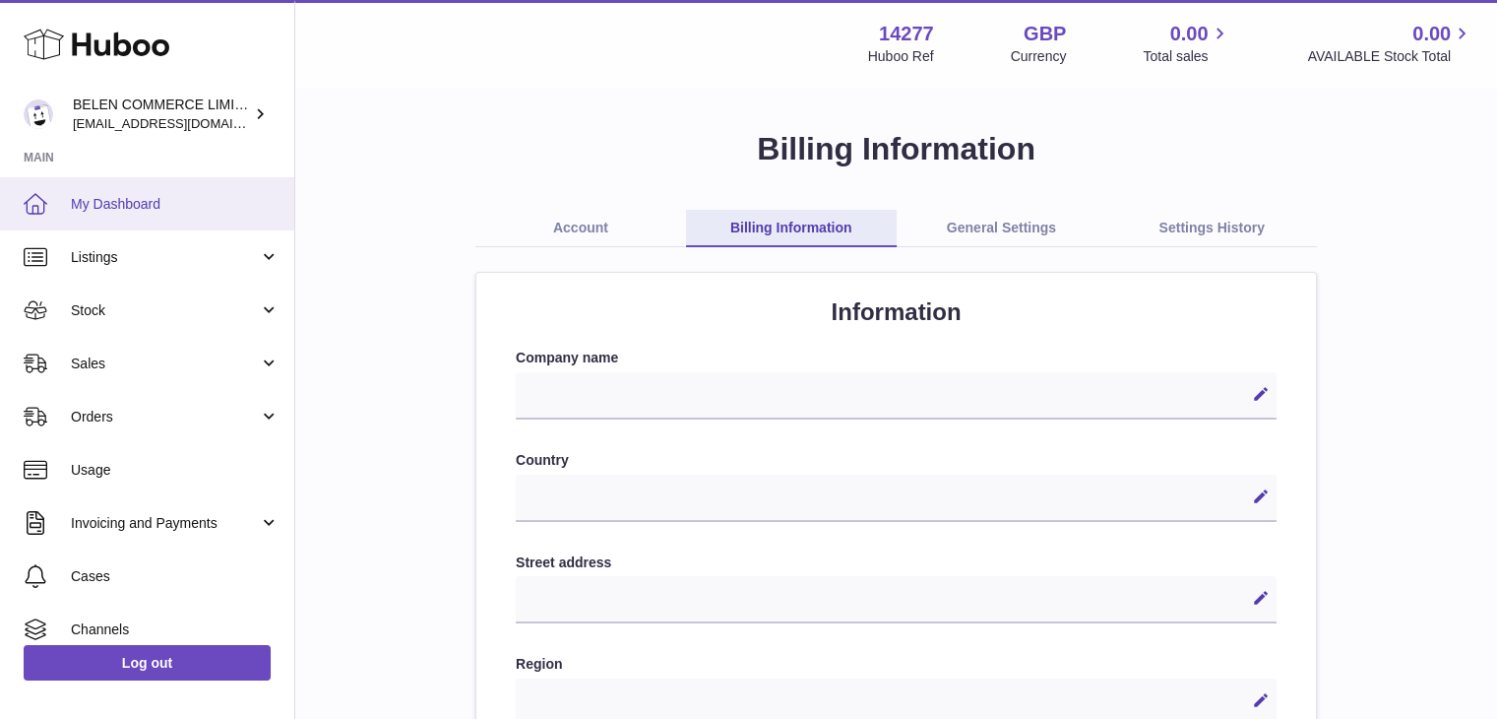
click at [195, 206] on span "My Dashboard" at bounding box center [175, 204] width 209 height 19
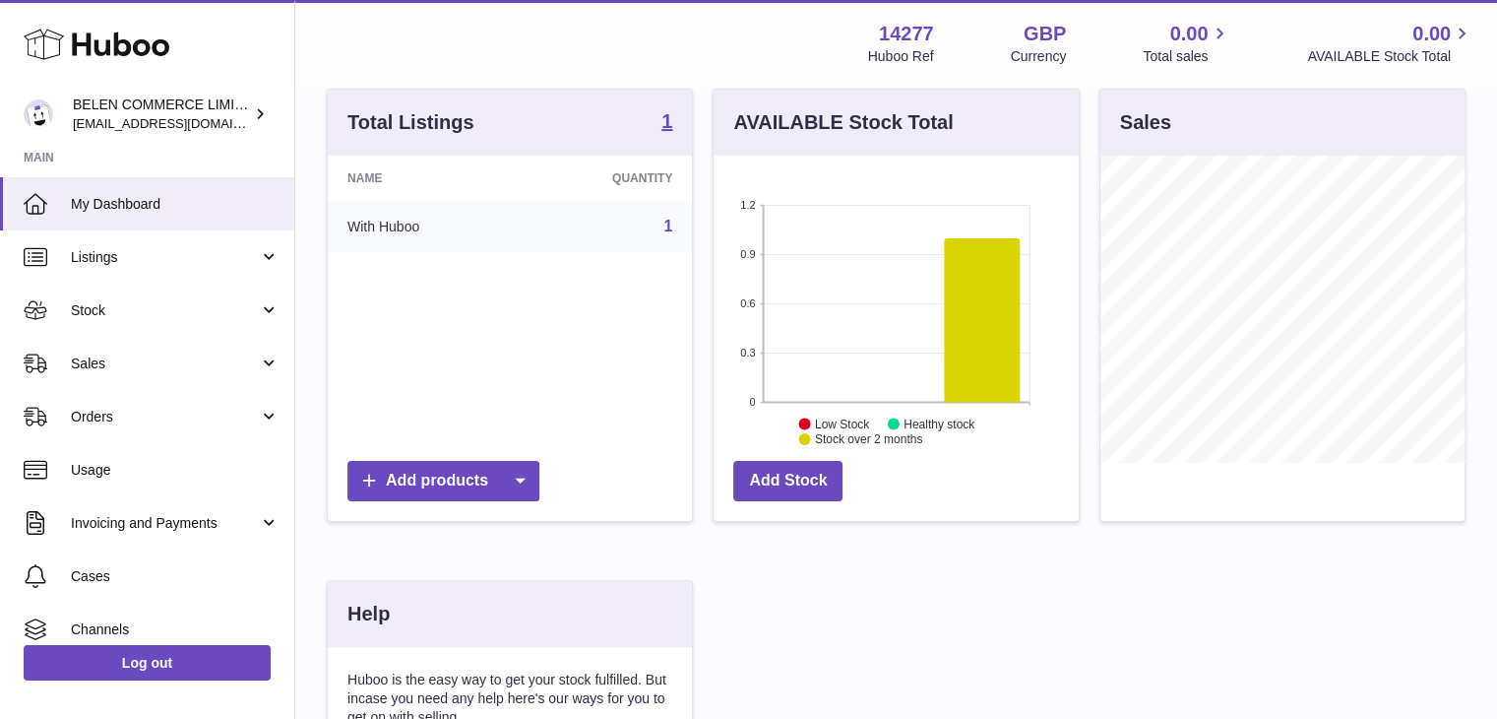
scroll to position [394, 0]
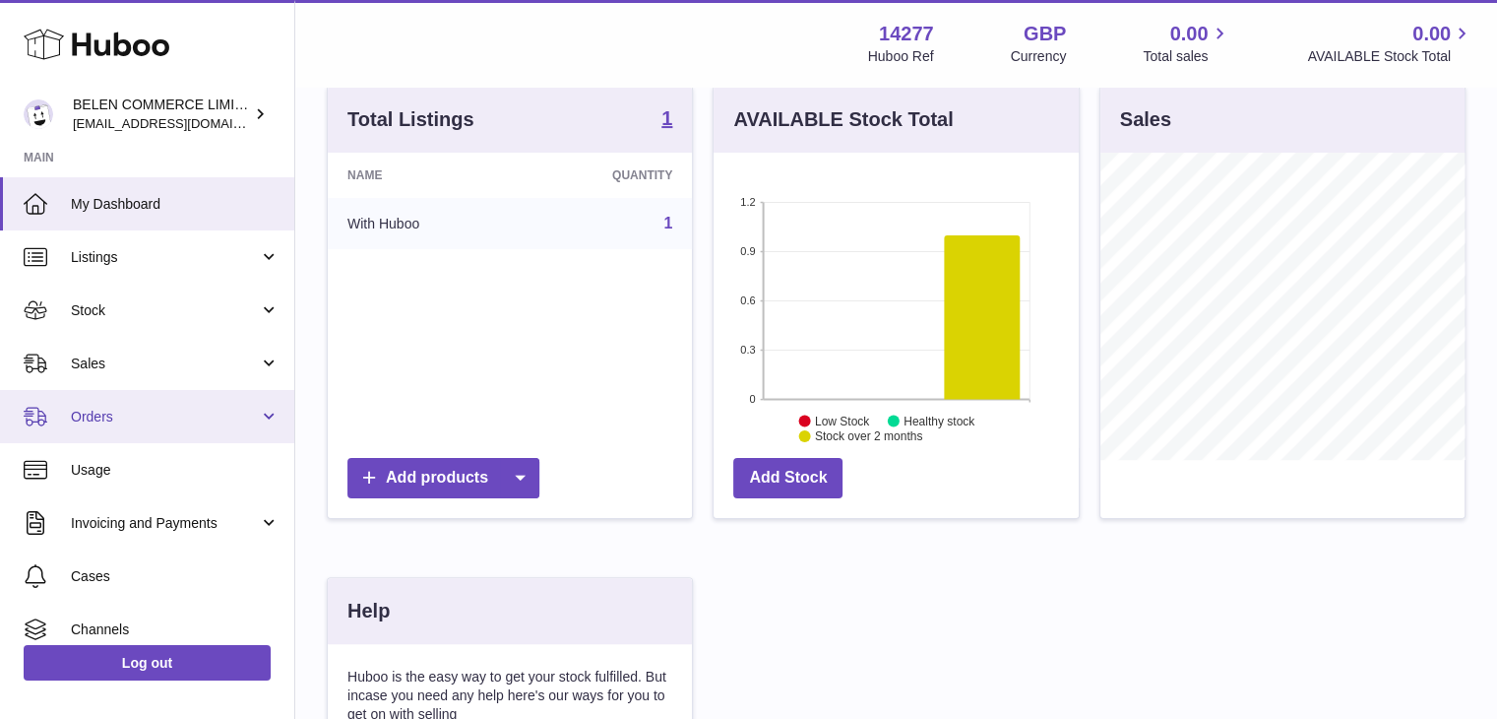
click at [91, 402] on link "Orders" at bounding box center [147, 416] width 294 height 53
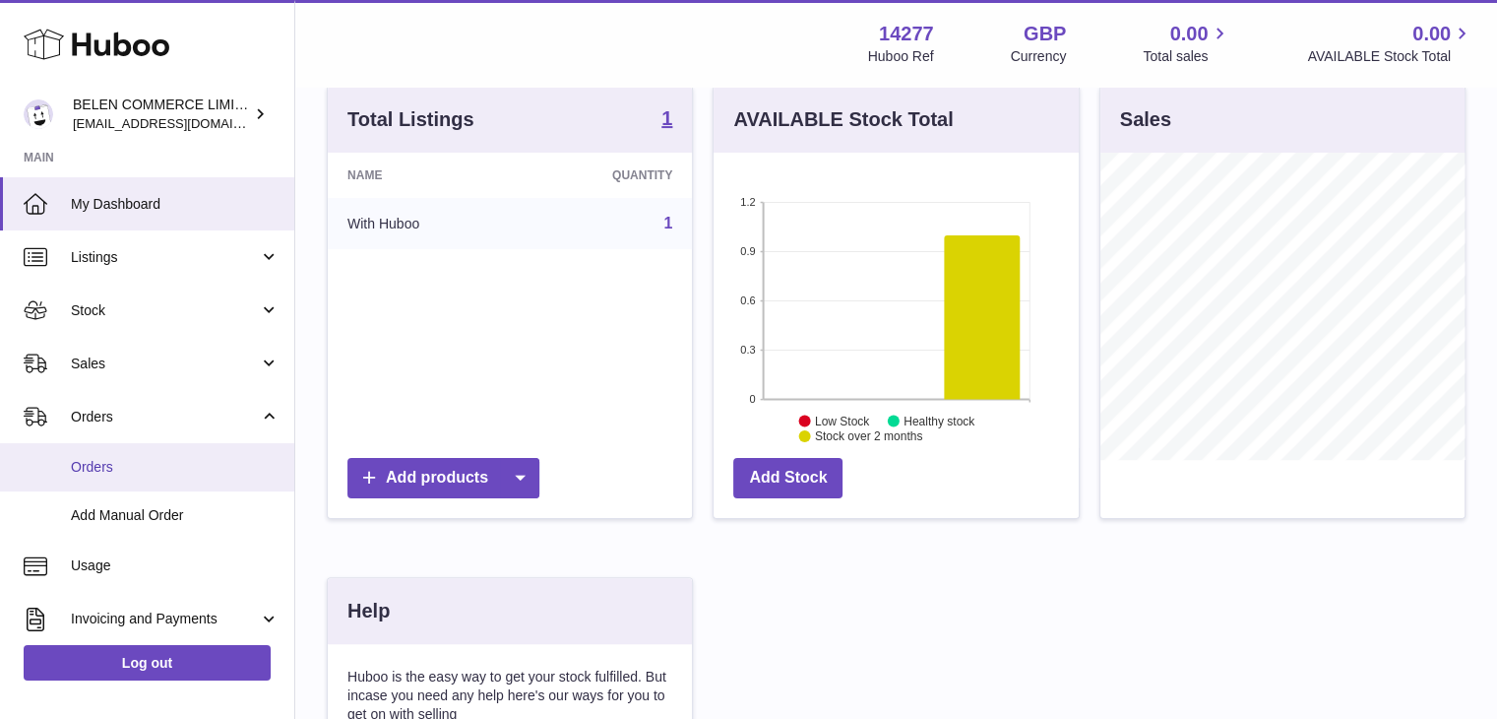
click at [103, 462] on span "Orders" at bounding box center [175, 467] width 209 height 19
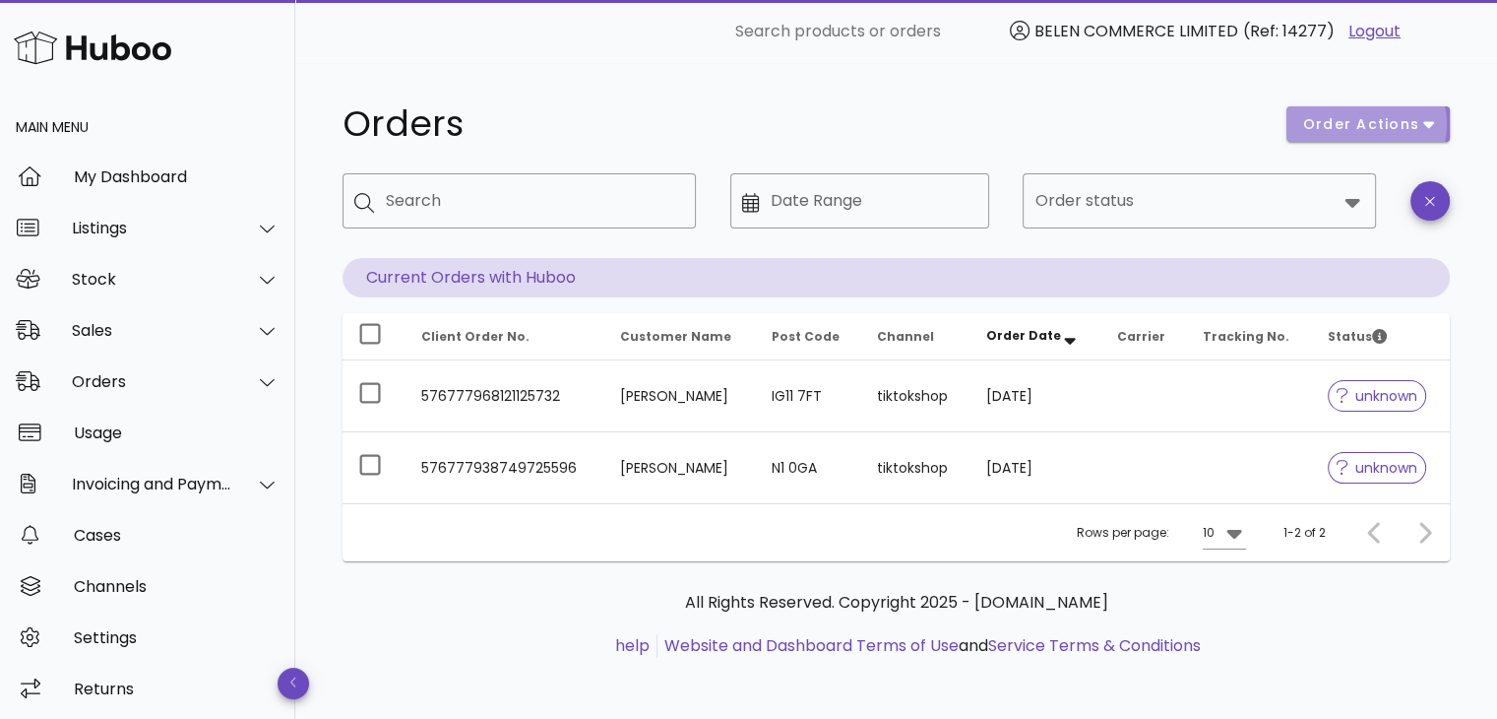
click at [1386, 115] on span "order actions" at bounding box center [1361, 124] width 118 height 21
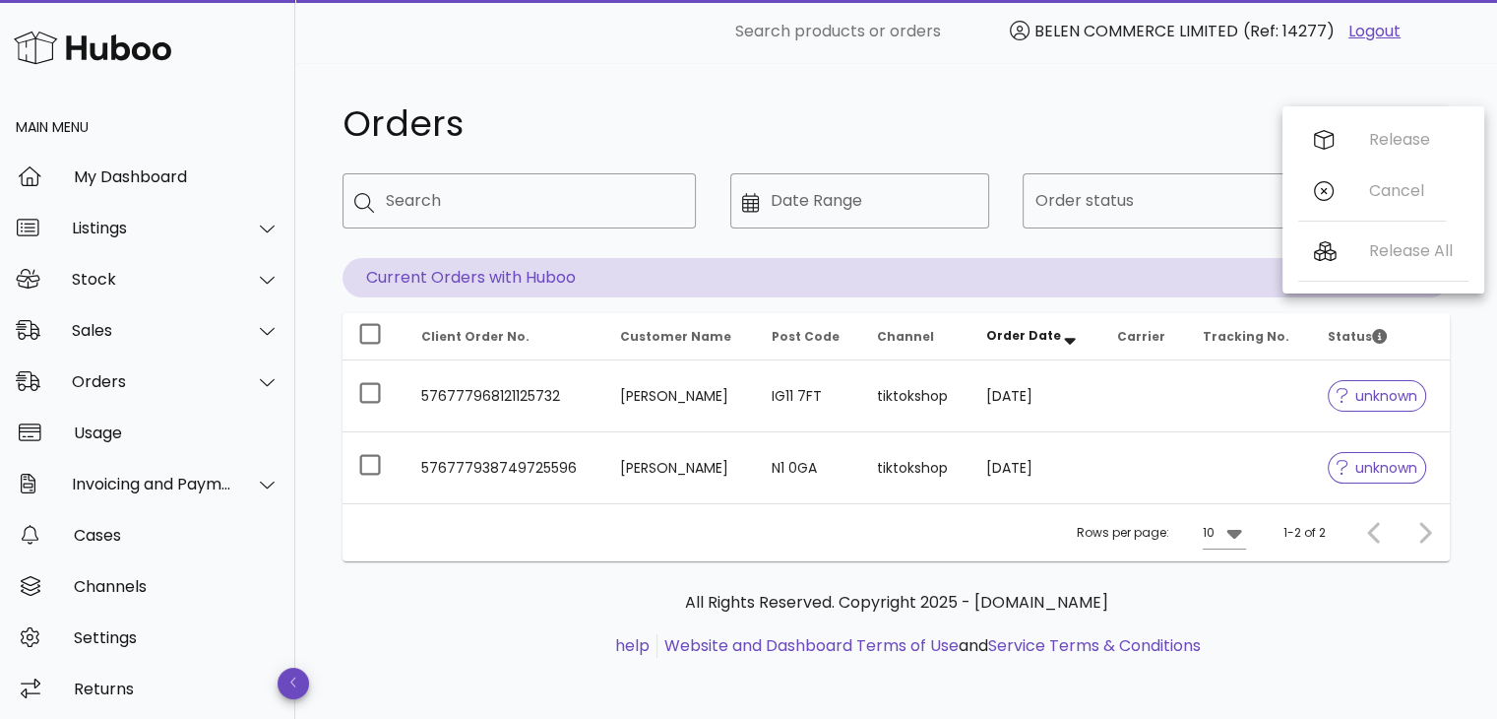
click at [1327, 136] on div "Release Cancel" at bounding box center [1372, 169] width 148 height 111
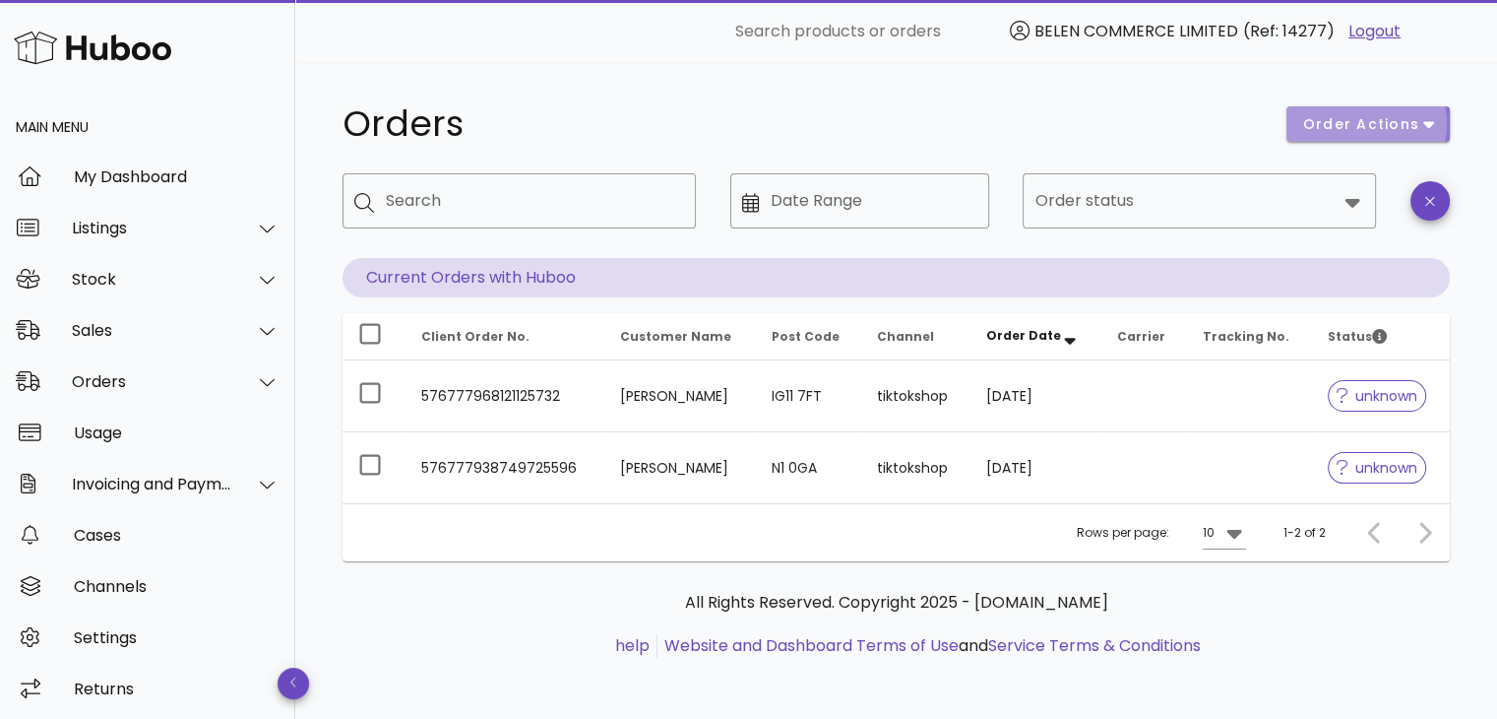
click at [1327, 136] on button "order actions" at bounding box center [1368, 123] width 163 height 35
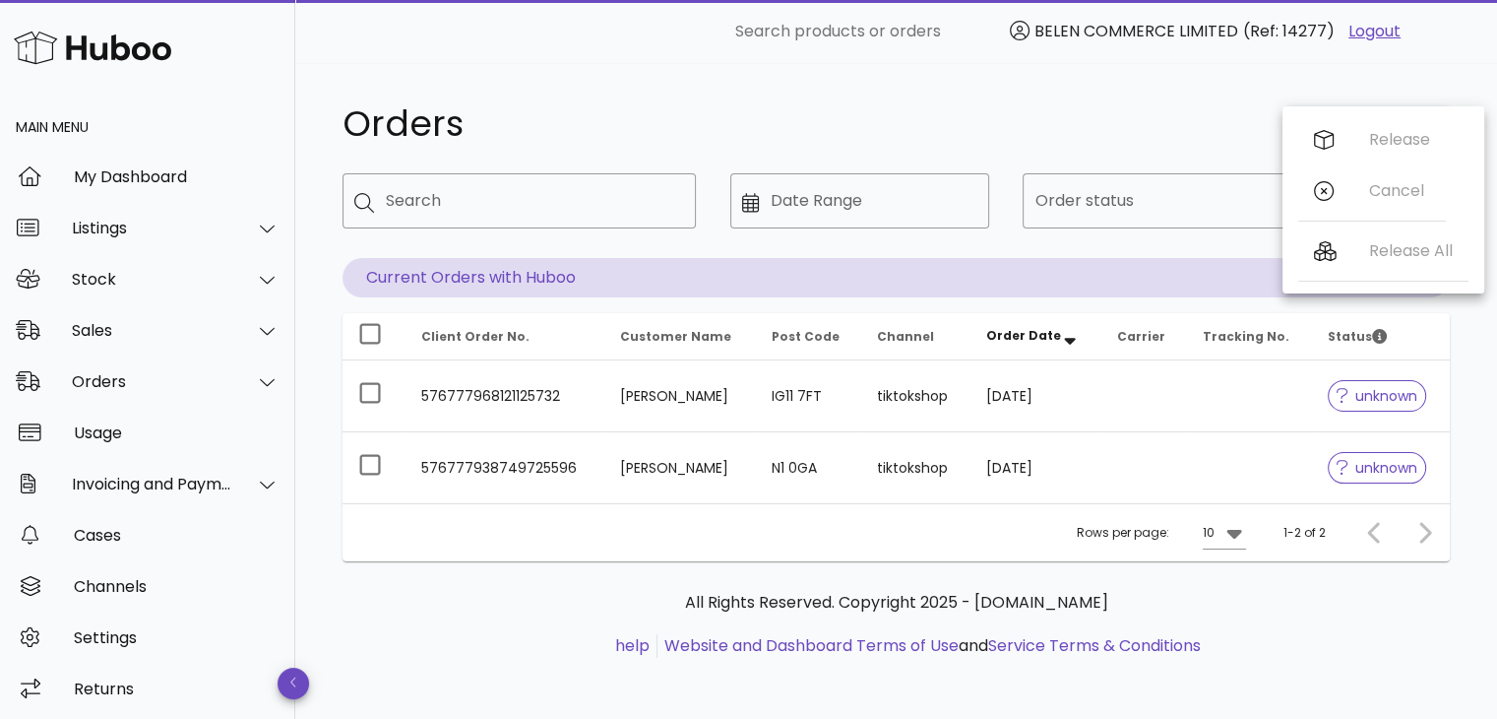
click at [1326, 255] on div "Release All" at bounding box center [1383, 255] width 170 height 60
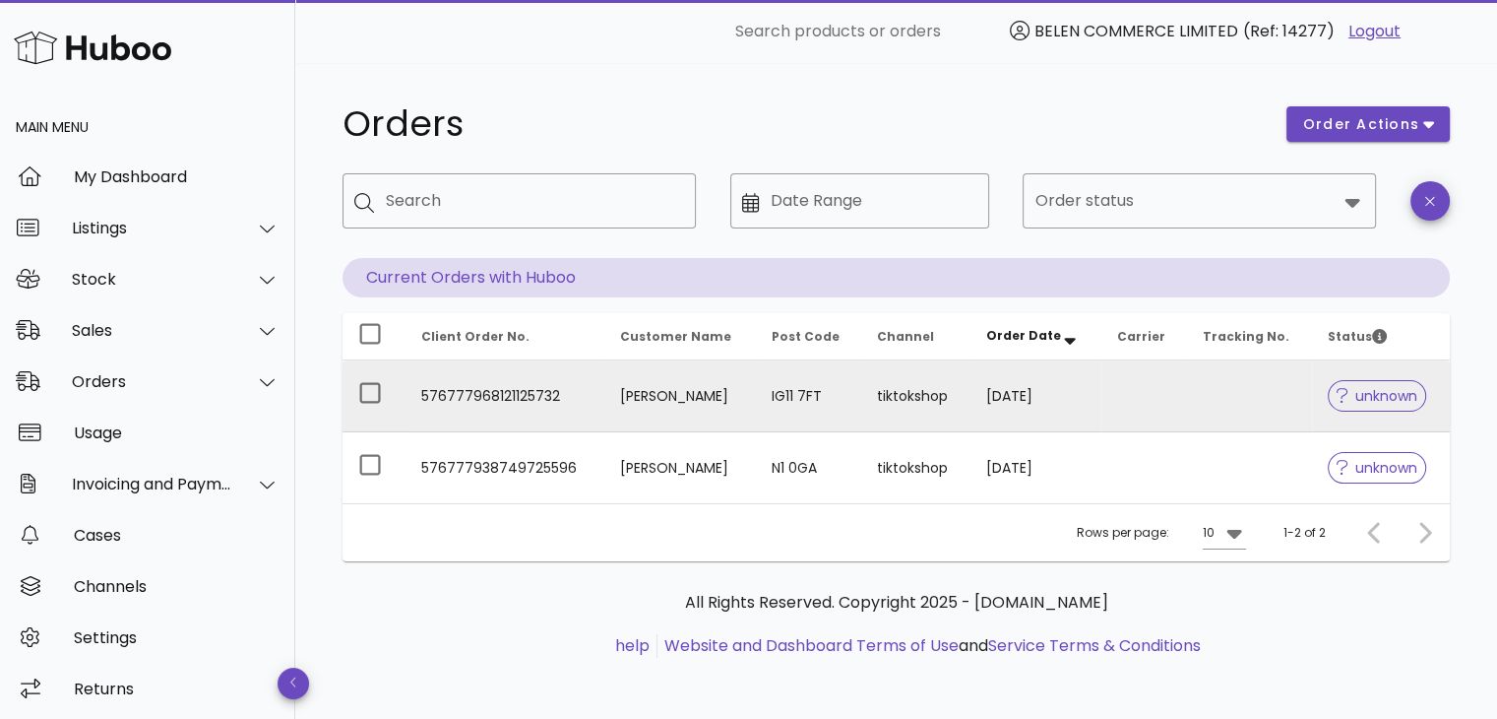
click at [1349, 397] on span "unknown" at bounding box center [1377, 396] width 81 height 14
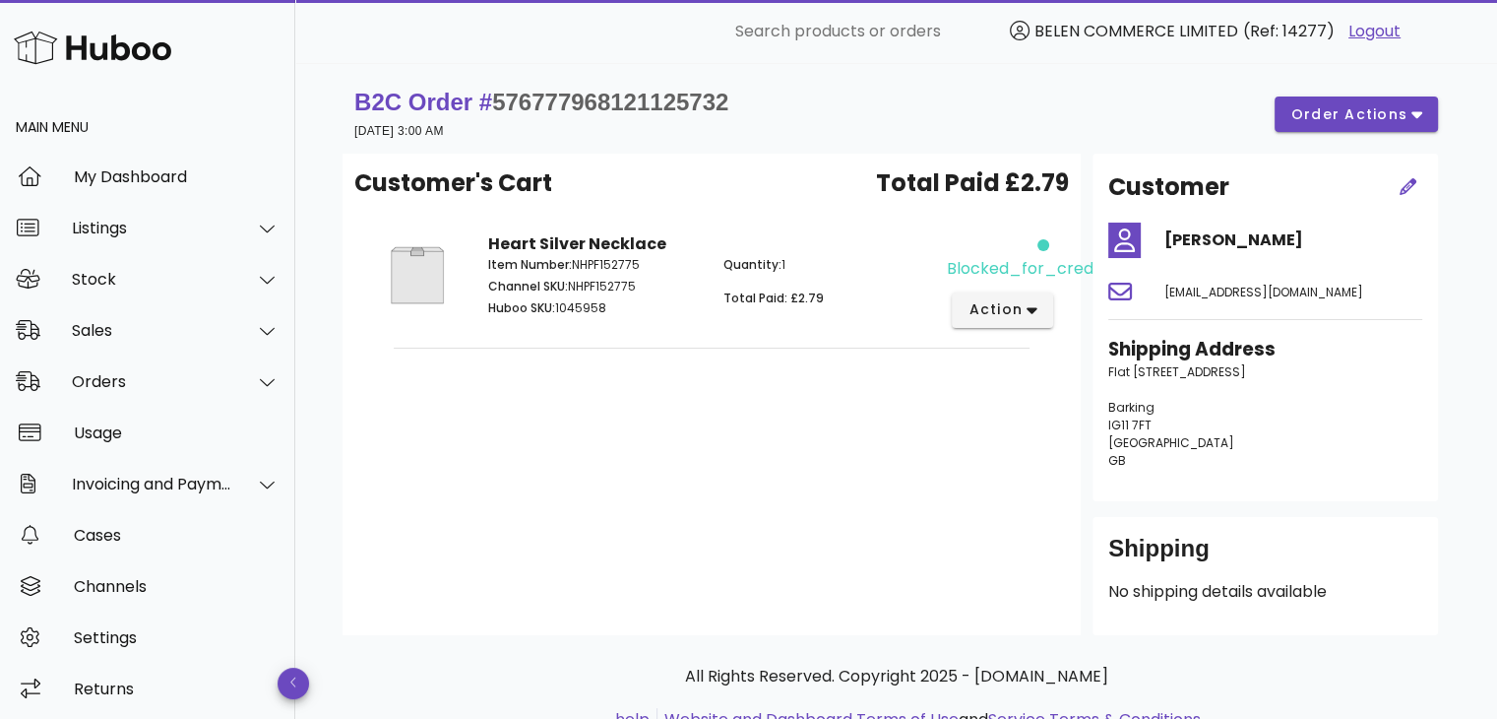
click at [1036, 255] on div "blocked_for_credit" at bounding box center [1000, 256] width 106 height 48
click at [1020, 307] on span "action" at bounding box center [995, 309] width 55 height 21
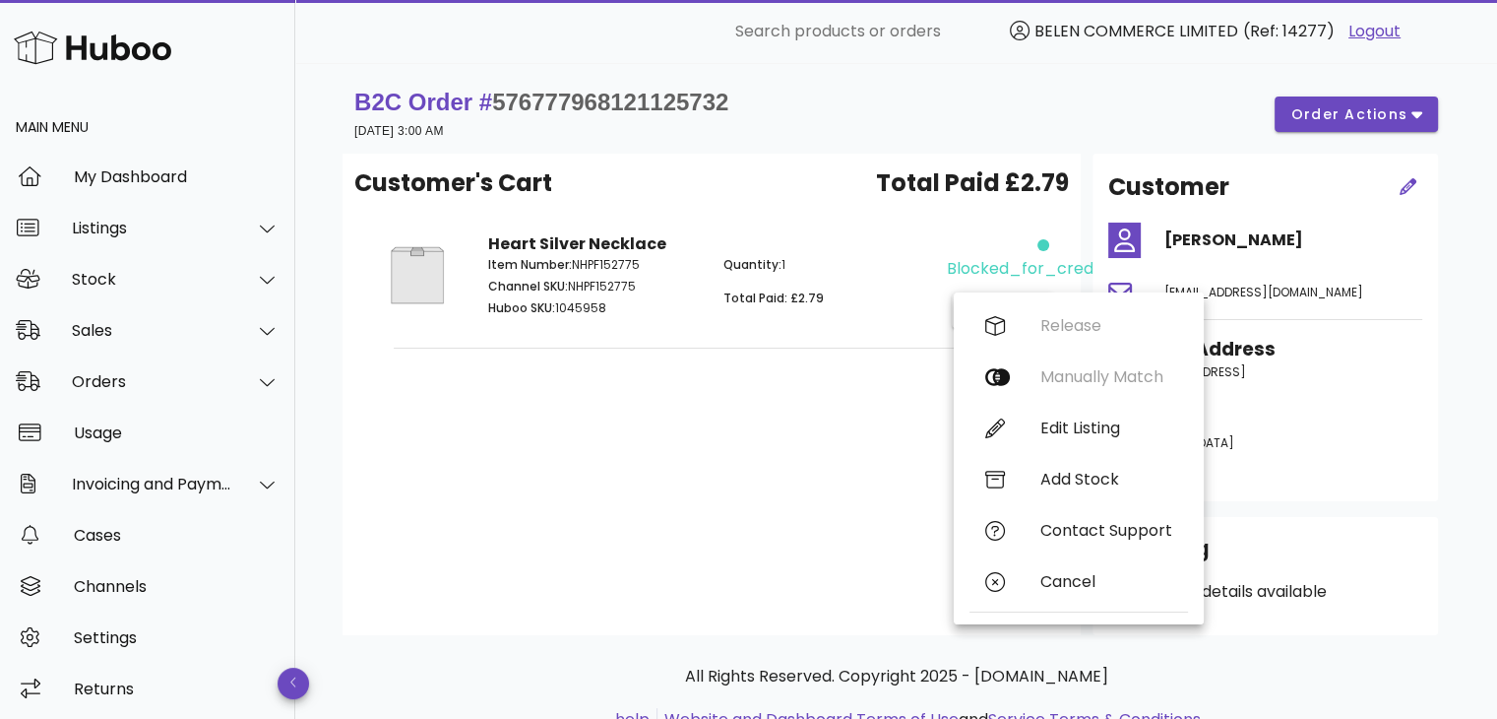
click at [1024, 324] on div "Release Manually Match Edit Listing Add Stock Contact Support Cancel" at bounding box center [1079, 458] width 219 height 316
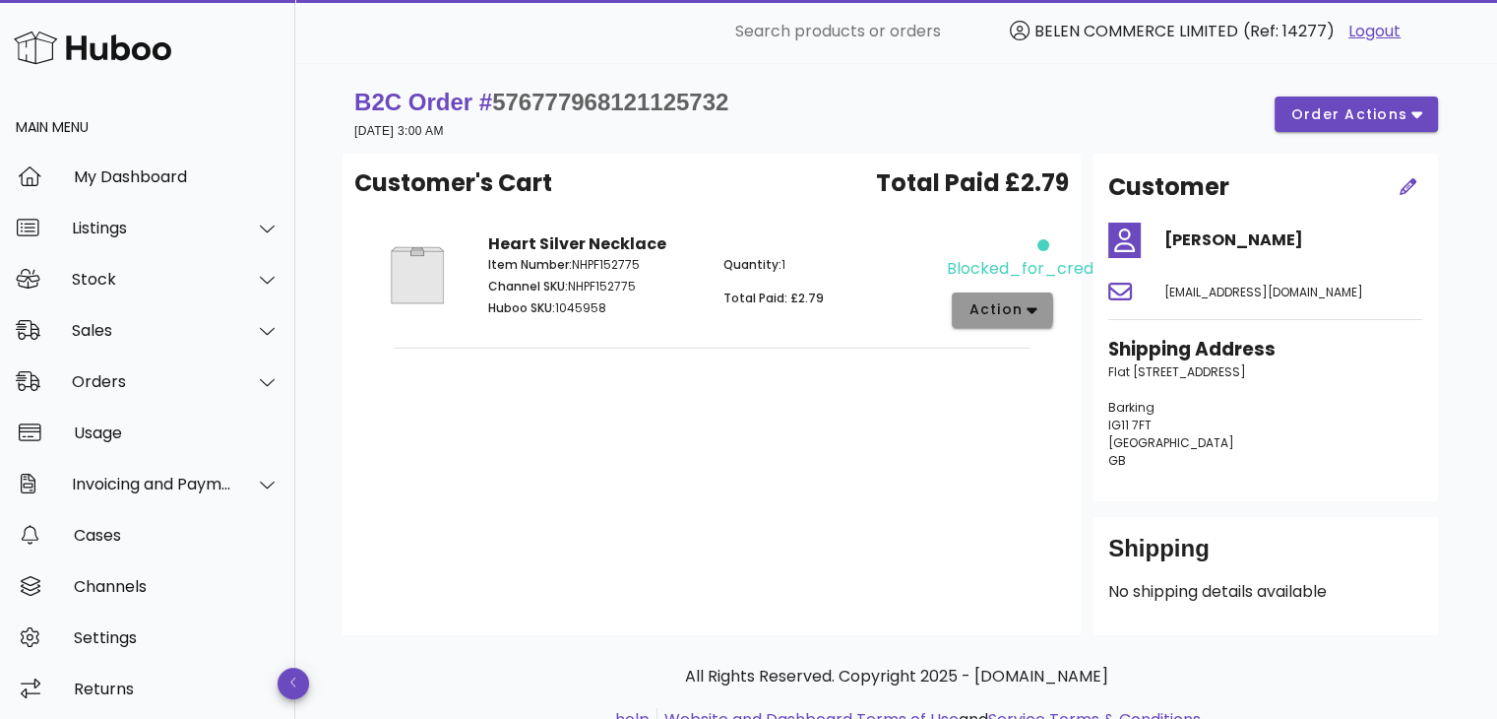
click at [1024, 324] on button "action" at bounding box center [1002, 309] width 101 height 35
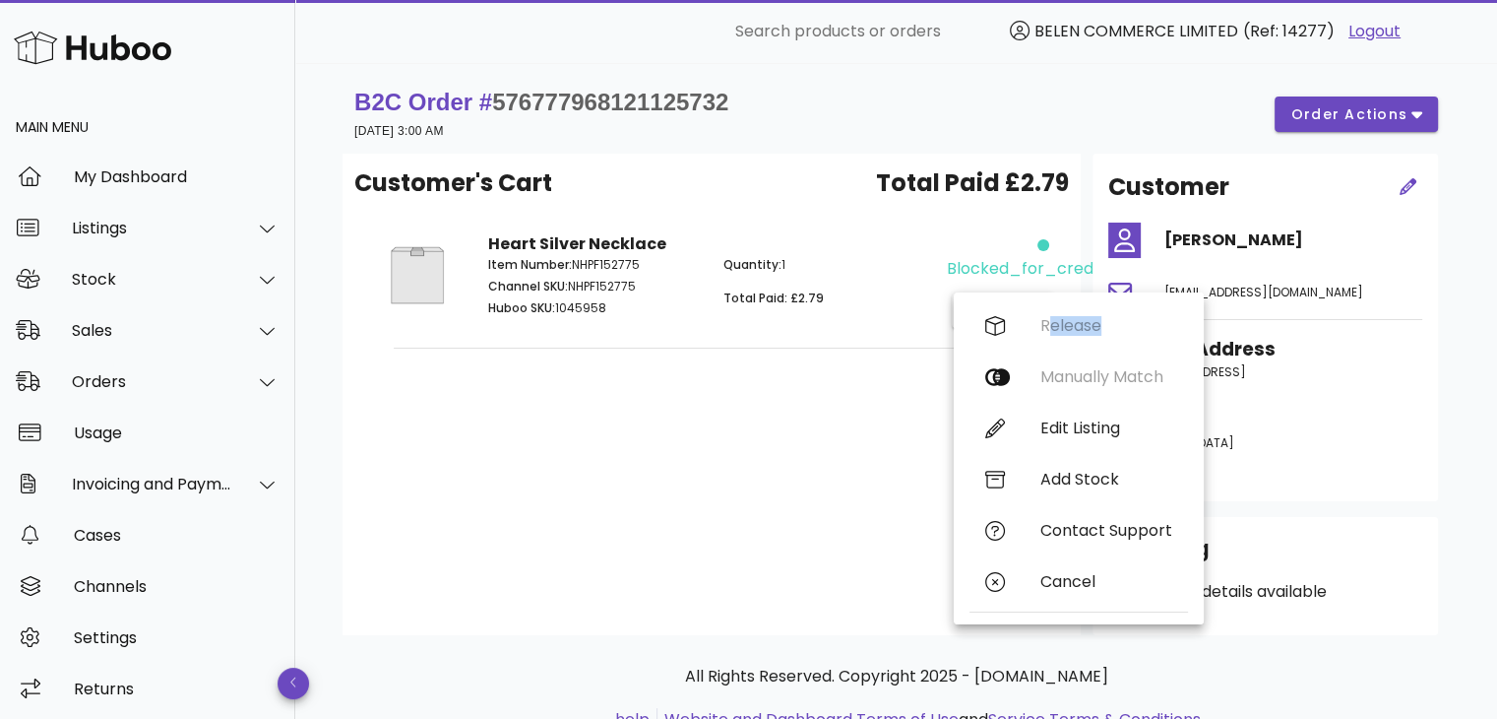
click at [1024, 324] on div "Release Manually Match Edit Listing Add Stock Contact Support Cancel" at bounding box center [1079, 458] width 219 height 316
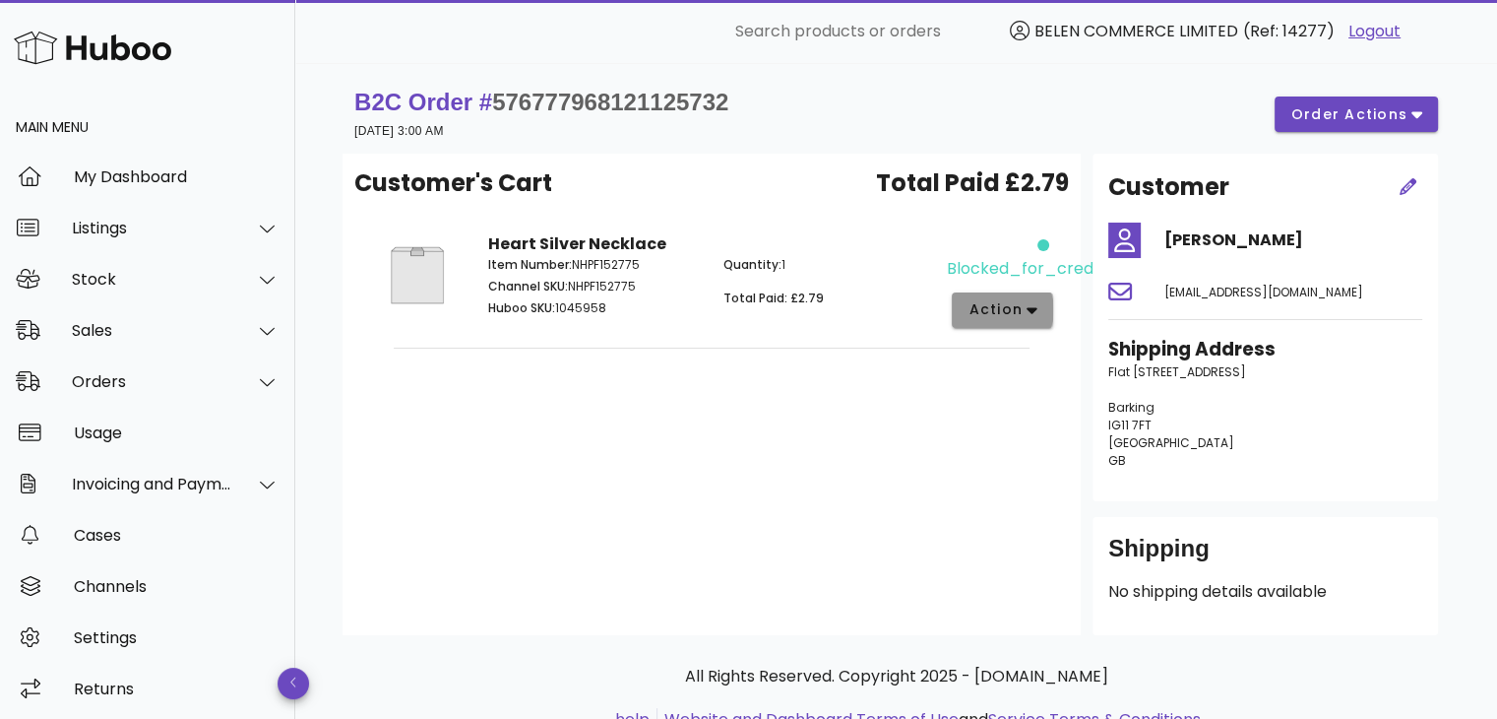
click at [1024, 324] on button "action" at bounding box center [1002, 309] width 101 height 35
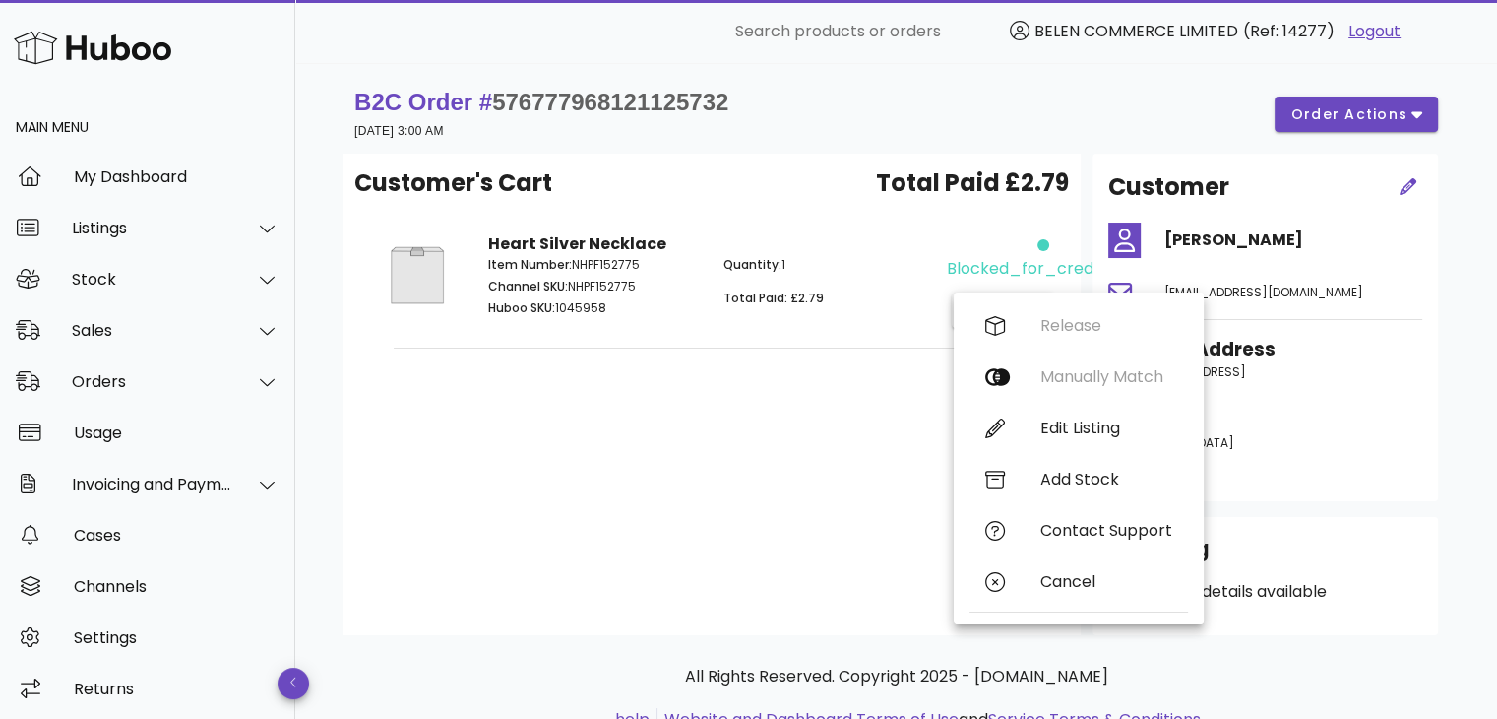
click at [763, 566] on div "Customer's Cart Total Paid £2.79 Heart Silver Necklace Item Number: NHPF152775 …" at bounding box center [712, 394] width 738 height 481
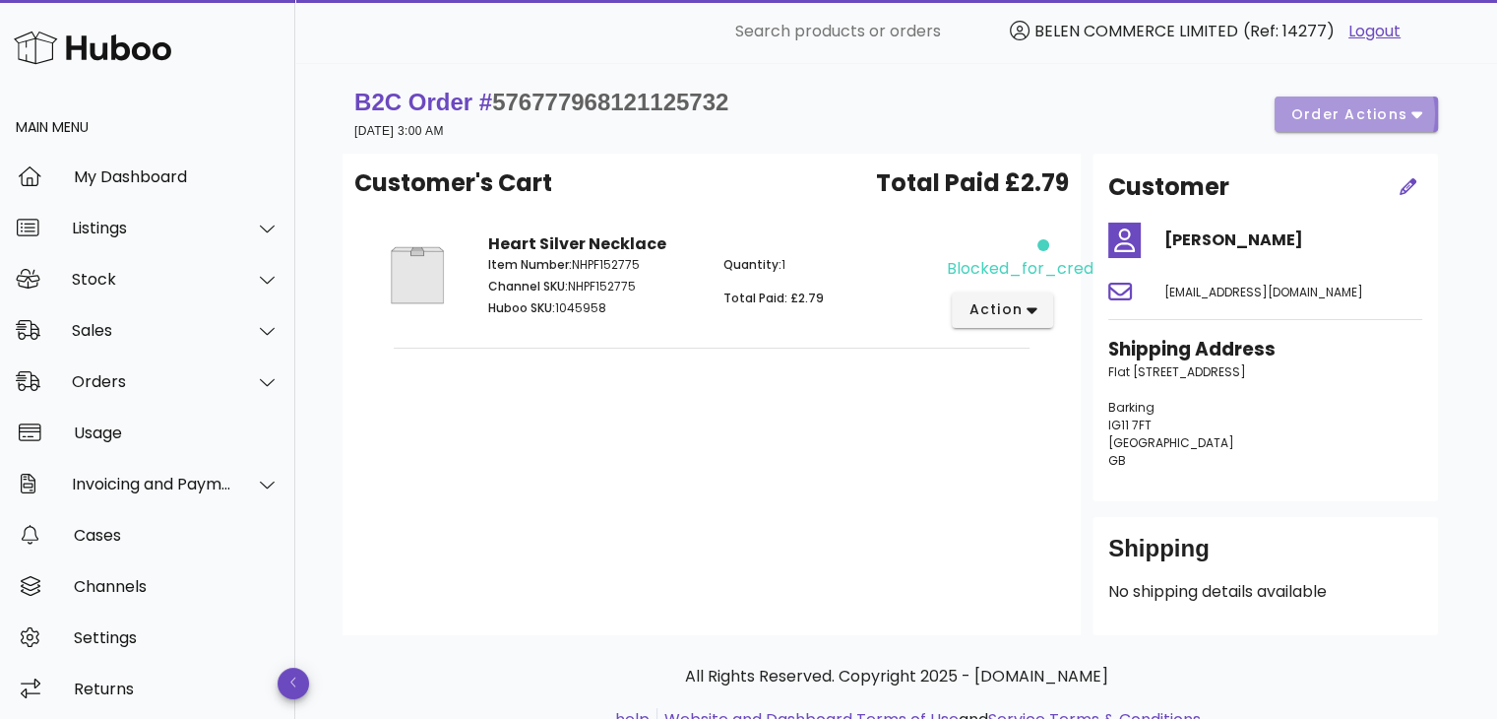
click at [1370, 123] on span "order actions" at bounding box center [1350, 114] width 118 height 21
click at [788, 403] on div "Customer's Cart Total Paid £2.79 Heart Silver Necklace Item Number: NHPF152775 …" at bounding box center [712, 394] width 738 height 481
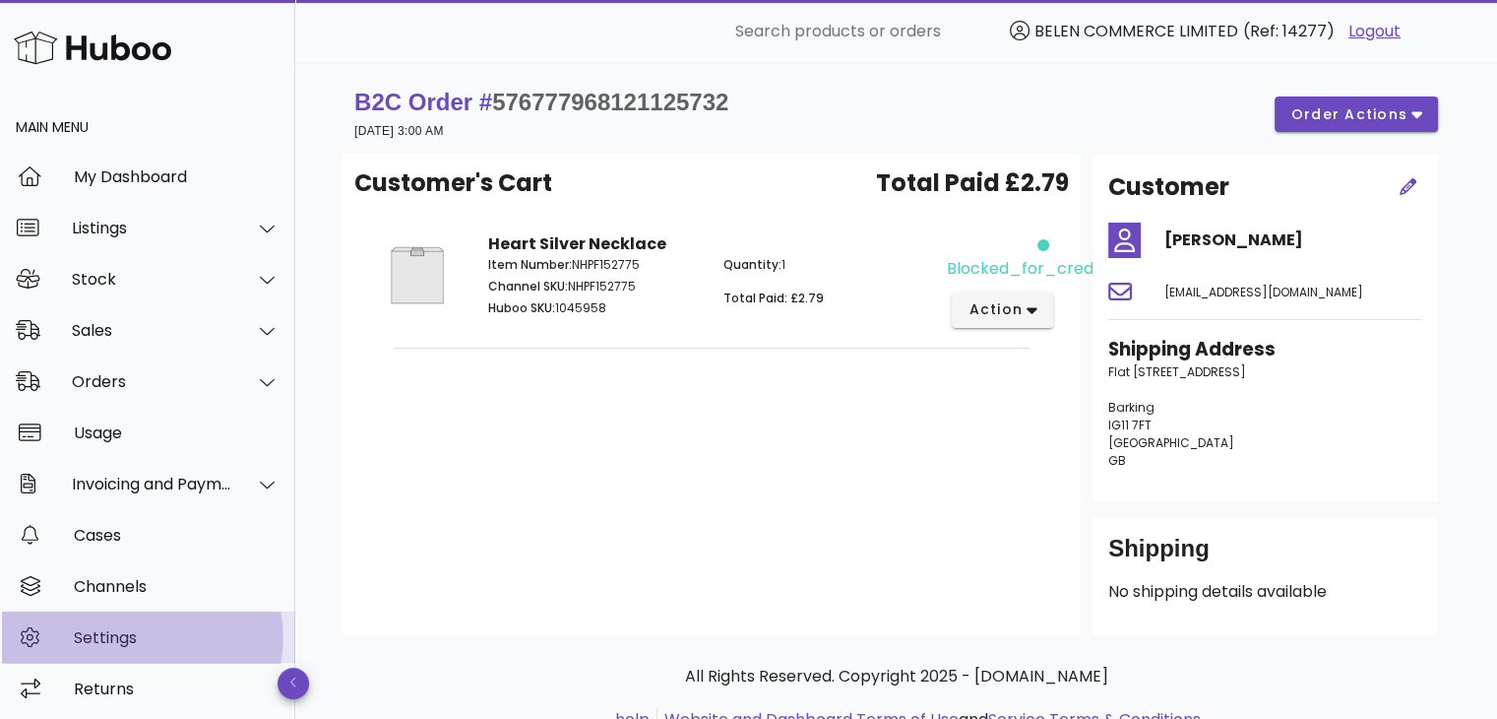
click at [160, 635] on div "Settings" at bounding box center [177, 637] width 206 height 19
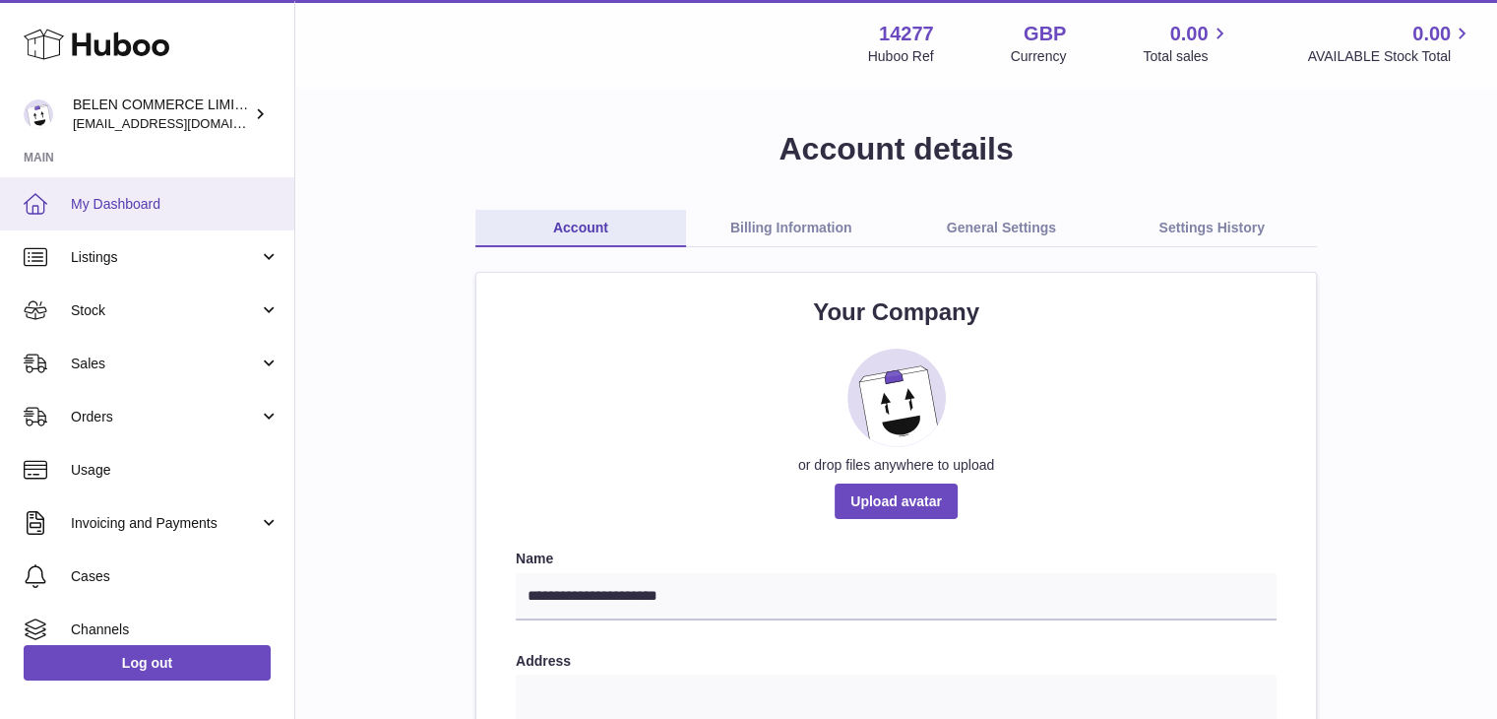
click at [232, 199] on span "My Dashboard" at bounding box center [175, 204] width 209 height 19
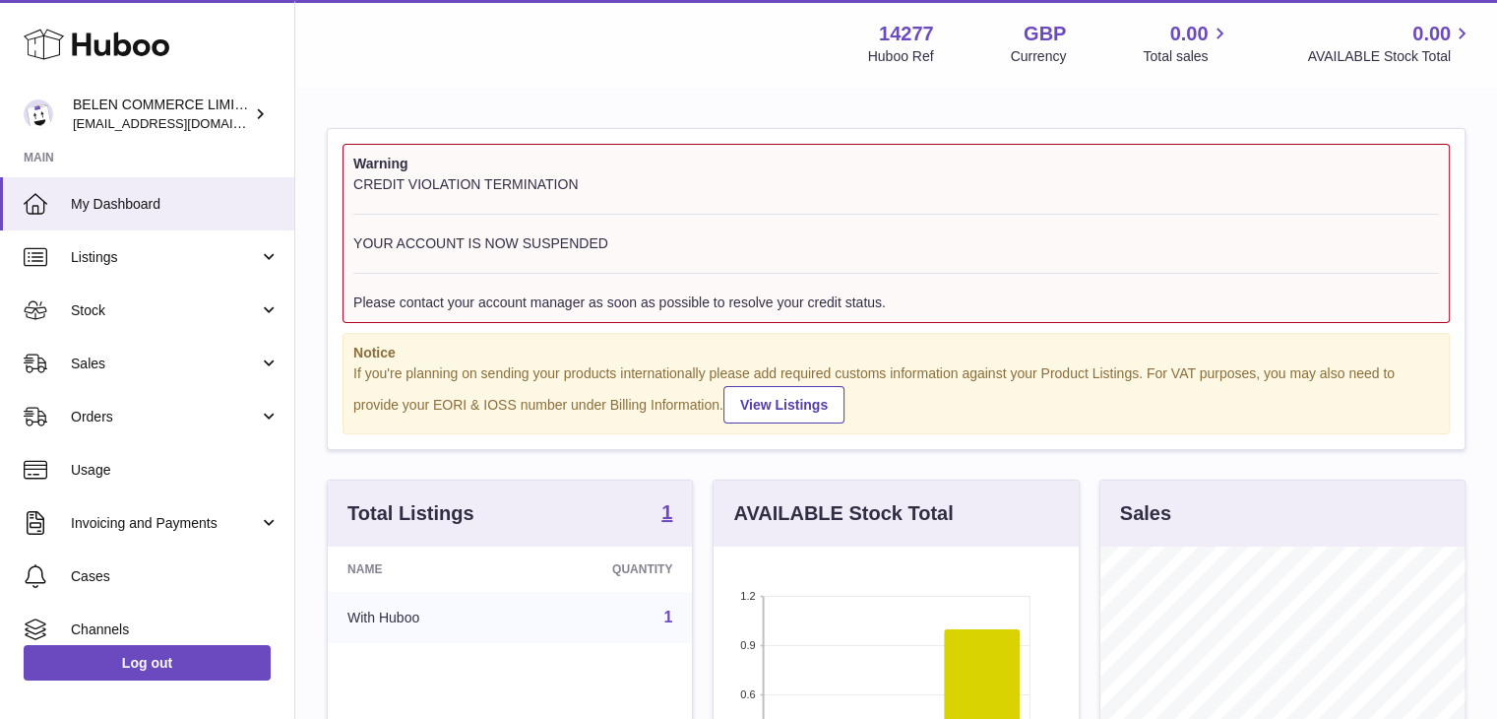
scroll to position [307, 365]
